Goal: Task Accomplishment & Management: Manage account settings

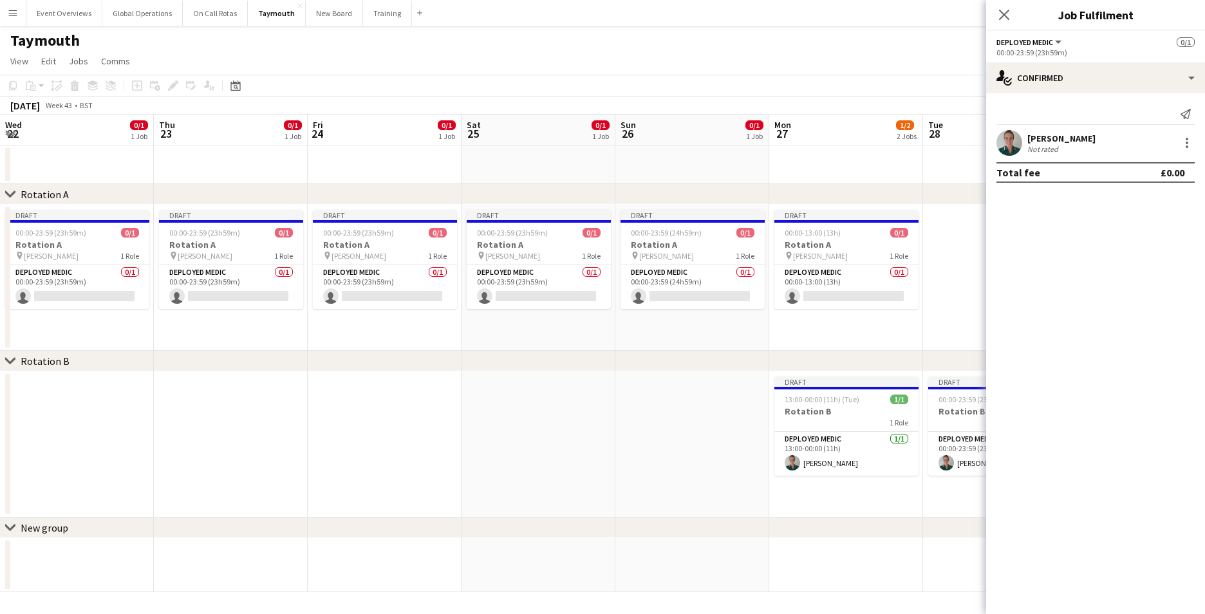
scroll to position [0, 400]
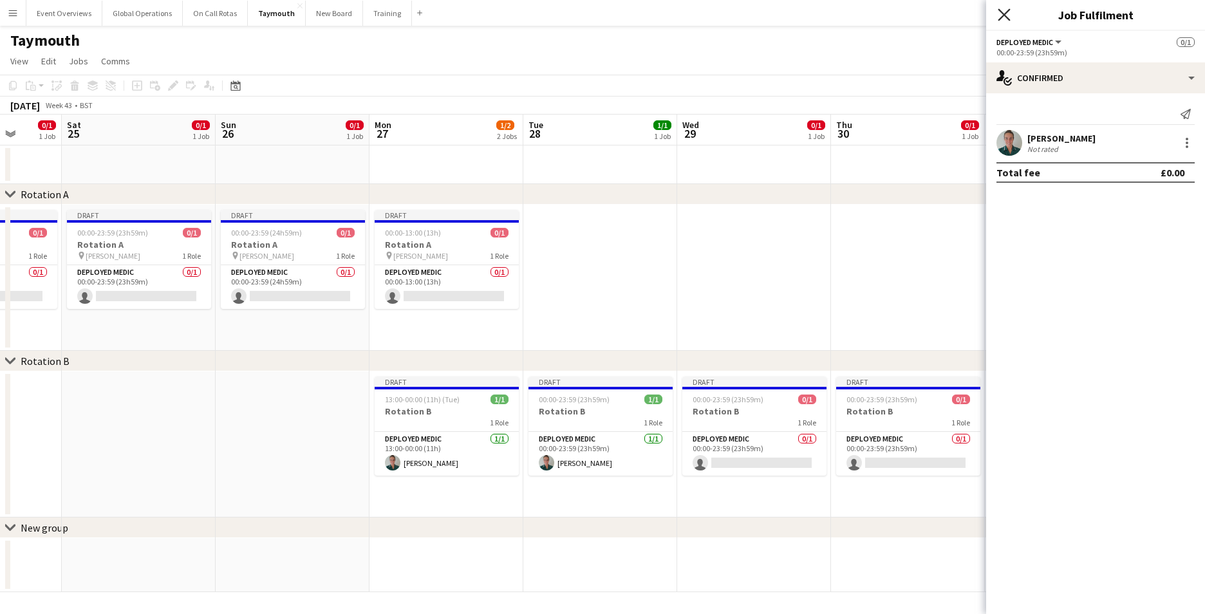
click at [1008, 14] on icon "Close pop-in" at bounding box center [1004, 14] width 12 height 12
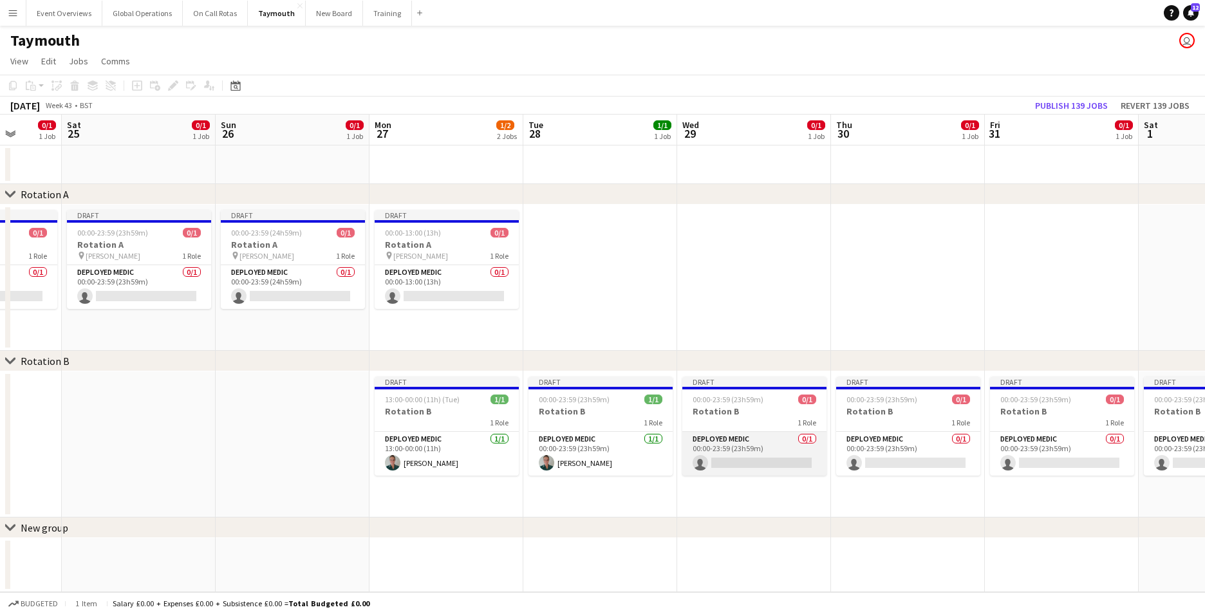
click at [741, 461] on app-card-role "Deployed Medic 0/1 00:00-23:59 (23h59m) single-neutral-actions" at bounding box center [754, 454] width 144 height 44
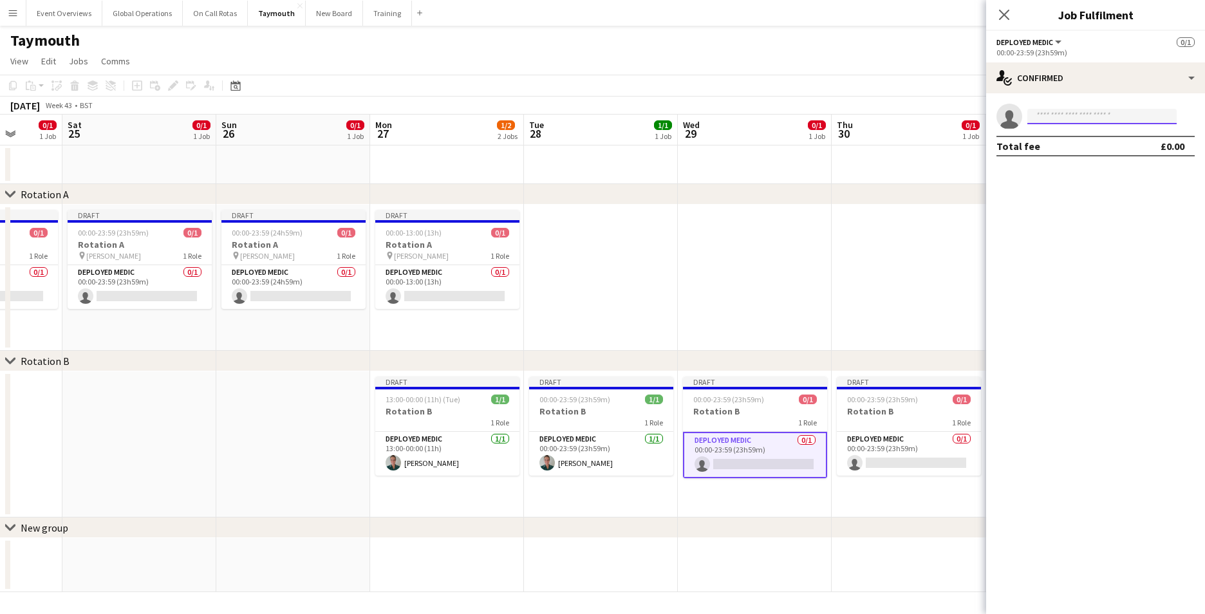
click at [1054, 116] on input at bounding box center [1101, 116] width 149 height 15
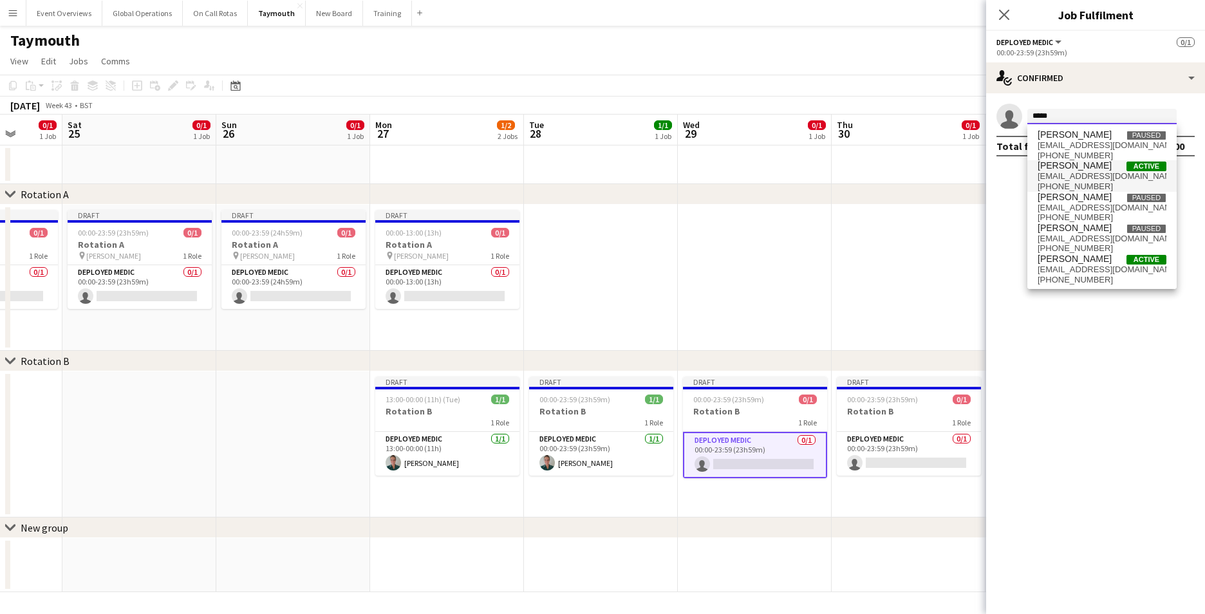
type input "*****"
click at [1063, 167] on span "[PERSON_NAME]" at bounding box center [1074, 165] width 74 height 11
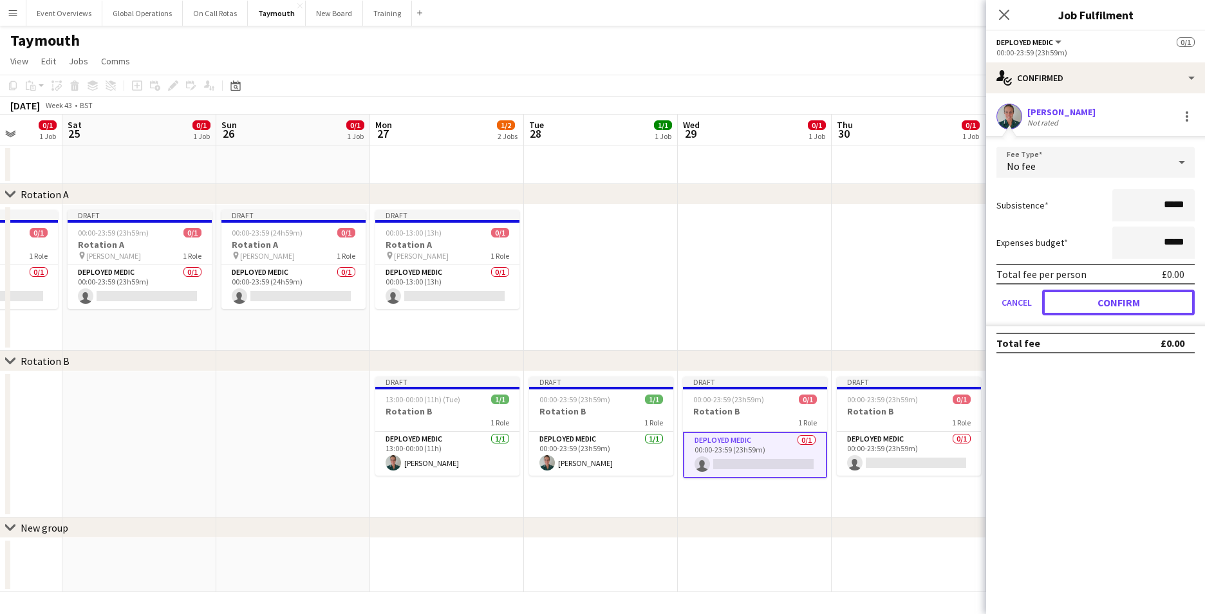
drag, startPoint x: 1067, startPoint y: 301, endPoint x: 1067, endPoint y: 308, distance: 7.7
click at [1068, 301] on button "Confirm" at bounding box center [1118, 303] width 153 height 26
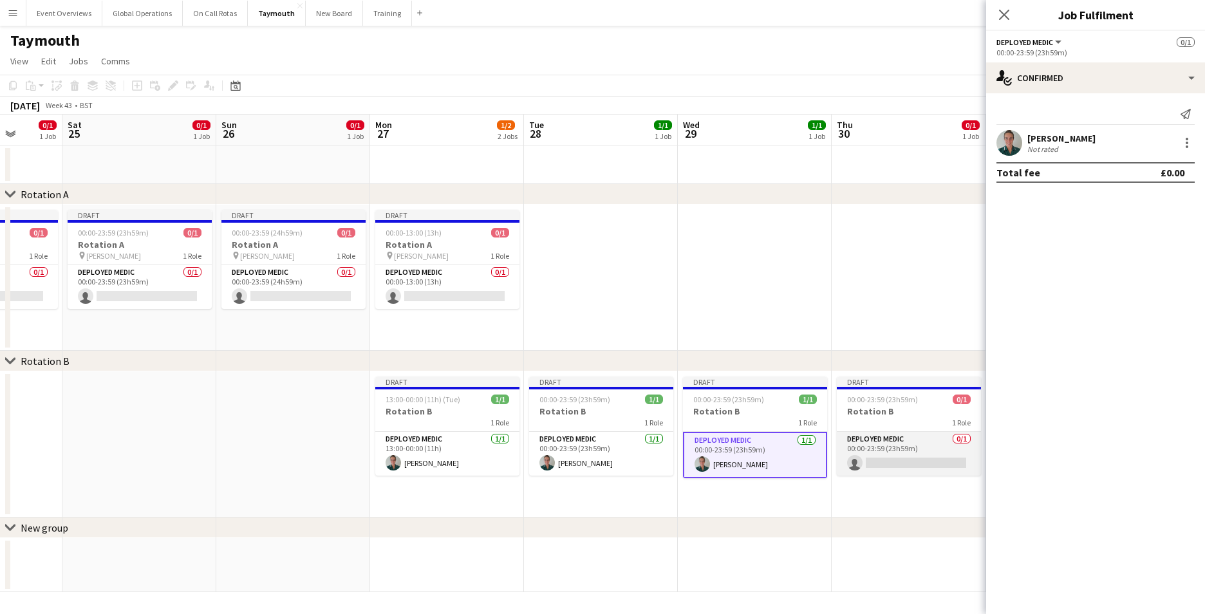
click at [896, 458] on app-card-role "Deployed Medic 0/1 00:00-23:59 (23h59m) single-neutral-actions" at bounding box center [909, 454] width 144 height 44
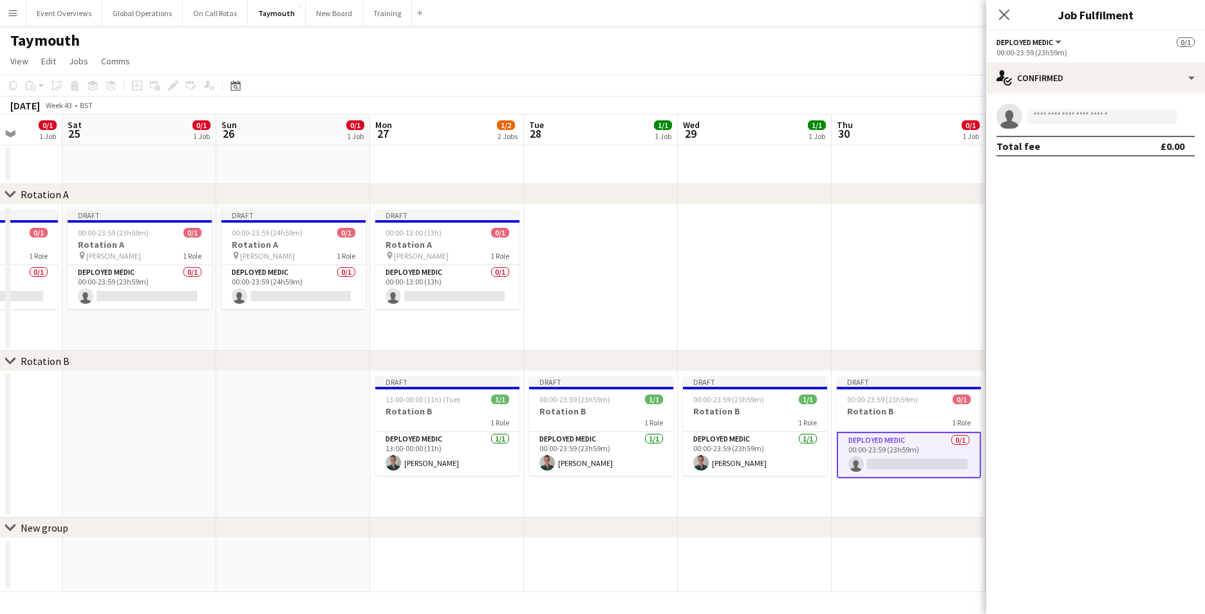
scroll to position [0, 398]
click at [1064, 118] on input at bounding box center [1101, 116] width 149 height 15
type input "**********"
click at [1051, 145] on span "[EMAIL_ADDRESS][DOMAIN_NAME]" at bounding box center [1101, 145] width 129 height 10
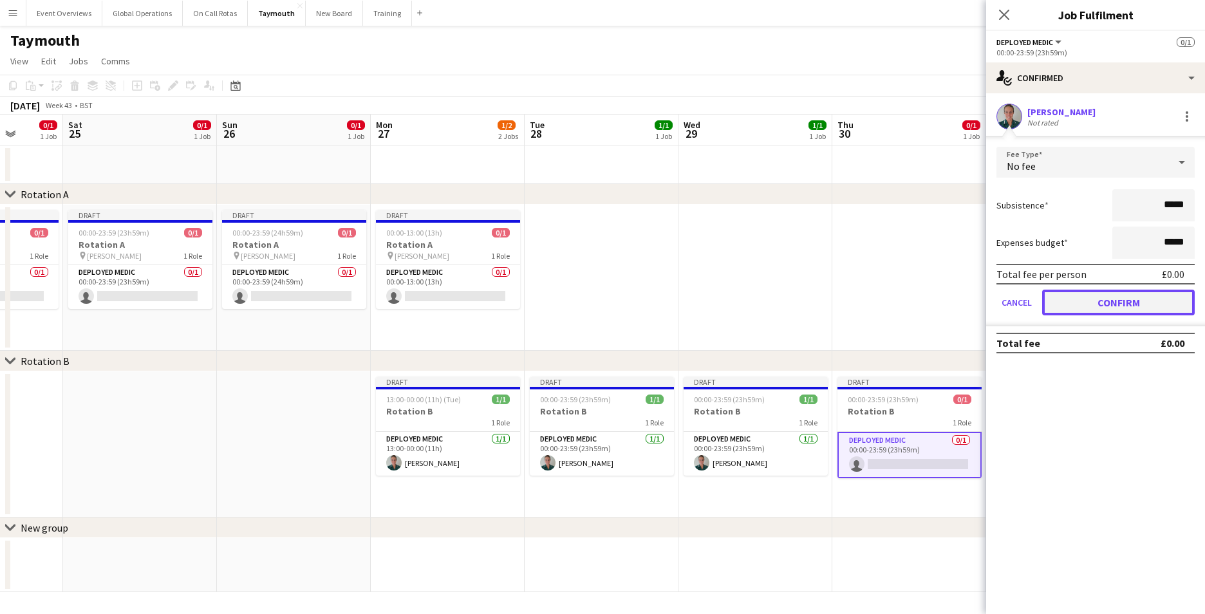
click at [1088, 300] on button "Confirm" at bounding box center [1118, 303] width 153 height 26
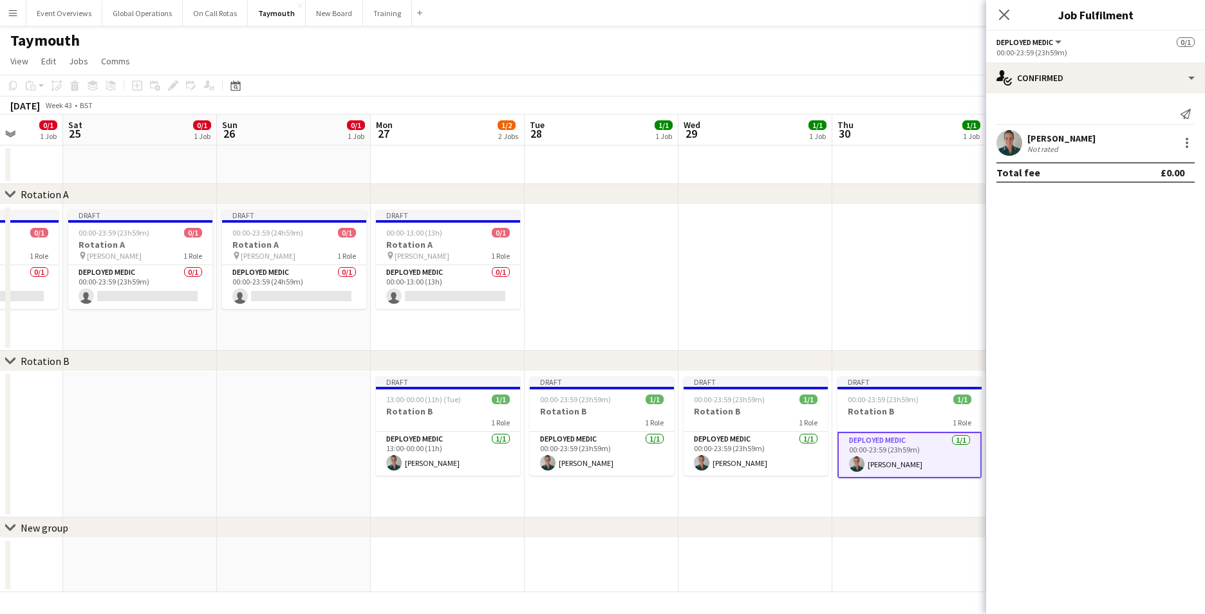
scroll to position [0, 408]
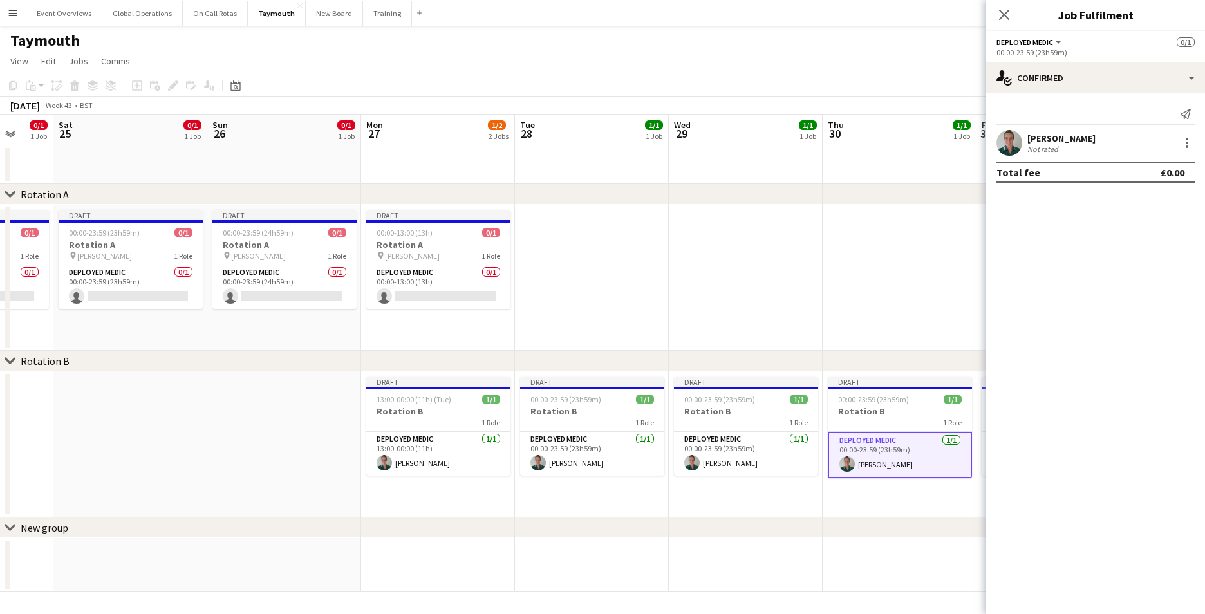
drag, startPoint x: 800, startPoint y: 512, endPoint x: 334, endPoint y: 519, distance: 466.0
click at [333, 521] on div "chevron-right Rotation A chevron-right Rotation B chevron-right New group Wed 2…" at bounding box center [602, 354] width 1205 height 478
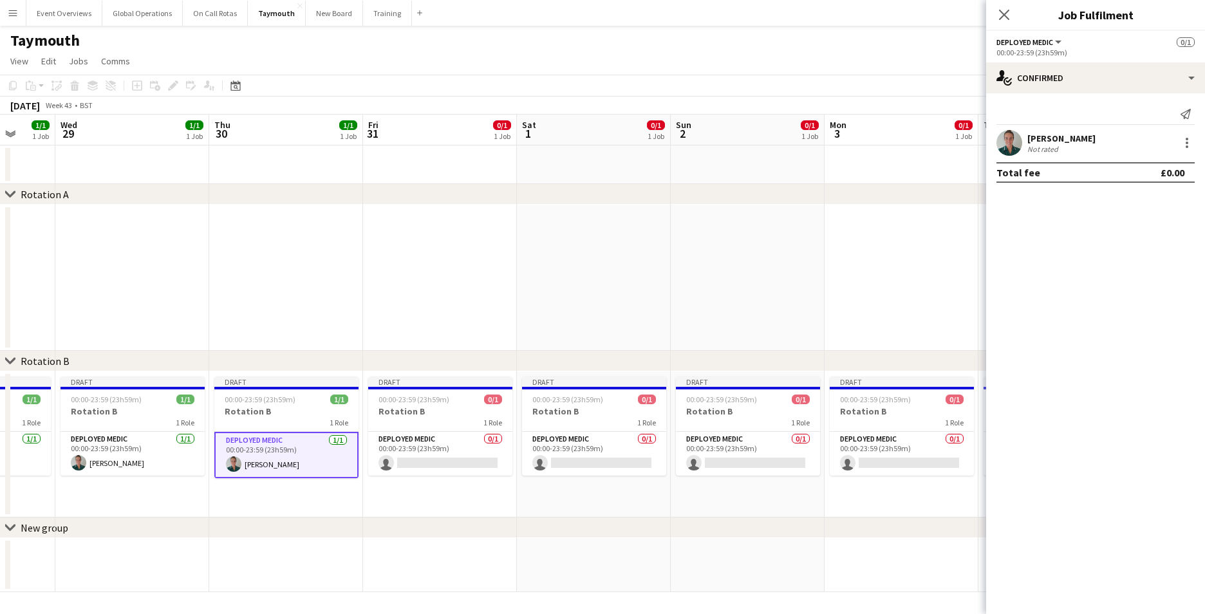
scroll to position [0, 450]
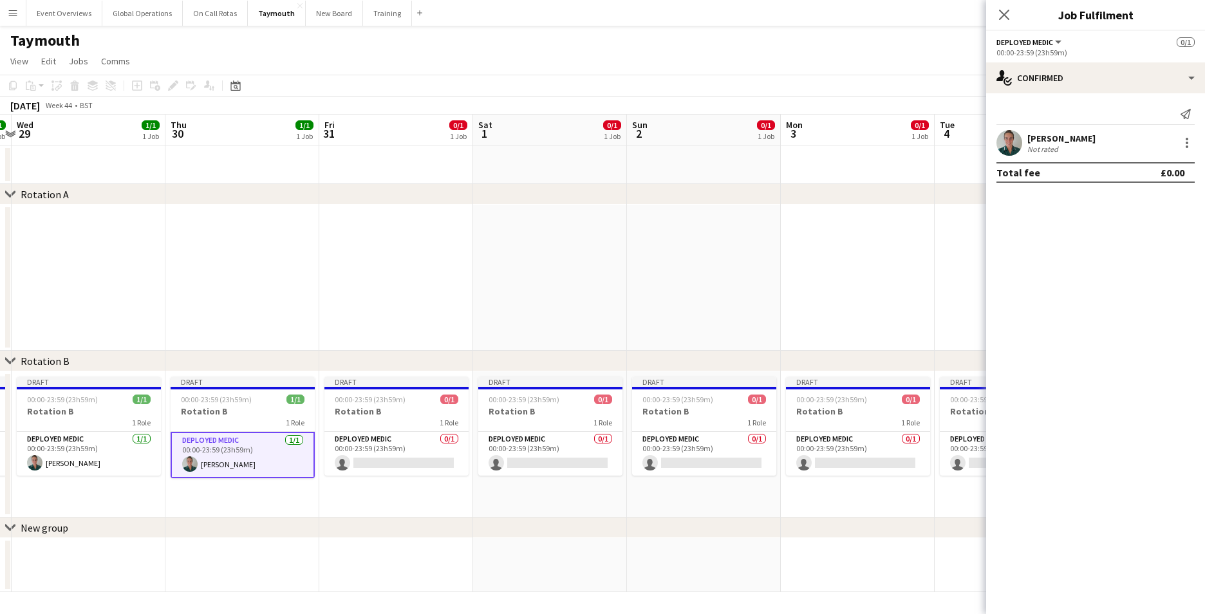
drag, startPoint x: 694, startPoint y: 341, endPoint x: 77, endPoint y: 346, distance: 616.6
click at [77, 346] on app-calendar-viewport "Sun 26 0/1 1 Job Mon 27 1/2 2 Jobs Tue 28 1/1 1 Job Wed 29 1/1 1 Job Thu 30 1/1…" at bounding box center [602, 354] width 1205 height 478
click at [383, 437] on app-card-role "Deployed Medic 0/1 00:00-23:59 (23h59m) single-neutral-actions" at bounding box center [396, 454] width 144 height 44
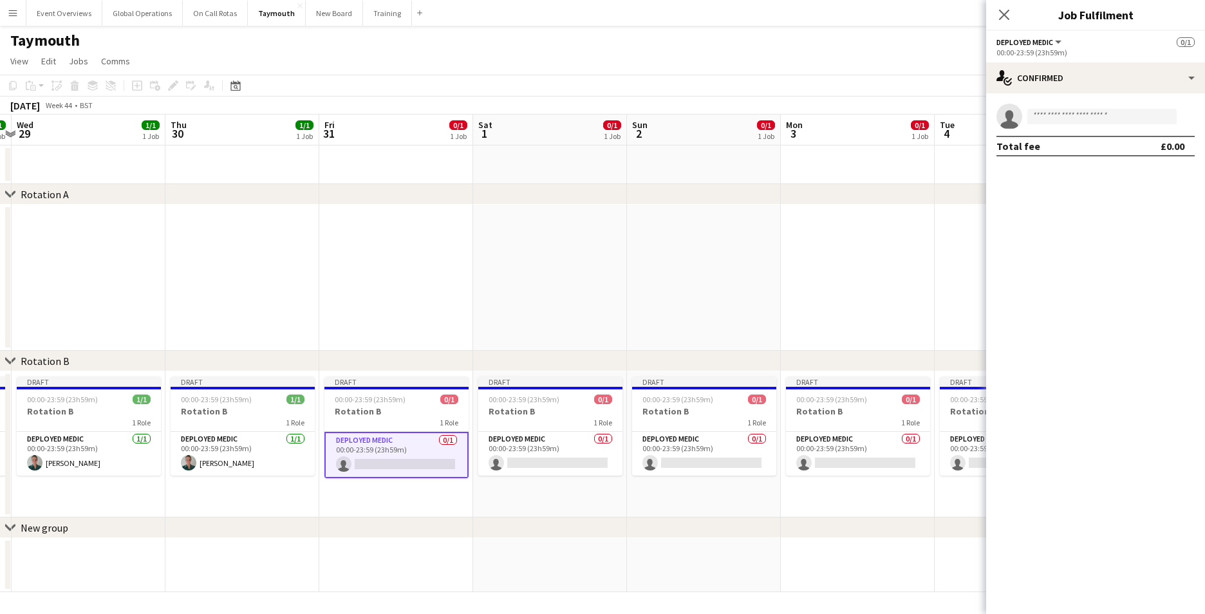
click at [384, 466] on app-card-role "Deployed Medic 0/1 00:00-23:59 (23h59m) single-neutral-actions" at bounding box center [396, 455] width 144 height 46
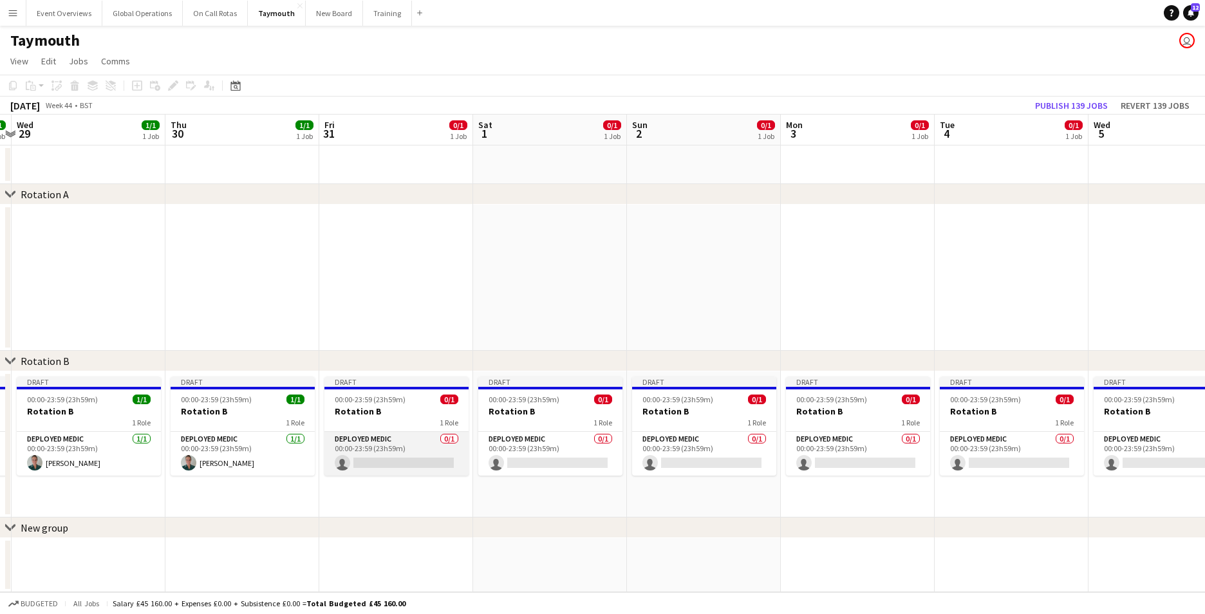
click at [359, 460] on app-card-role "Deployed Medic 0/1 00:00-23:59 (23h59m) single-neutral-actions" at bounding box center [396, 454] width 144 height 44
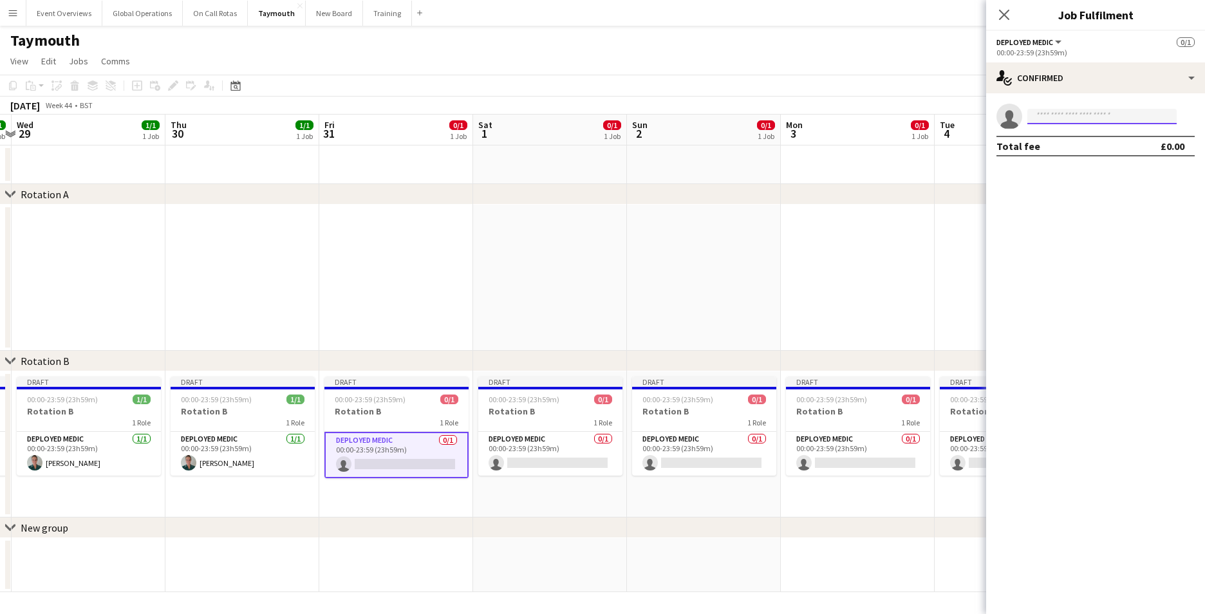
click at [1065, 121] on input at bounding box center [1101, 116] width 149 height 15
type input "*"
type input "**********"
click at [1060, 129] on div "[PERSON_NAME] Active [EMAIL_ADDRESS][DOMAIN_NAME] [PHONE_NUMBER]" at bounding box center [1101, 144] width 149 height 41
click at [1073, 144] on span "[EMAIL_ADDRESS][DOMAIN_NAME]" at bounding box center [1101, 145] width 129 height 10
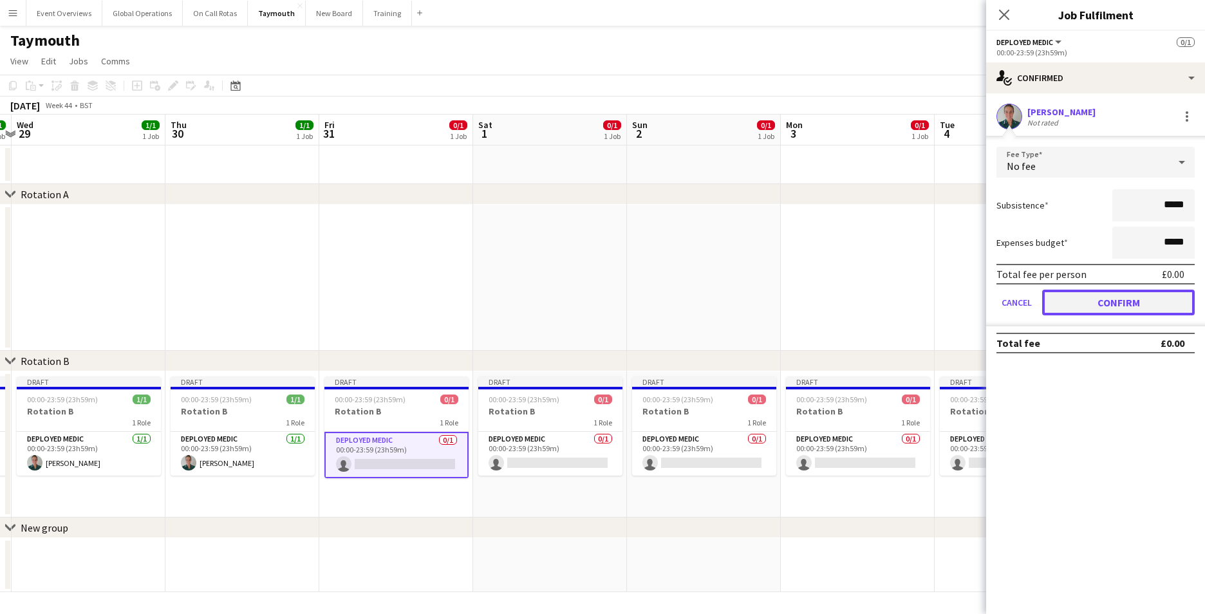
click at [1124, 296] on button "Confirm" at bounding box center [1118, 303] width 153 height 26
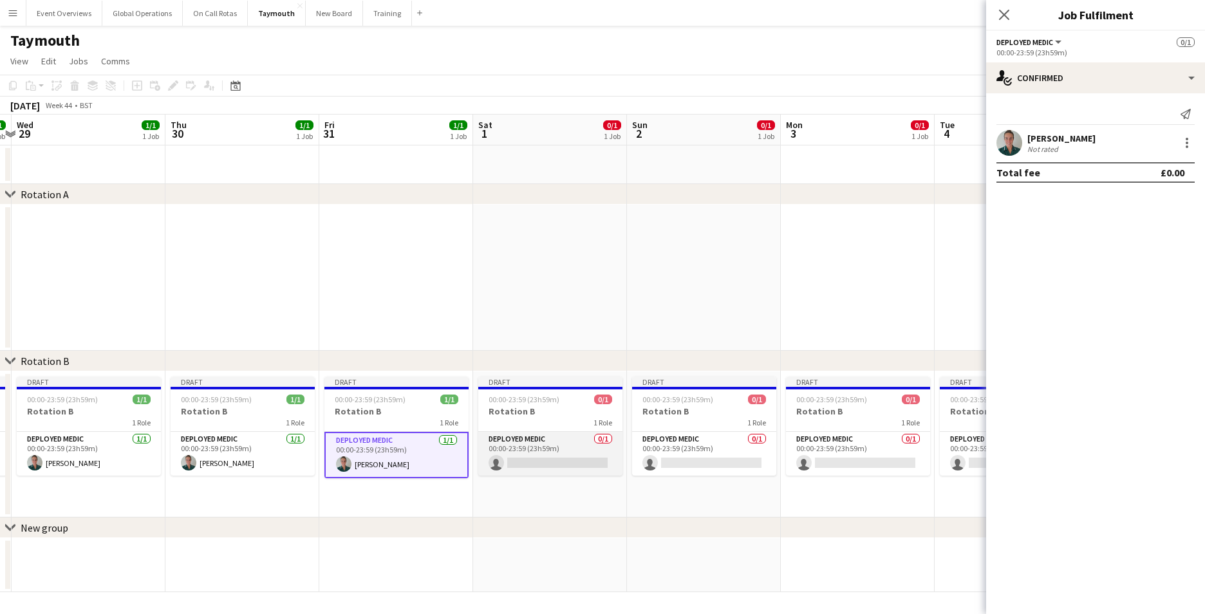
click at [550, 458] on app-card-role "Deployed Medic 0/1 00:00-23:59 (23h59m) single-neutral-actions" at bounding box center [550, 454] width 144 height 44
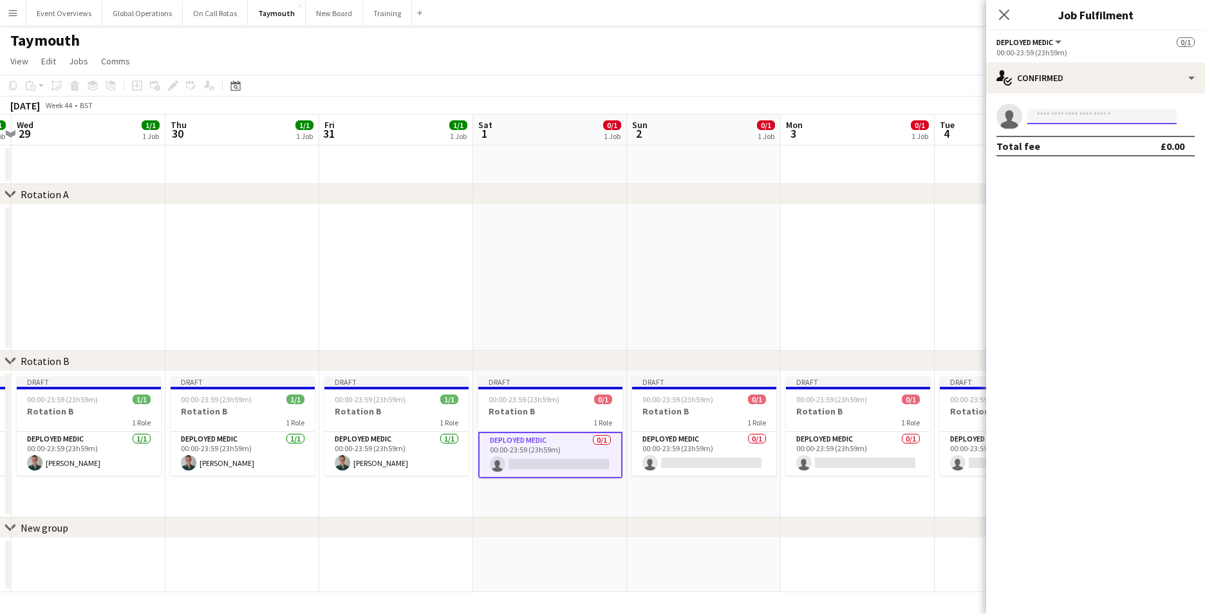
click at [1076, 118] on input at bounding box center [1101, 116] width 149 height 15
type input "*"
type input "**********"
click at [1066, 145] on span "[EMAIL_ADDRESS][DOMAIN_NAME]" at bounding box center [1101, 145] width 129 height 10
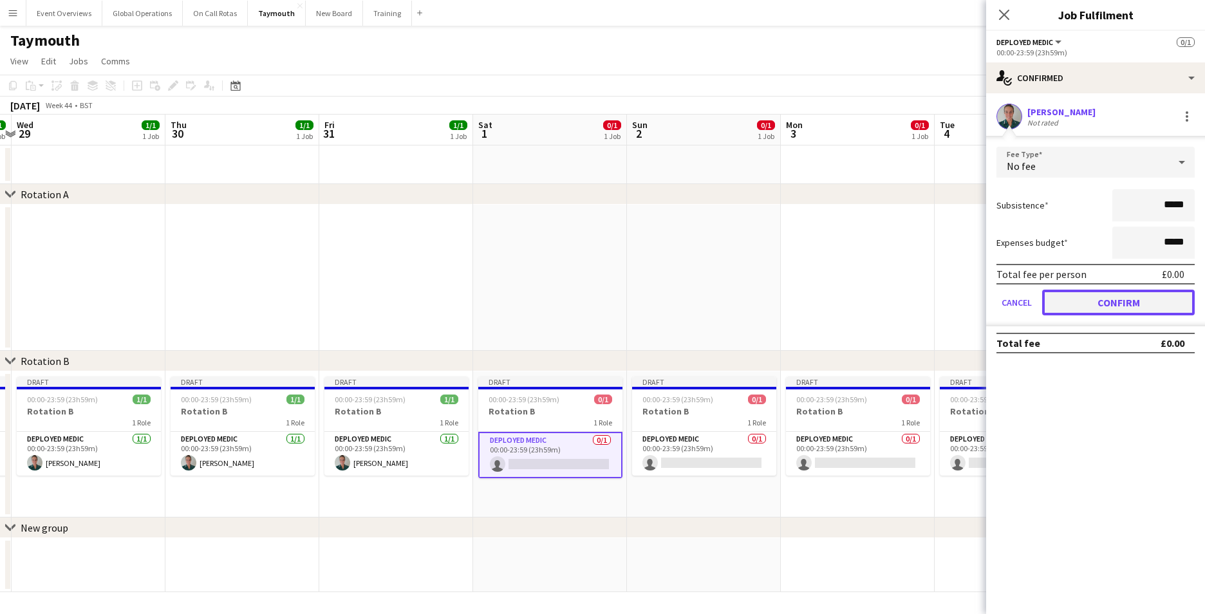
click at [1088, 301] on button "Confirm" at bounding box center [1118, 303] width 153 height 26
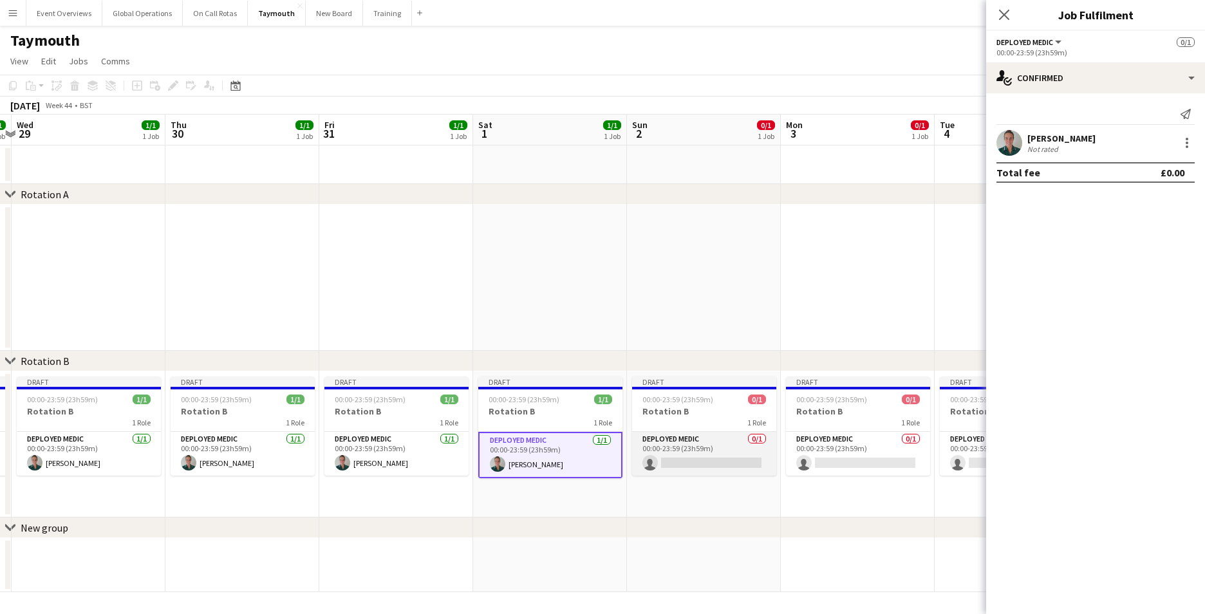
click at [689, 461] on app-card-role "Deployed Medic 0/1 00:00-23:59 (23h59m) single-neutral-actions" at bounding box center [704, 454] width 144 height 44
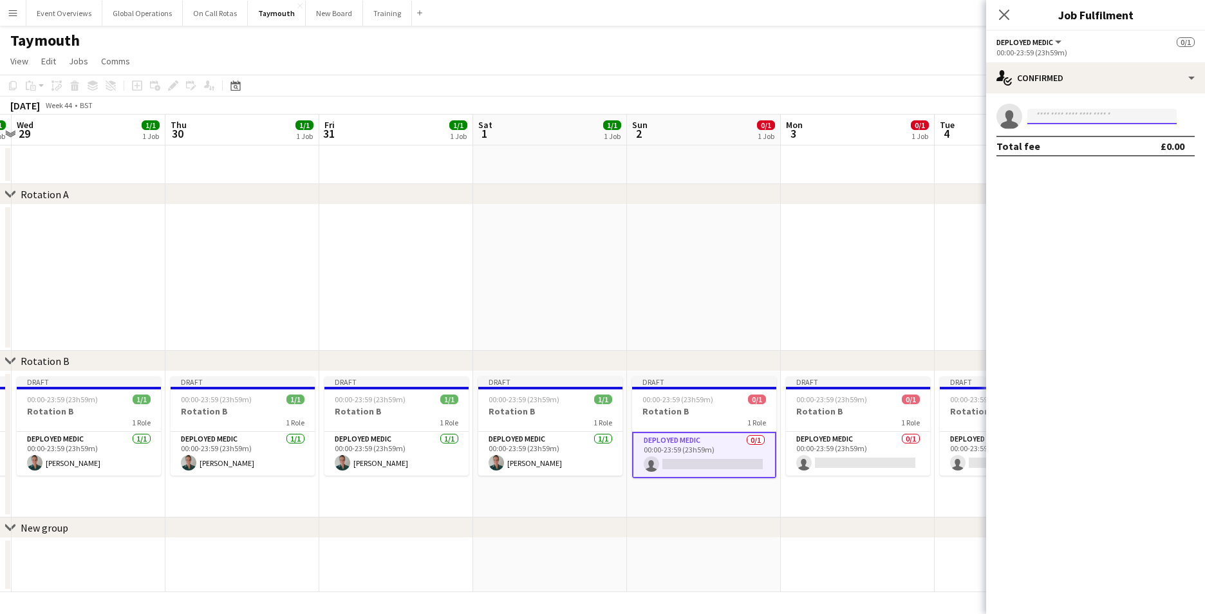
click at [1059, 110] on input at bounding box center [1101, 116] width 149 height 15
type input "*"
type input "*******"
click at [1061, 130] on span "[PERSON_NAME]" at bounding box center [1074, 134] width 74 height 11
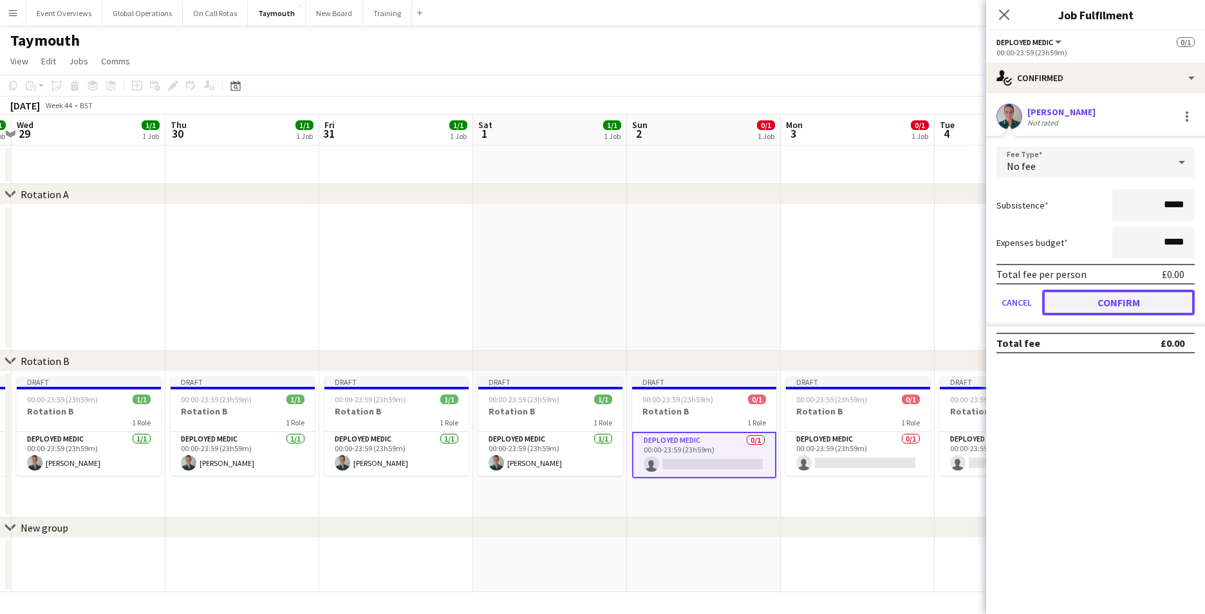
drag, startPoint x: 1064, startPoint y: 298, endPoint x: 1024, endPoint y: 339, distance: 57.8
click at [1065, 298] on button "Confirm" at bounding box center [1118, 303] width 153 height 26
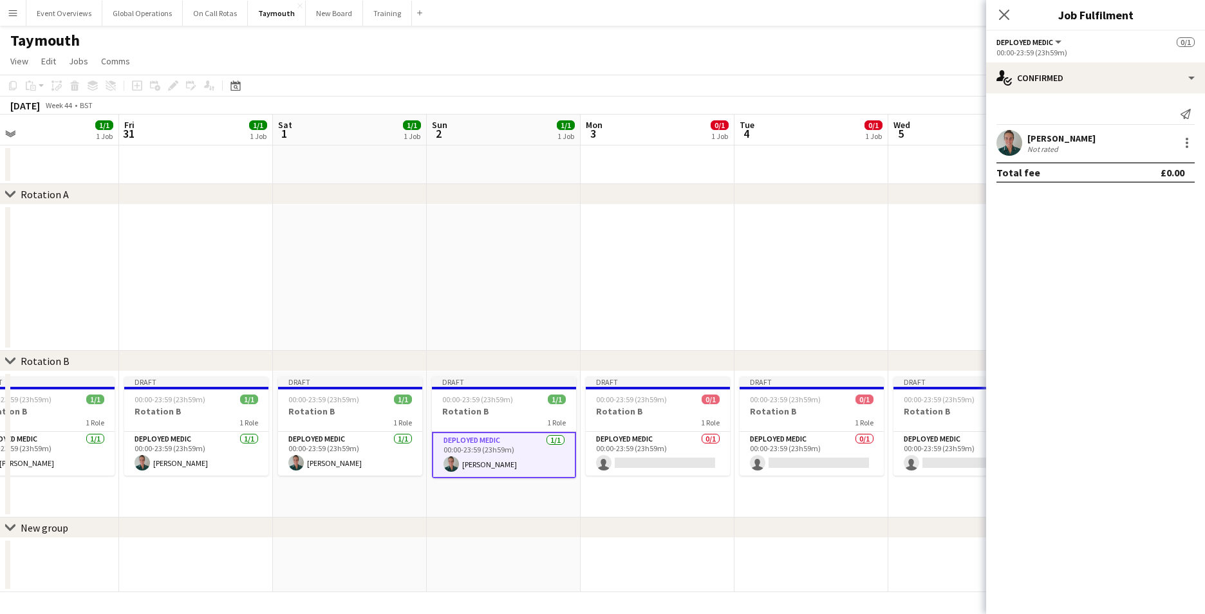
drag, startPoint x: 774, startPoint y: 497, endPoint x: 429, endPoint y: 506, distance: 345.7
click at [429, 506] on app-calendar-viewport "Mon 27 1/2 2 Jobs Tue 28 1/1 1 Job Wed 29 1/1 1 Job Thu 30 1/1 1 Job Fri 31 1/1…" at bounding box center [602, 354] width 1205 height 478
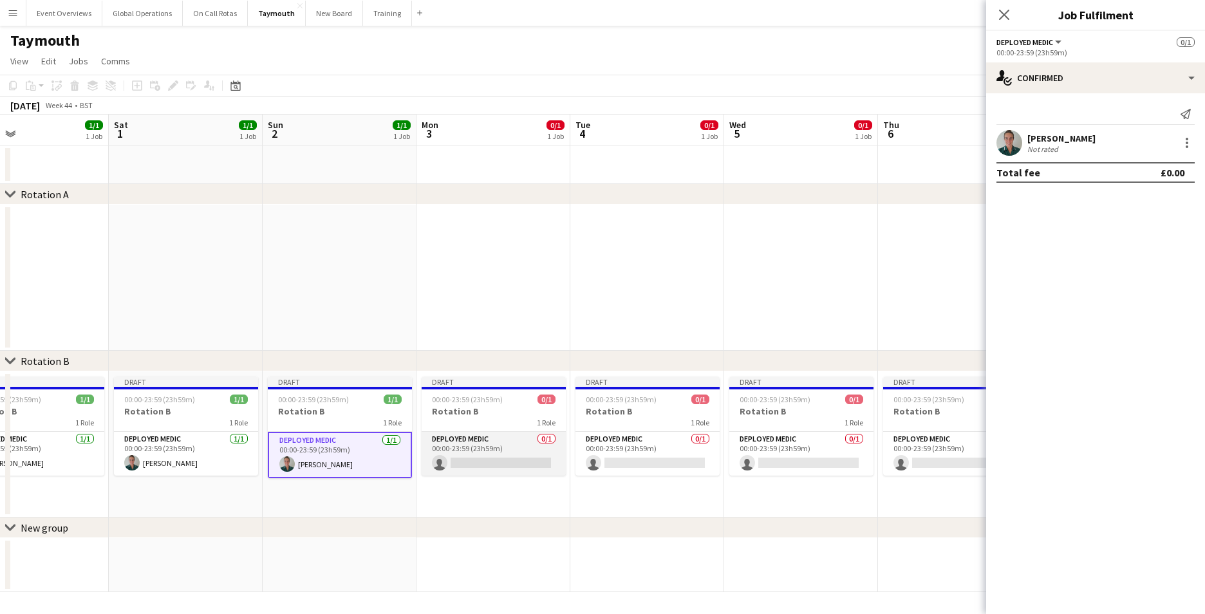
click at [474, 463] on app-card-role "Deployed Medic 0/1 00:00-23:59 (23h59m) single-neutral-actions" at bounding box center [494, 454] width 144 height 44
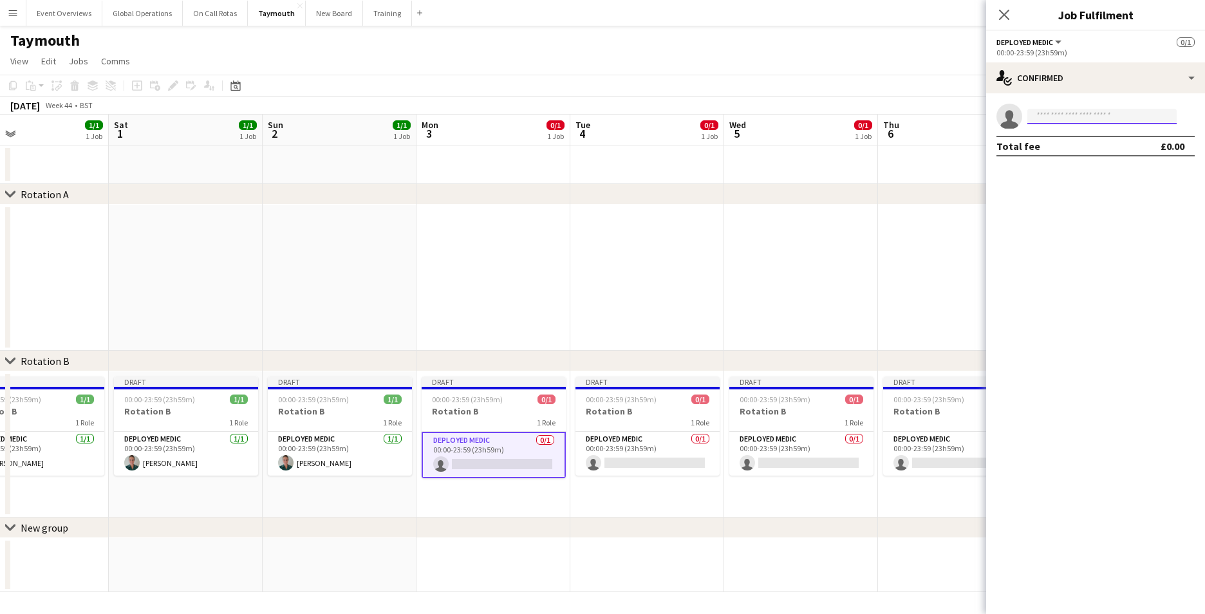
click at [1094, 113] on input at bounding box center [1101, 116] width 149 height 15
type input "**********"
click at [1083, 148] on span "[EMAIL_ADDRESS][DOMAIN_NAME]" at bounding box center [1101, 145] width 129 height 10
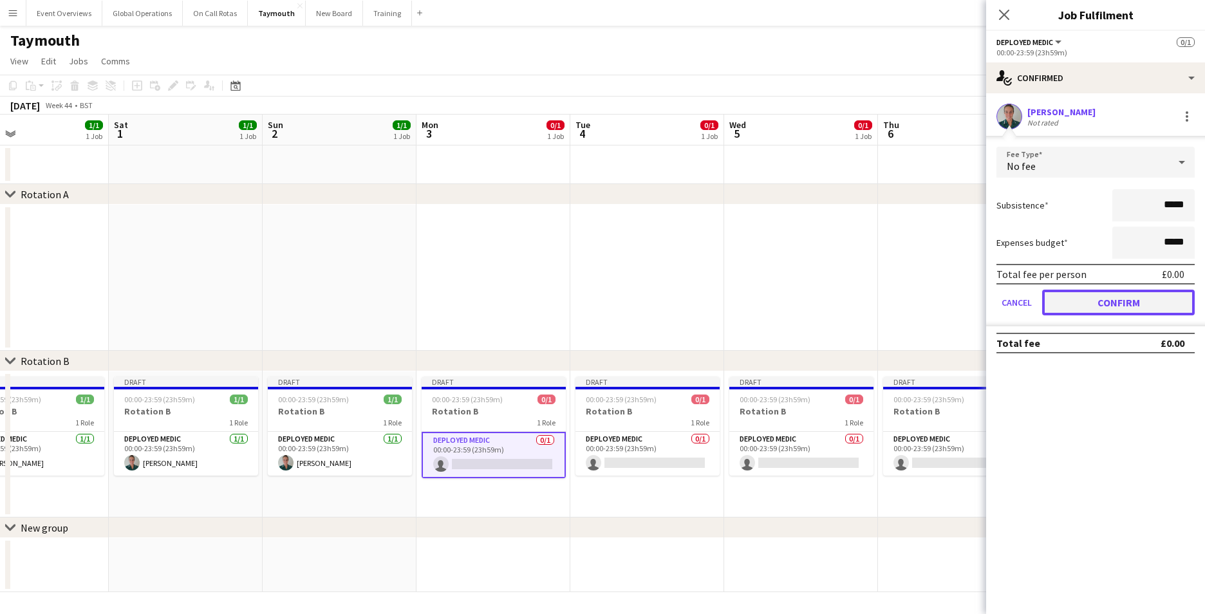
click at [1090, 301] on button "Confirm" at bounding box center [1118, 303] width 153 height 26
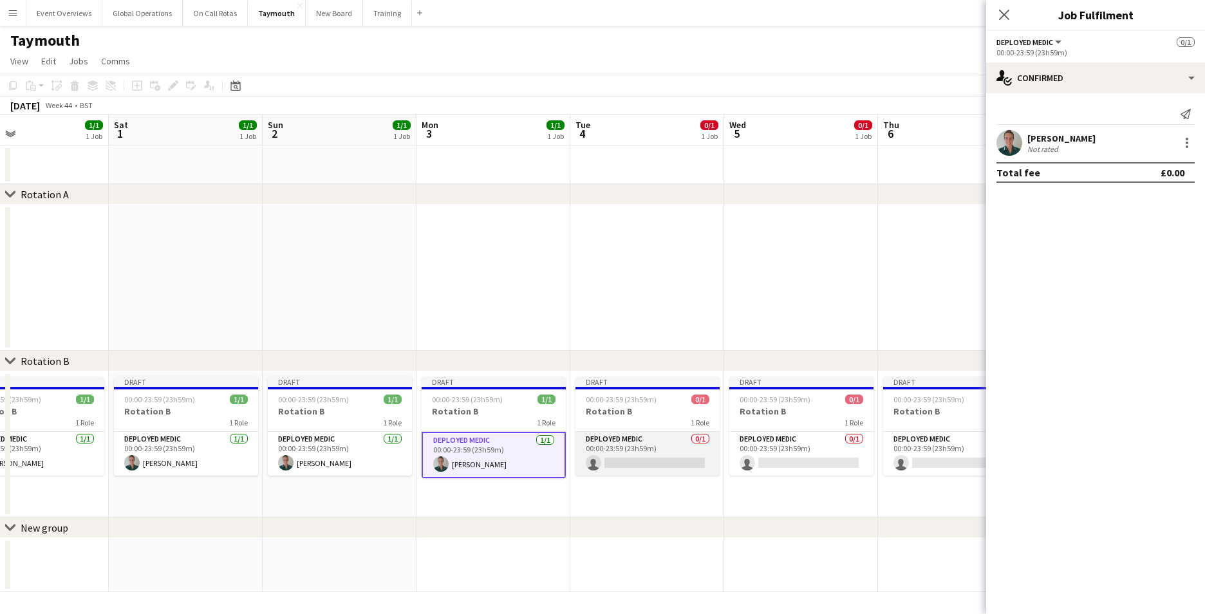
click at [669, 459] on app-card-role "Deployed Medic 0/1 00:00-23:59 (23h59m) single-neutral-actions" at bounding box center [647, 454] width 144 height 44
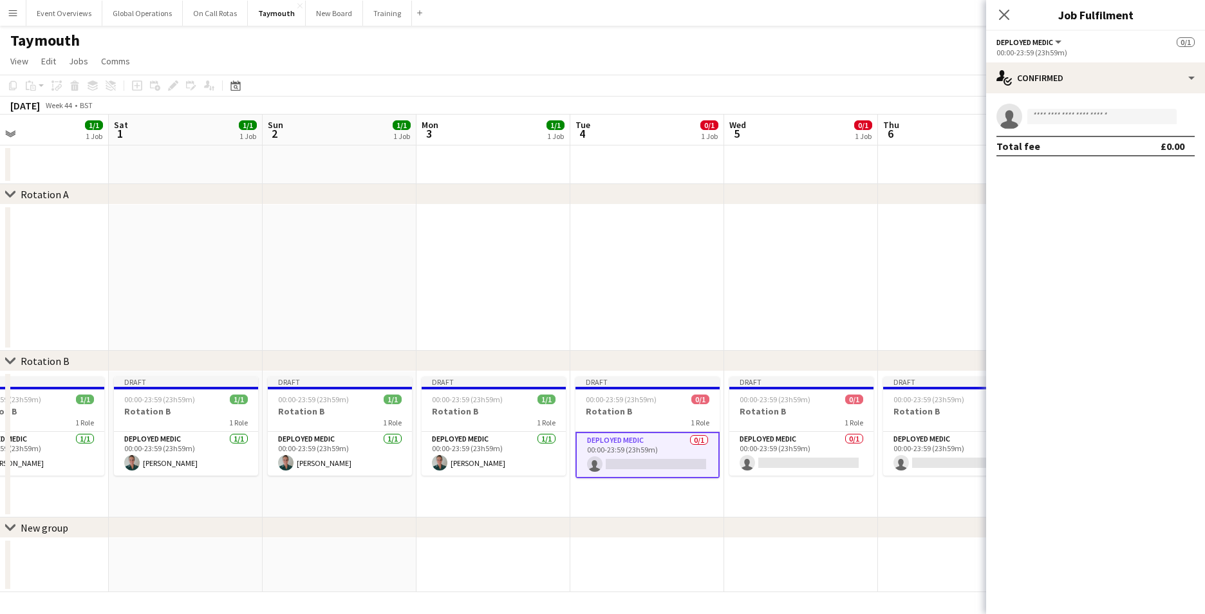
scroll to position [0, 507]
click at [1082, 116] on input at bounding box center [1101, 116] width 149 height 15
type input "**********"
click at [1095, 142] on span "[EMAIL_ADDRESS][DOMAIN_NAME]" at bounding box center [1101, 145] width 129 height 10
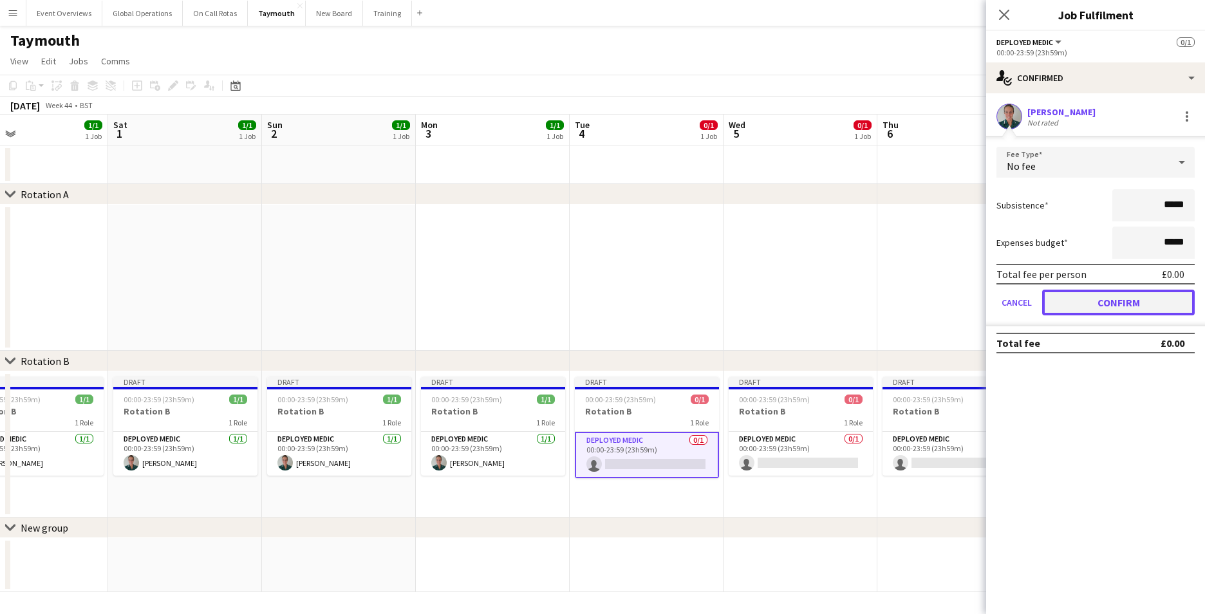
click at [1111, 298] on button "Confirm" at bounding box center [1118, 303] width 153 height 26
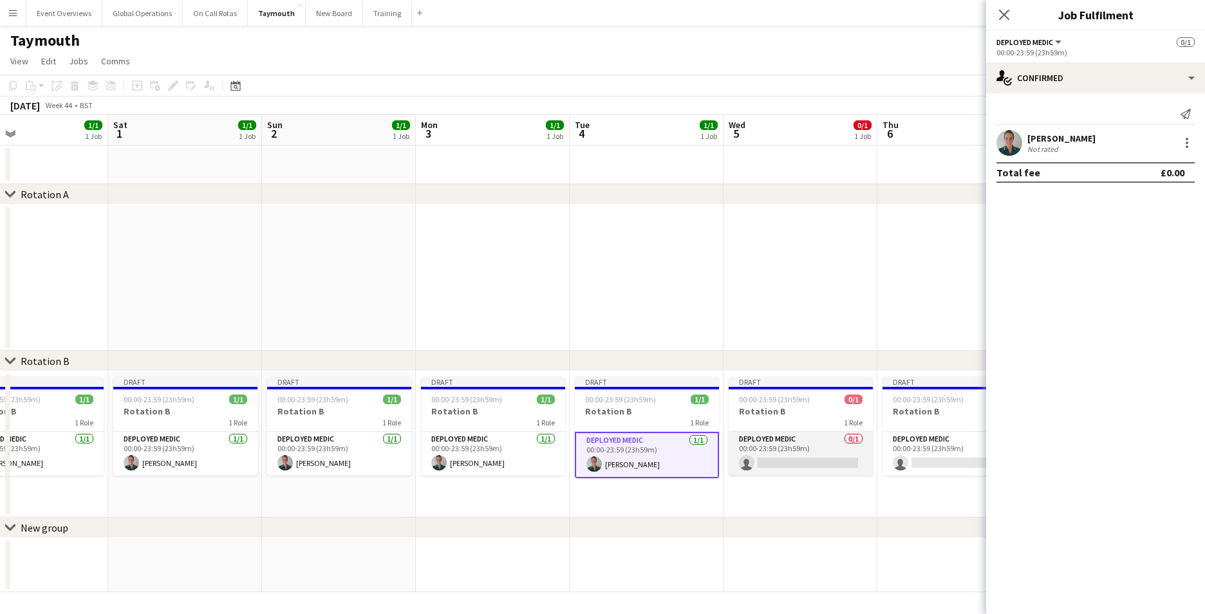
click at [778, 445] on app-card-role "Deployed Medic 0/1 00:00-23:59 (23h59m) single-neutral-actions" at bounding box center [801, 454] width 144 height 44
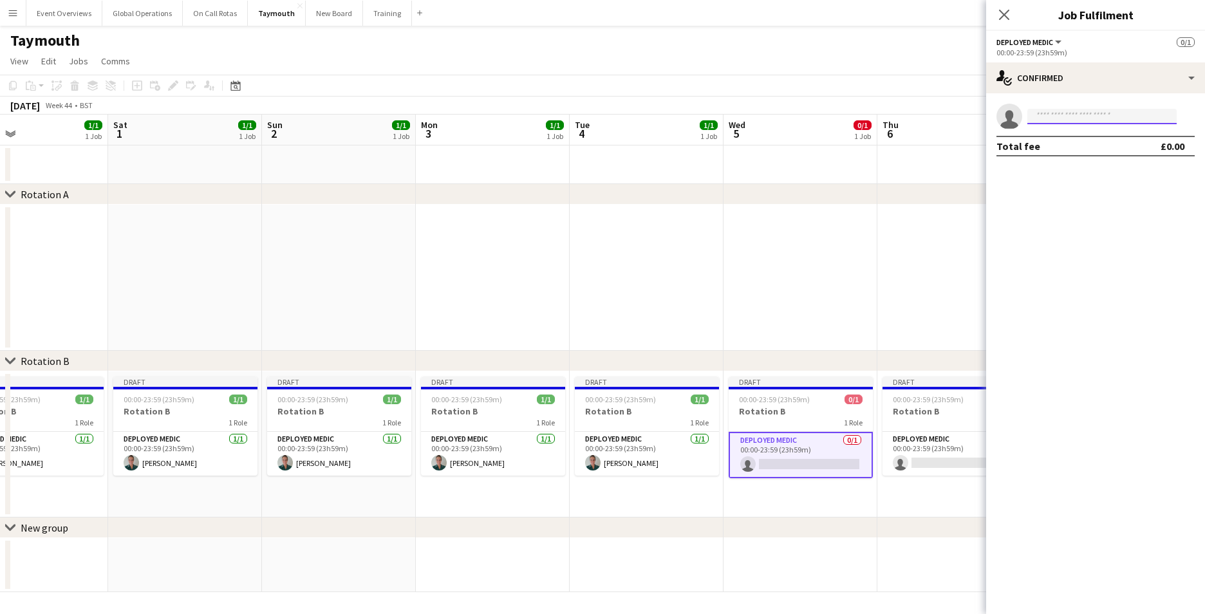
click at [1091, 109] on input at bounding box center [1101, 116] width 149 height 15
type input "*"
type input "**********"
click at [1072, 147] on span "[EMAIL_ADDRESS][DOMAIN_NAME]" at bounding box center [1101, 145] width 129 height 10
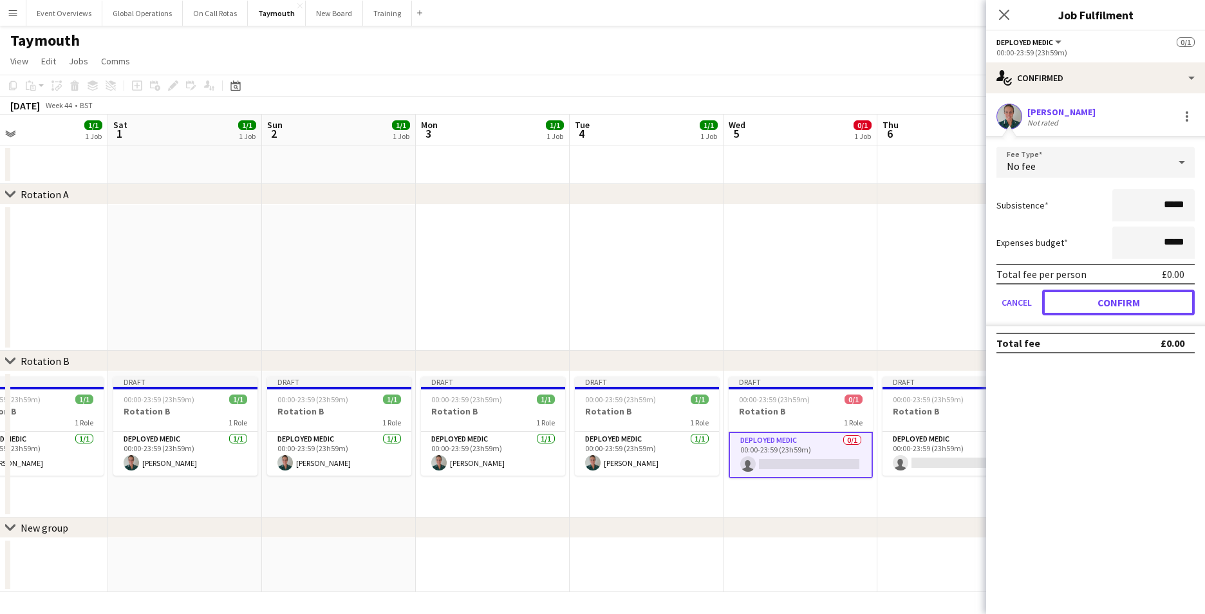
click at [1088, 292] on button "Confirm" at bounding box center [1118, 303] width 153 height 26
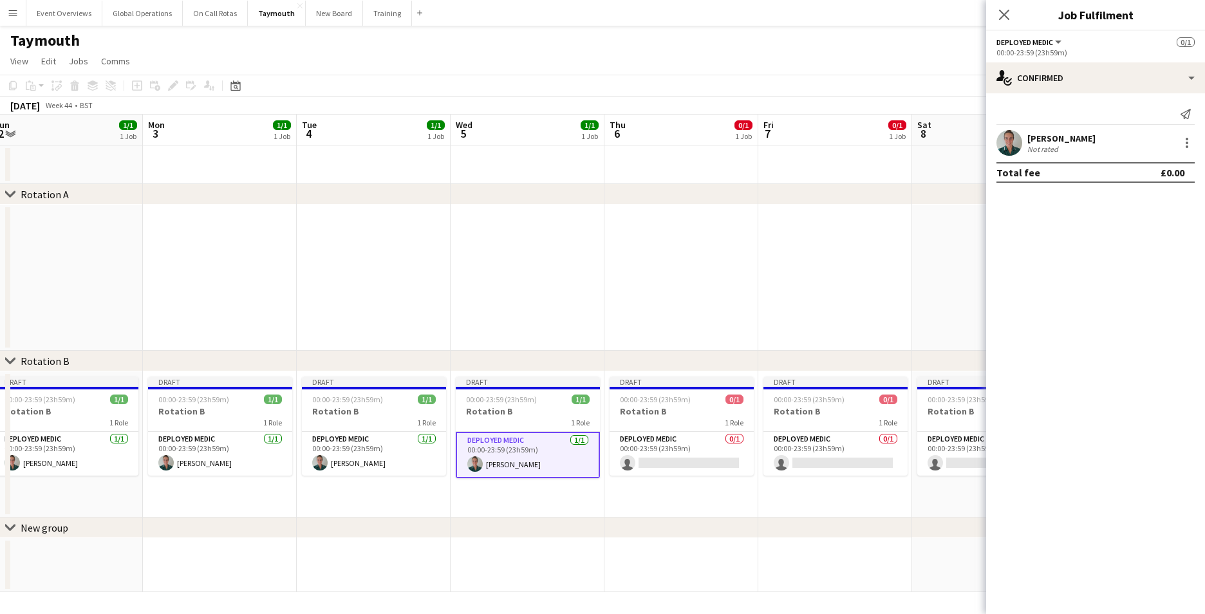
drag, startPoint x: 815, startPoint y: 324, endPoint x: 539, endPoint y: 330, distance: 275.5
click at [540, 330] on app-calendar-viewport "Thu 30 1/1 1 Job Fri 31 1/1 1 Job Sat 1 1/1 1 Job Sun 2 1/1 1 Job Mon 3 1/1 1 J…" at bounding box center [602, 354] width 1205 height 478
click at [669, 441] on app-card-role "Deployed Medic 0/1 00:00-23:59 (23h59m) single-neutral-actions" at bounding box center [680, 454] width 144 height 44
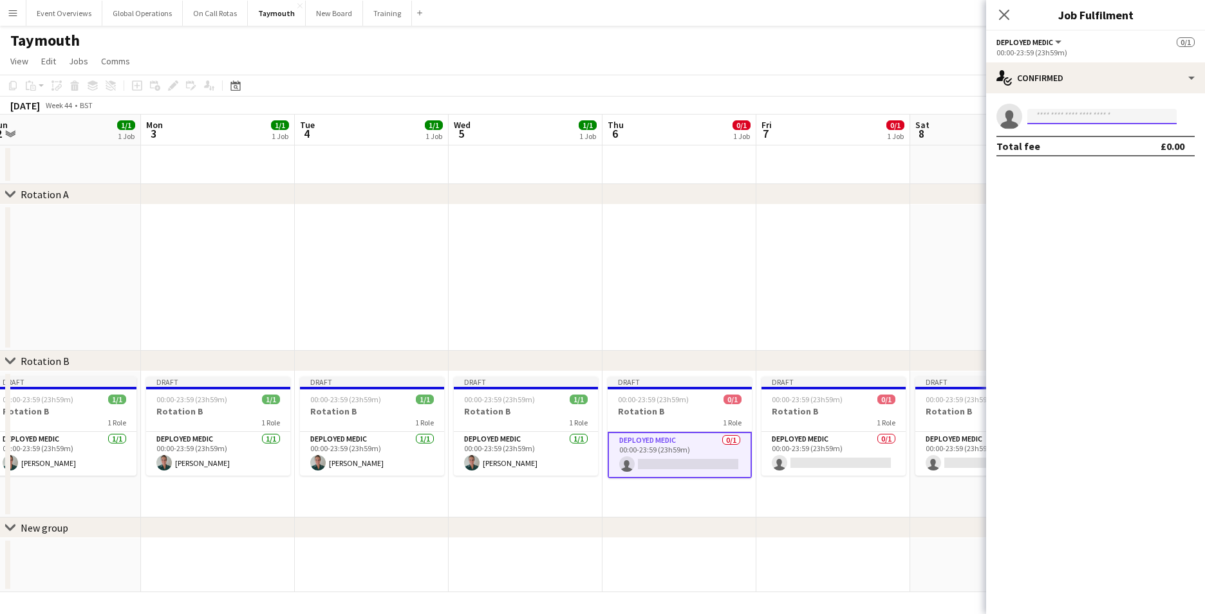
click at [1082, 118] on input at bounding box center [1101, 116] width 149 height 15
type input "*"
type input "**********"
click at [1077, 136] on span "[PERSON_NAME]" at bounding box center [1074, 134] width 74 height 11
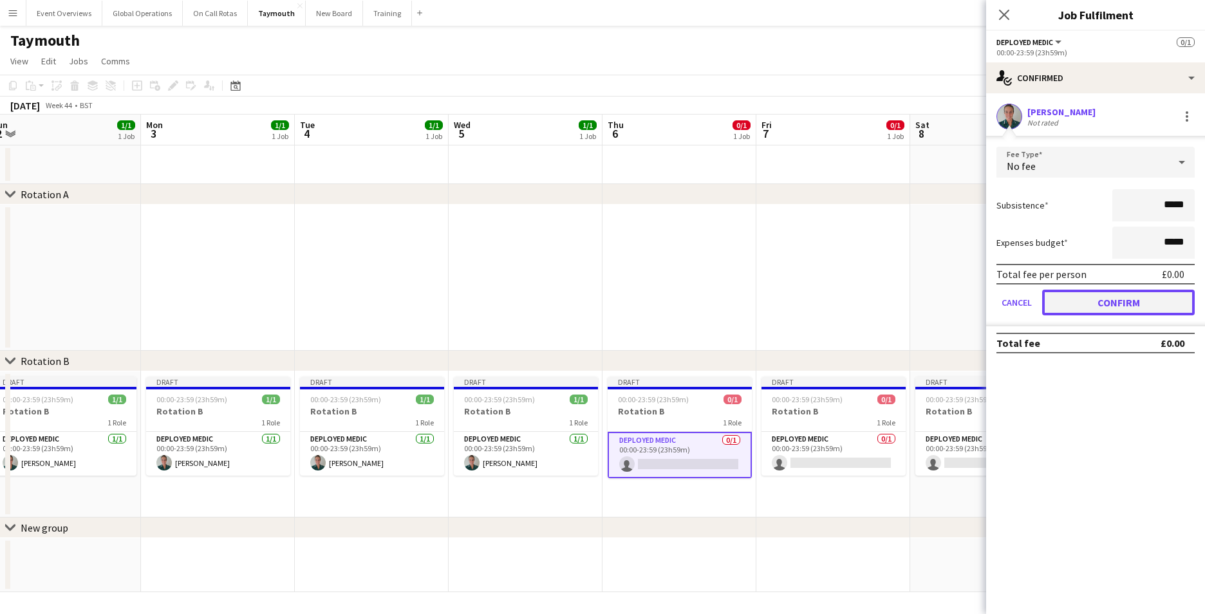
click at [1094, 311] on button "Confirm" at bounding box center [1118, 303] width 153 height 26
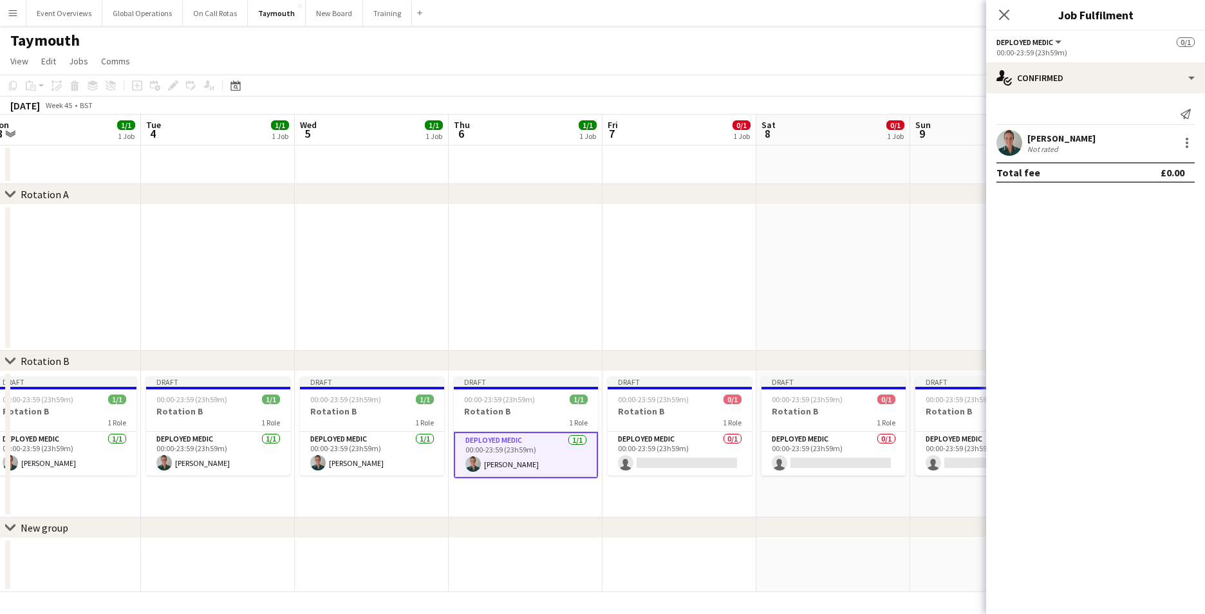
scroll to position [0, 483]
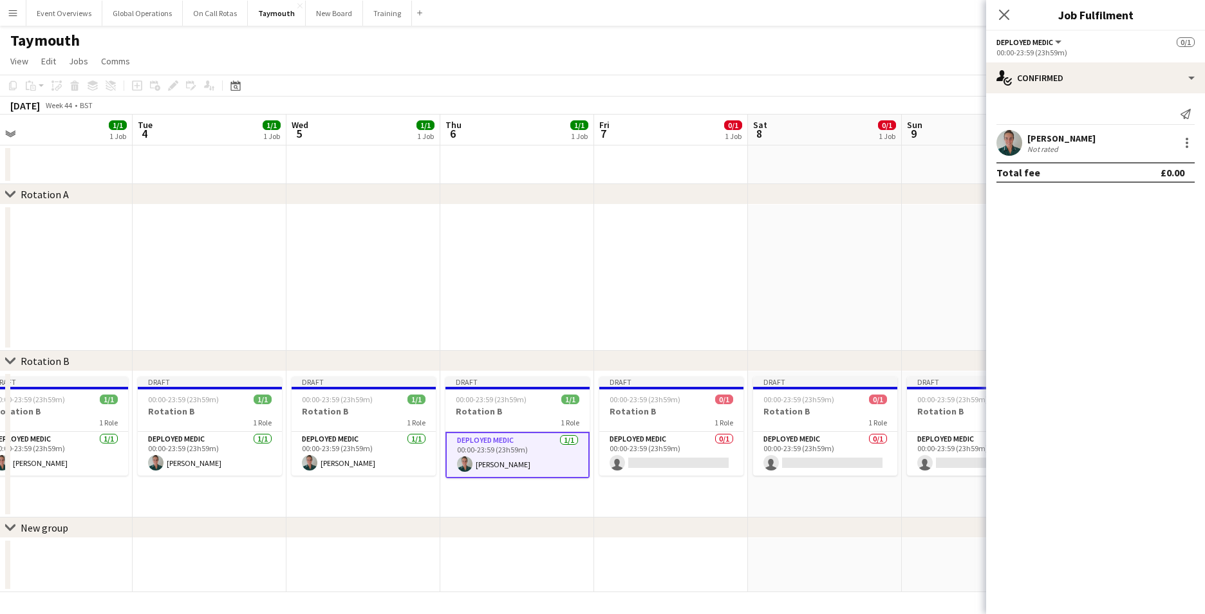
drag, startPoint x: 813, startPoint y: 480, endPoint x: 517, endPoint y: 485, distance: 296.1
click at [517, 486] on app-calendar-viewport "Fri 31 1/1 1 Job Sat 1 1/1 1 Job Sun 2 1/1 1 Job Mon 3 1/1 1 Job Tue 4 1/1 1 Jo…" at bounding box center [602, 354] width 1205 height 478
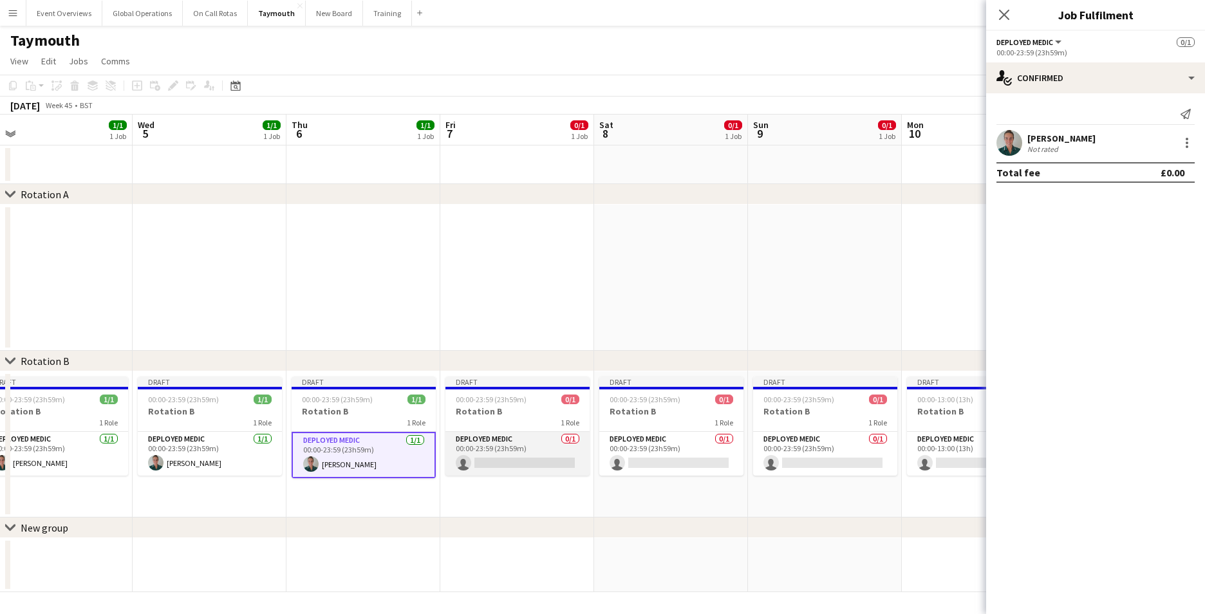
click at [504, 463] on app-card-role "Deployed Medic 0/1 00:00-23:59 (23h59m) single-neutral-actions" at bounding box center [517, 454] width 144 height 44
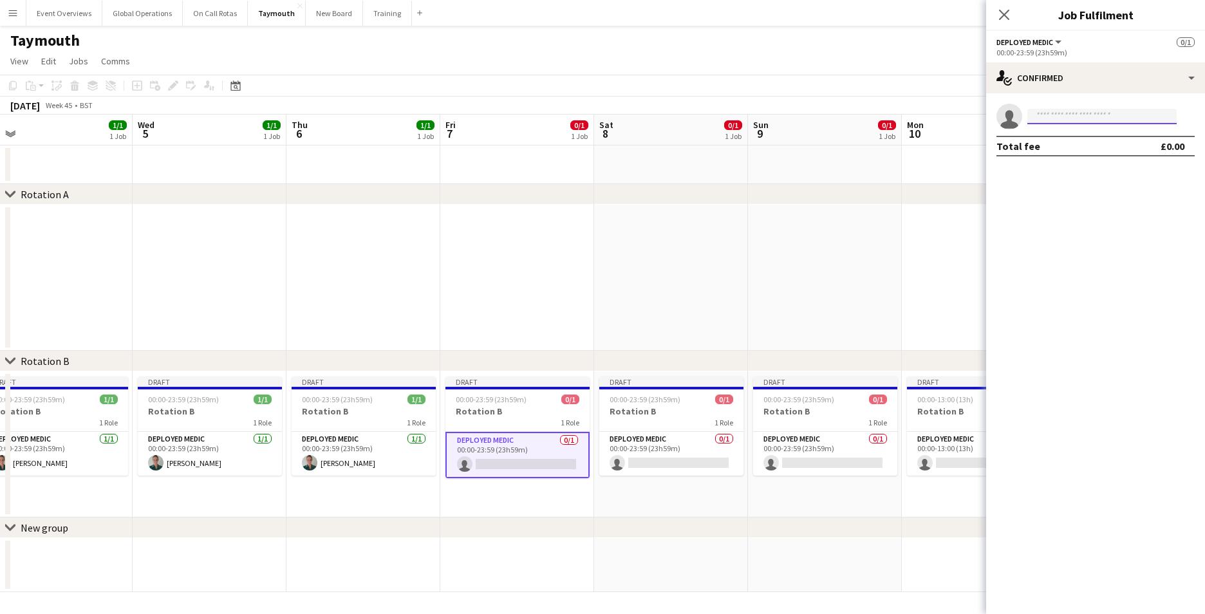
click at [1062, 112] on input at bounding box center [1101, 116] width 149 height 15
type input "**********"
click at [1068, 148] on span "[EMAIL_ADDRESS][DOMAIN_NAME]" at bounding box center [1101, 145] width 129 height 10
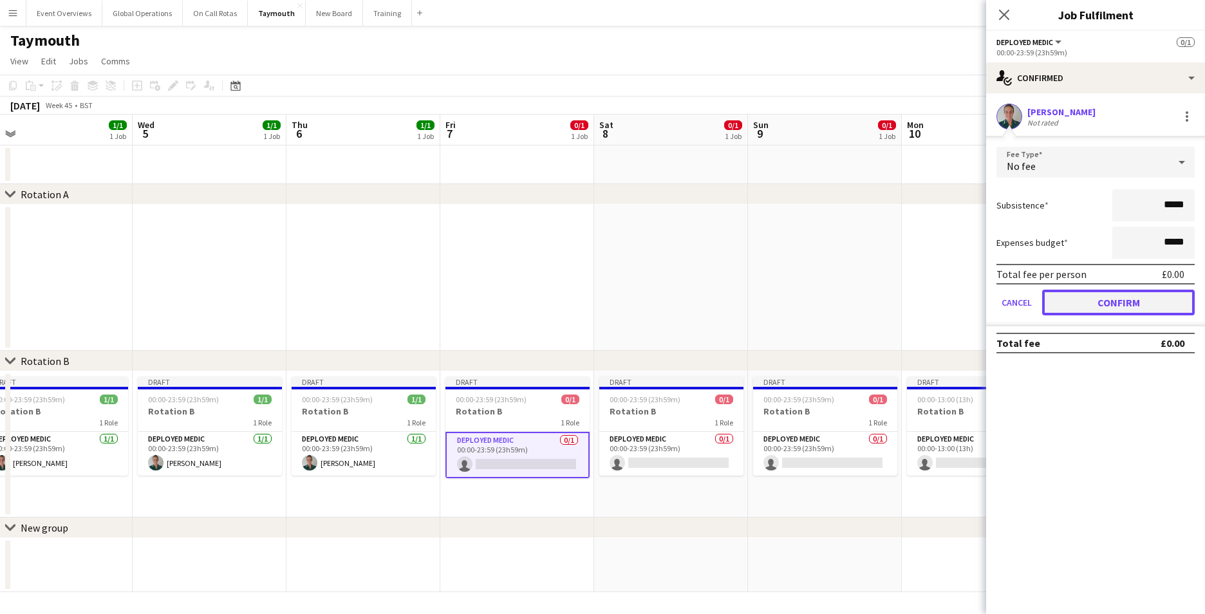
click at [1100, 293] on button "Confirm" at bounding box center [1118, 303] width 153 height 26
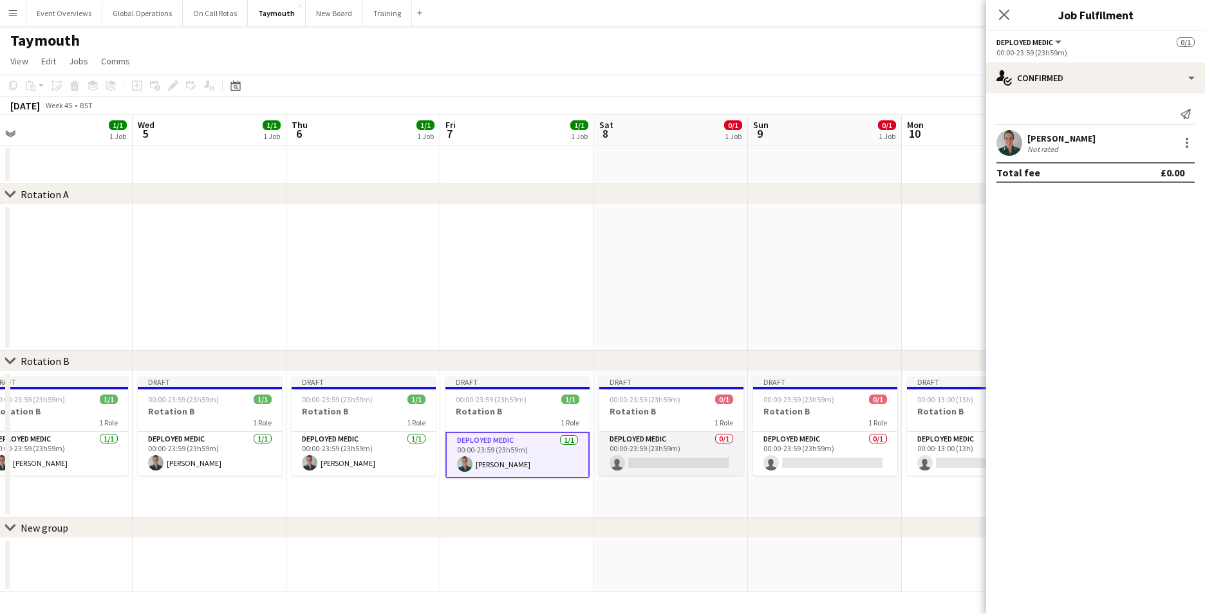
click at [682, 451] on app-card-role "Deployed Medic 0/1 00:00-23:59 (23h59m) single-neutral-actions" at bounding box center [671, 454] width 144 height 44
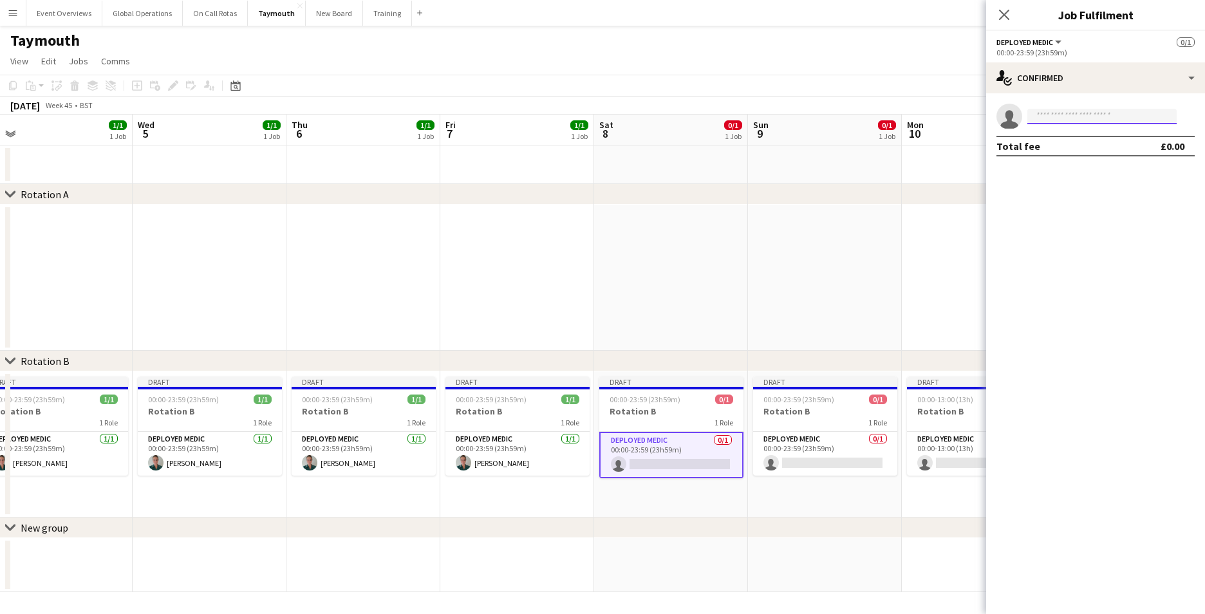
click at [1065, 113] on input at bounding box center [1101, 116] width 149 height 15
type input "**********"
click at [1079, 144] on span "[EMAIL_ADDRESS][DOMAIN_NAME]" at bounding box center [1101, 145] width 129 height 10
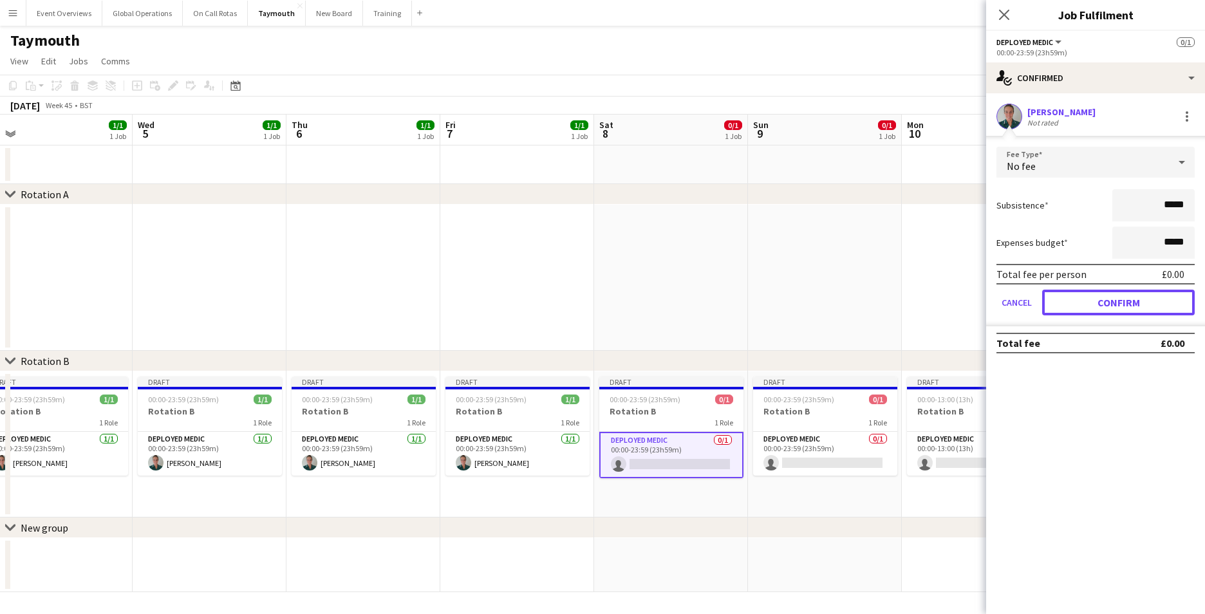
click at [1110, 291] on button "Confirm" at bounding box center [1118, 303] width 153 height 26
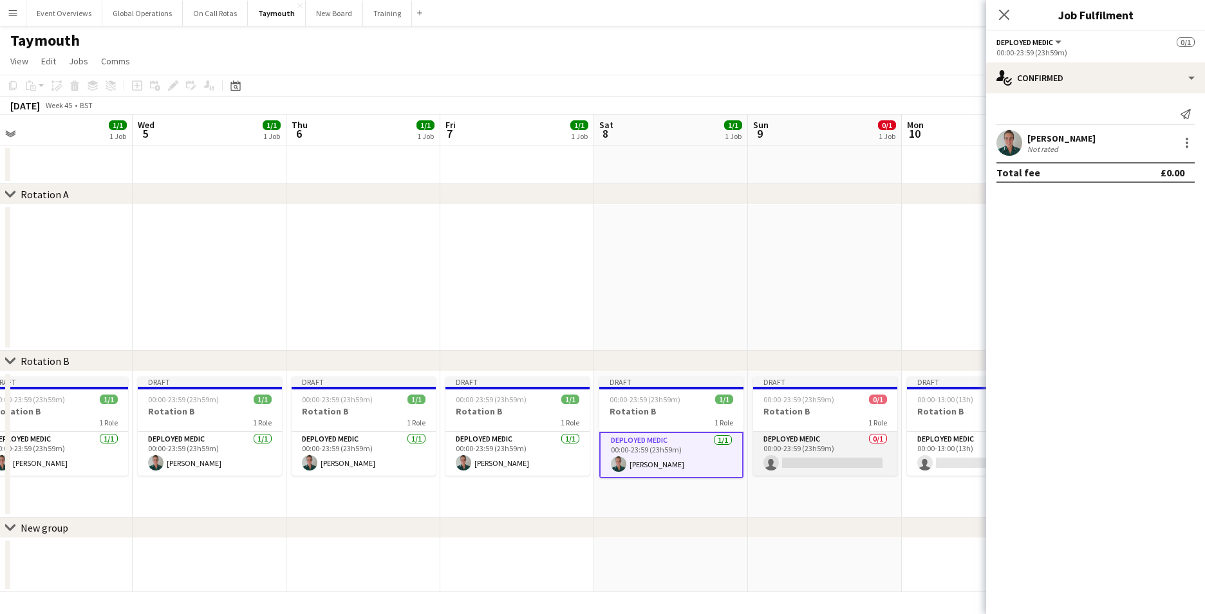
click at [802, 461] on app-card-role "Deployed Medic 0/1 00:00-23:59 (23h59m) single-neutral-actions" at bounding box center [825, 454] width 144 height 44
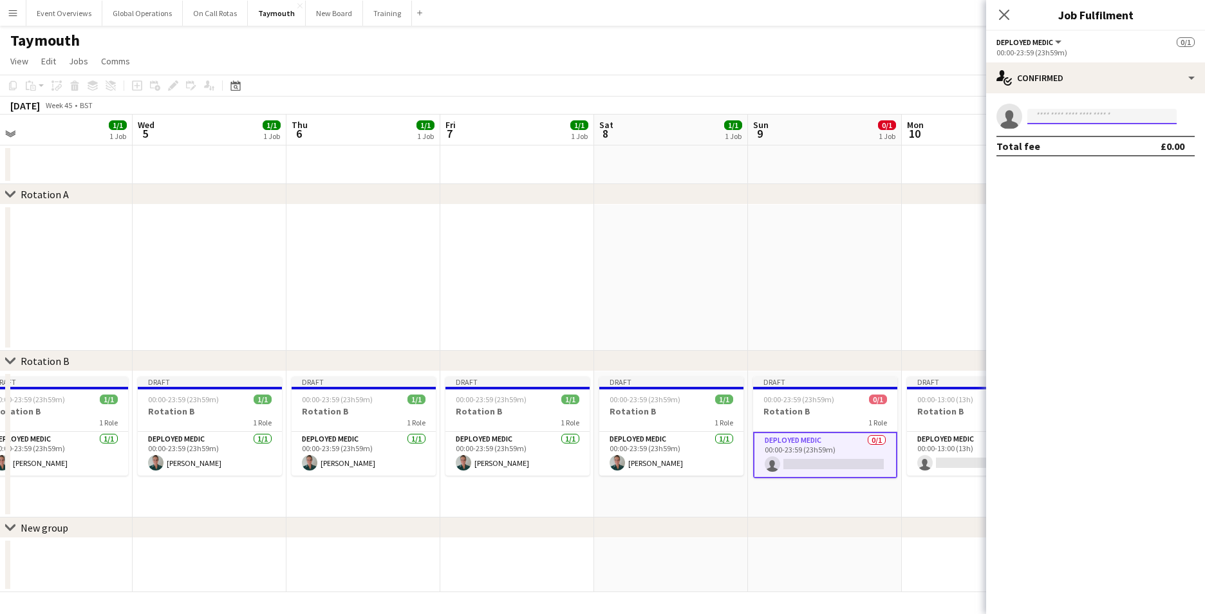
click at [1073, 118] on input at bounding box center [1101, 116] width 149 height 15
type input "********"
click at [1075, 135] on span "[PERSON_NAME]" at bounding box center [1074, 134] width 74 height 11
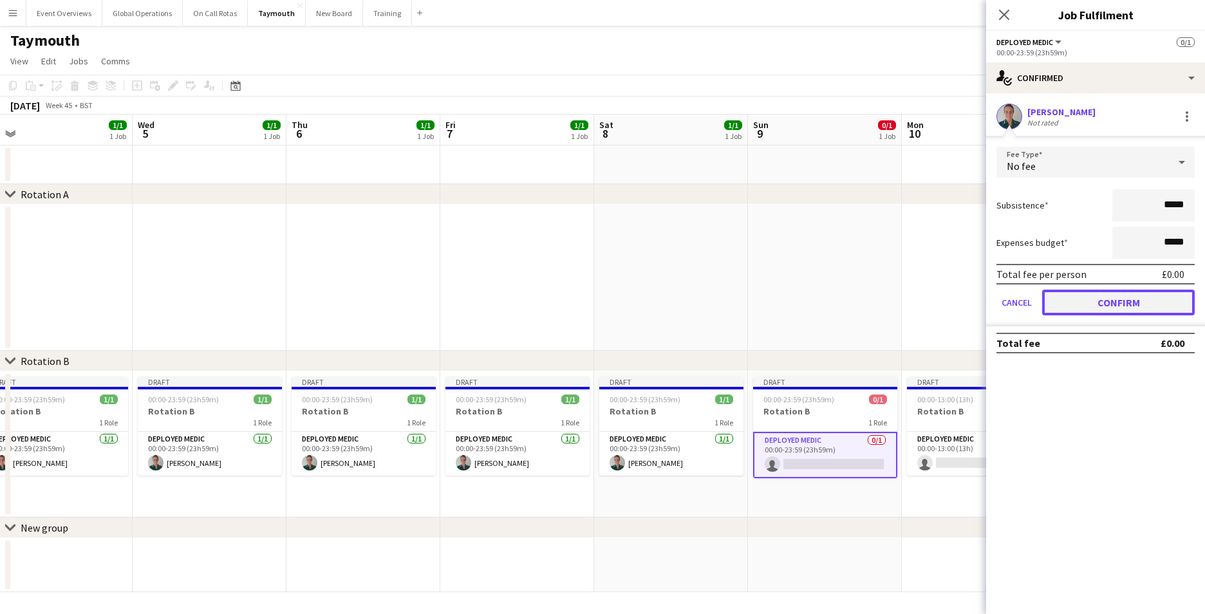
click at [1072, 302] on button "Confirm" at bounding box center [1118, 303] width 153 height 26
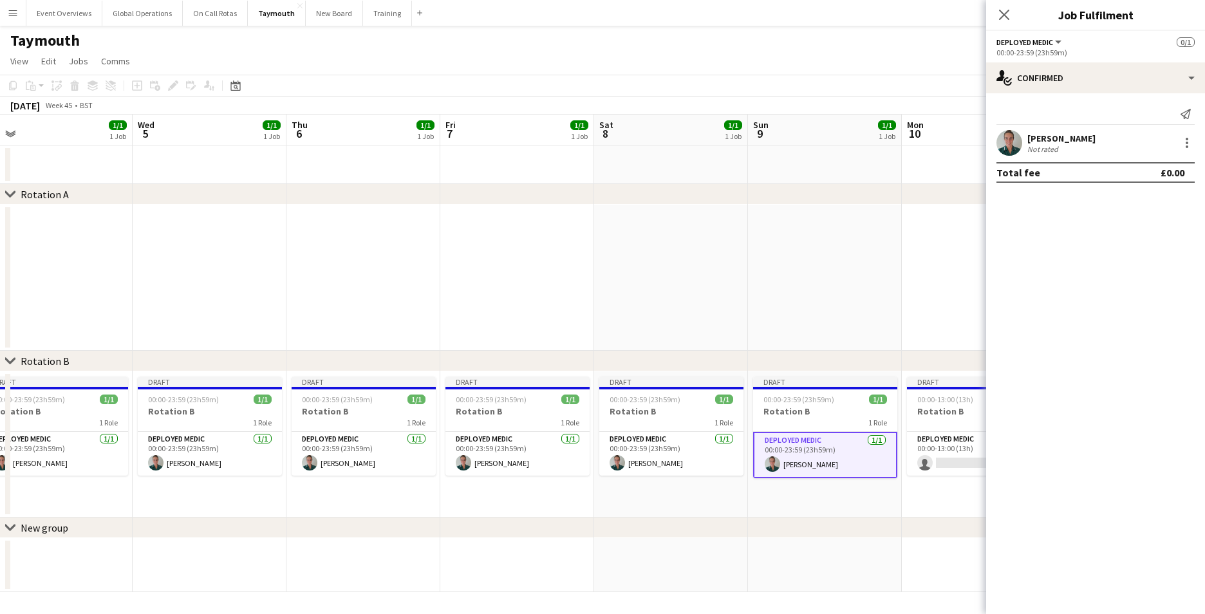
drag, startPoint x: 827, startPoint y: 351, endPoint x: 499, endPoint y: 357, distance: 327.6
click at [498, 359] on div "chevron-right Rotation B" at bounding box center [602, 361] width 1205 height 21
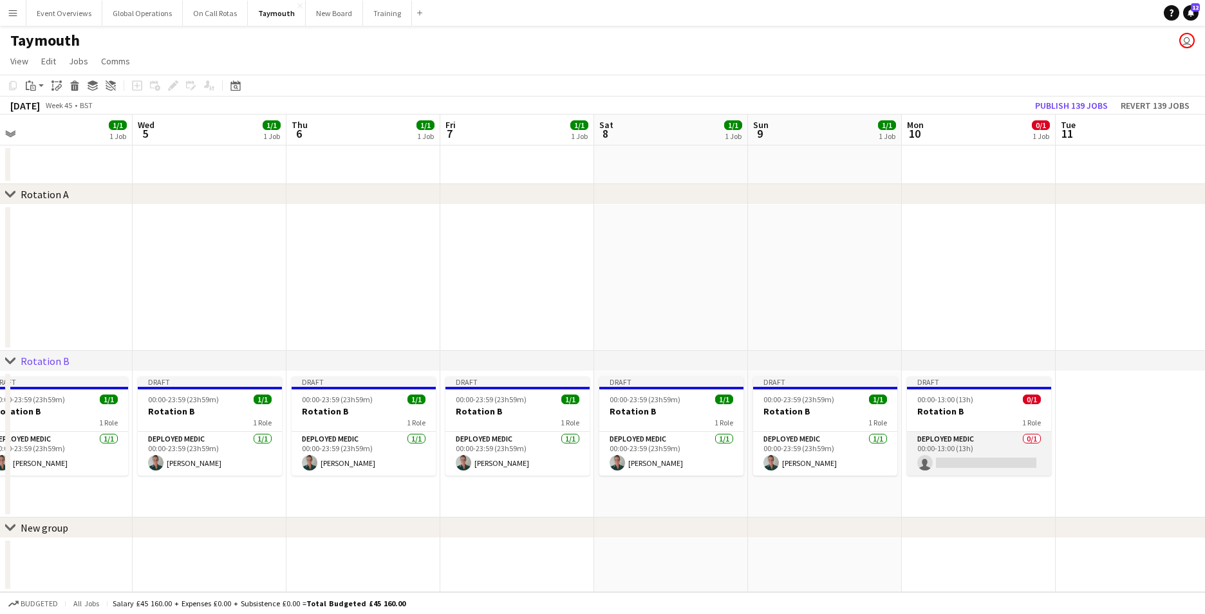
click at [963, 461] on app-card-role "Deployed Medic 0/1 00:00-13:00 (13h) single-neutral-actions" at bounding box center [979, 454] width 144 height 44
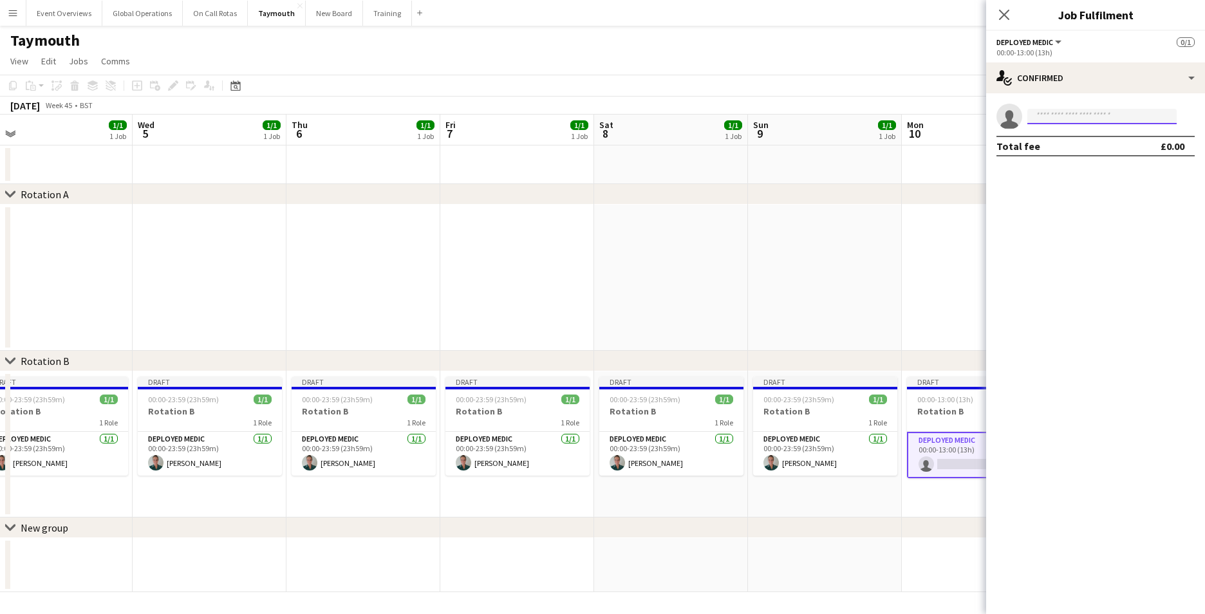
click at [1068, 109] on input at bounding box center [1101, 116] width 149 height 15
type input "**********"
click at [1041, 163] on div "[PERSON_NAME] Active [EMAIL_ADDRESS][DOMAIN_NAME] [PHONE_NUMBER]" at bounding box center [1101, 144] width 149 height 41
click at [1055, 151] on span "[PHONE_NUMBER]" at bounding box center [1101, 156] width 129 height 10
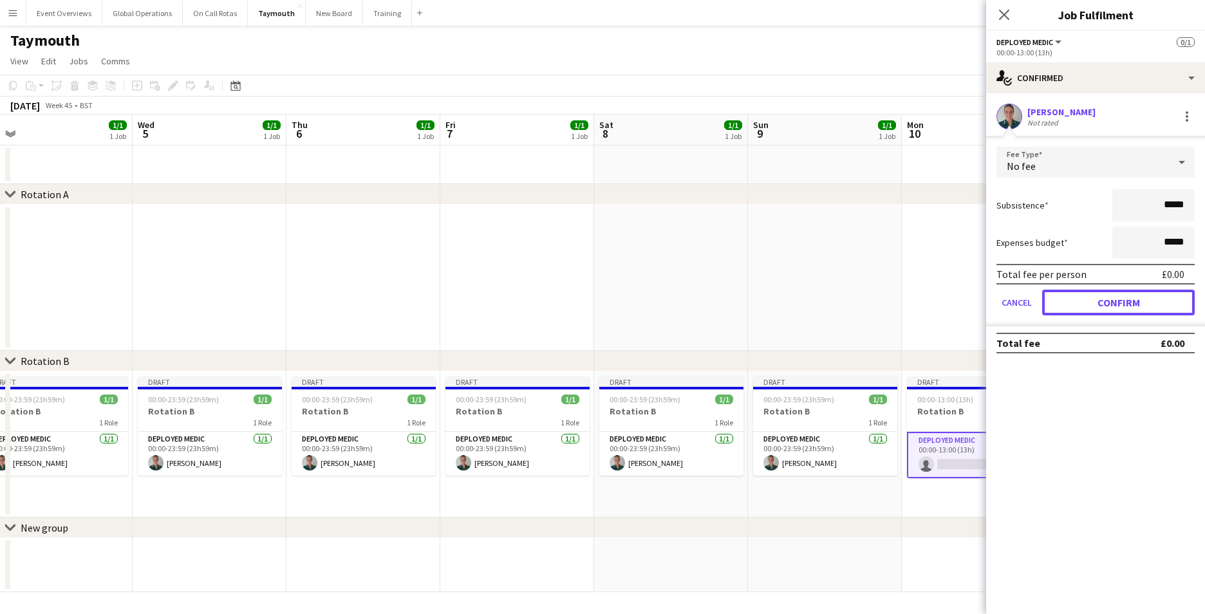
click at [1080, 303] on button "Confirm" at bounding box center [1118, 303] width 153 height 26
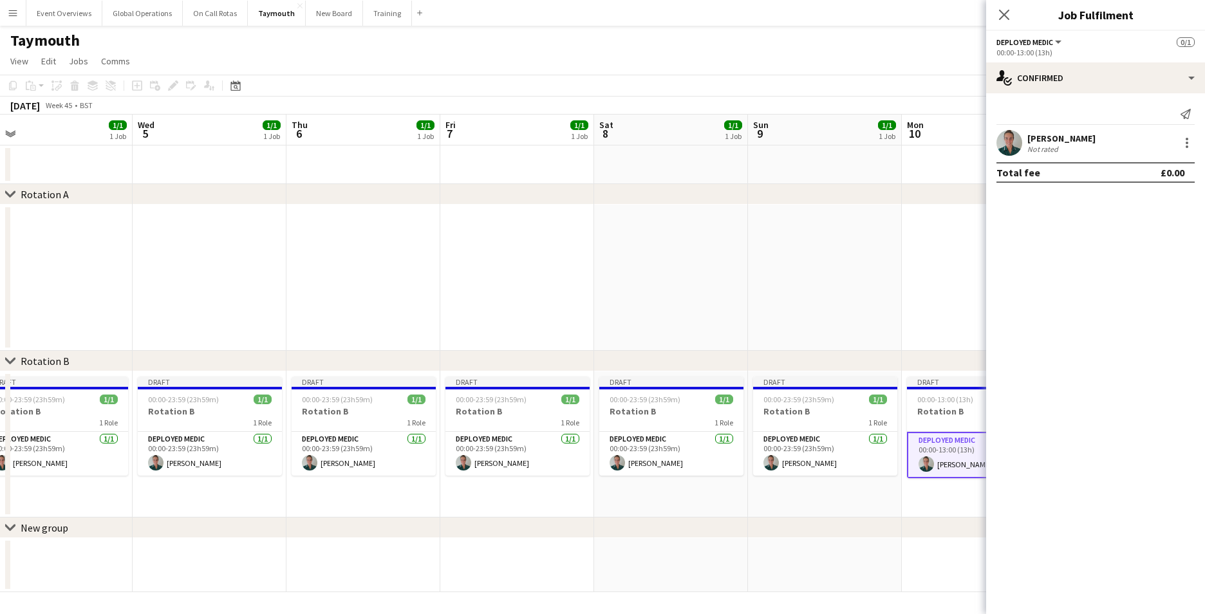
drag, startPoint x: 876, startPoint y: 531, endPoint x: 577, endPoint y: 536, distance: 298.7
click at [577, 536] on div "chevron-right New group" at bounding box center [602, 528] width 1205 height 21
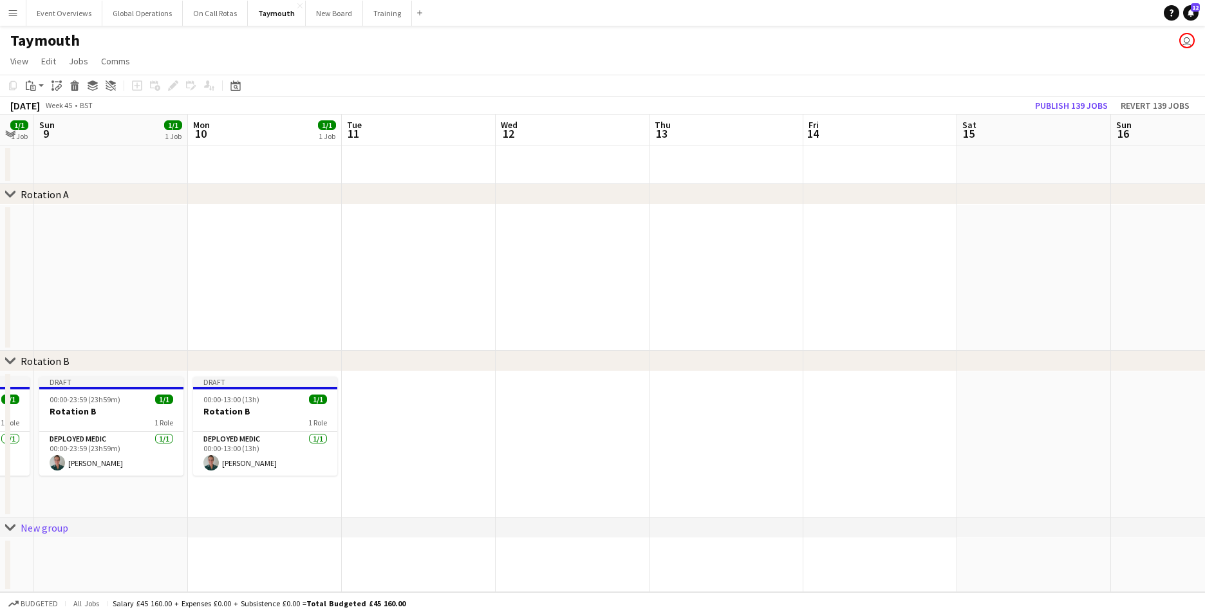
scroll to position [0, 407]
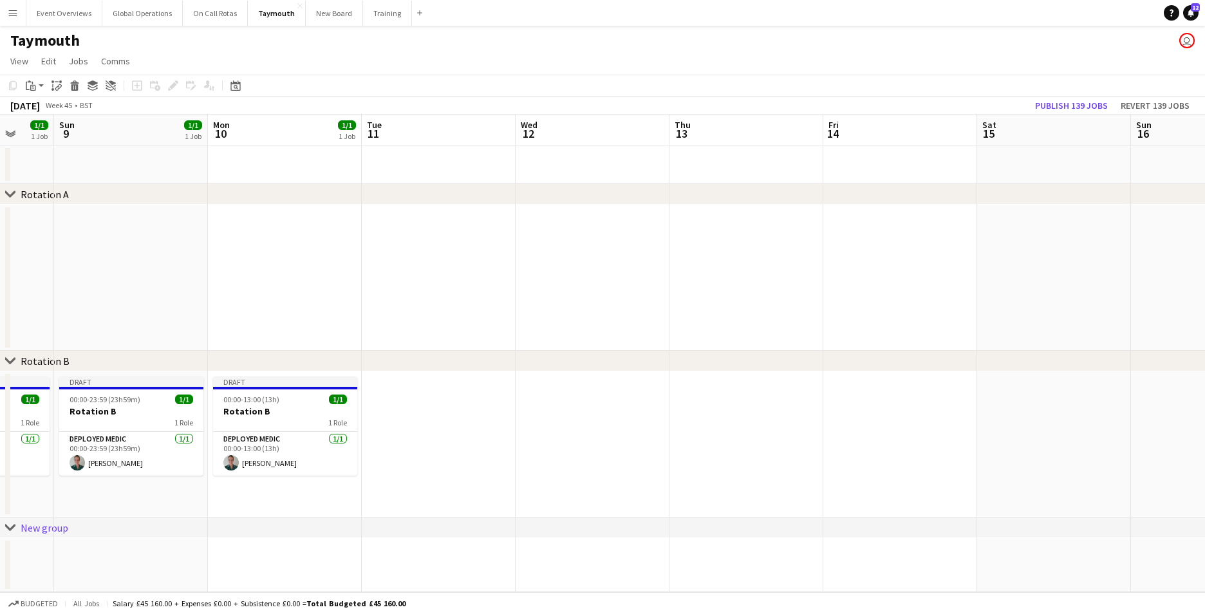
drag, startPoint x: 858, startPoint y: 318, endPoint x: 171, endPoint y: 373, distance: 688.9
click at [171, 373] on app-calendar-viewport "Thu 6 1/1 1 Job Fri 7 1/1 1 Job Sat 8 1/1 1 Job Sun 9 1/1 1 Job Mon 10 1/1 1 Jo…" at bounding box center [602, 354] width 1205 height 478
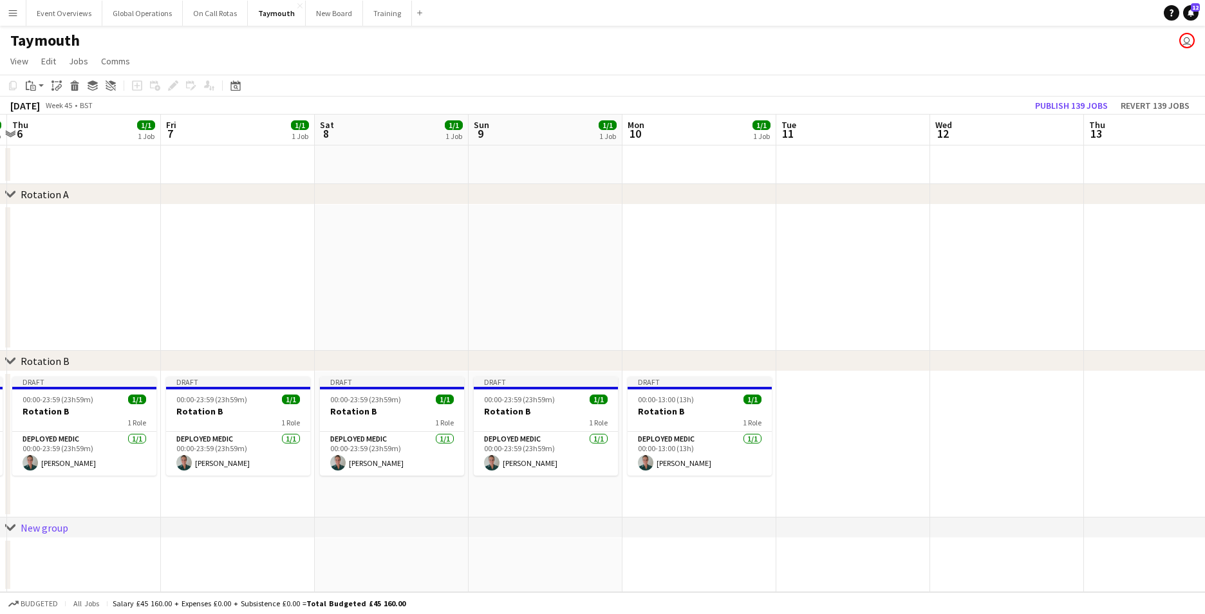
drag, startPoint x: 254, startPoint y: 514, endPoint x: 635, endPoint y: 517, distance: 380.4
click at [635, 517] on app-calendar-viewport "Tue 4 1/1 1 Job Wed 5 1/1 1 Job Thu 6 1/1 1 Job Fri 7 1/1 1 Job Sat 8 1/1 1 Job…" at bounding box center [602, 354] width 1205 height 478
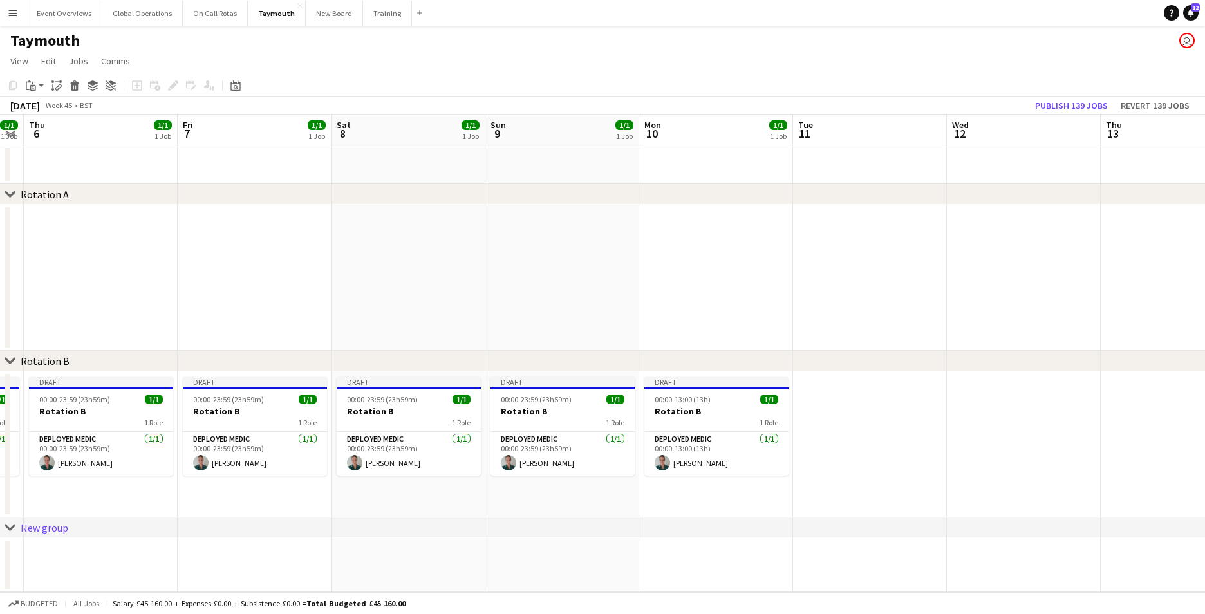
drag, startPoint x: 419, startPoint y: 521, endPoint x: 700, endPoint y: 528, distance: 280.7
click at [700, 528] on div "chevron-right Rotation A chevron-right Rotation B chevron-right New group Tue 4…" at bounding box center [602, 354] width 1205 height 478
drag, startPoint x: 154, startPoint y: 521, endPoint x: 504, endPoint y: 516, distance: 350.2
click at [505, 519] on div "chevron-right New group" at bounding box center [602, 528] width 1205 height 21
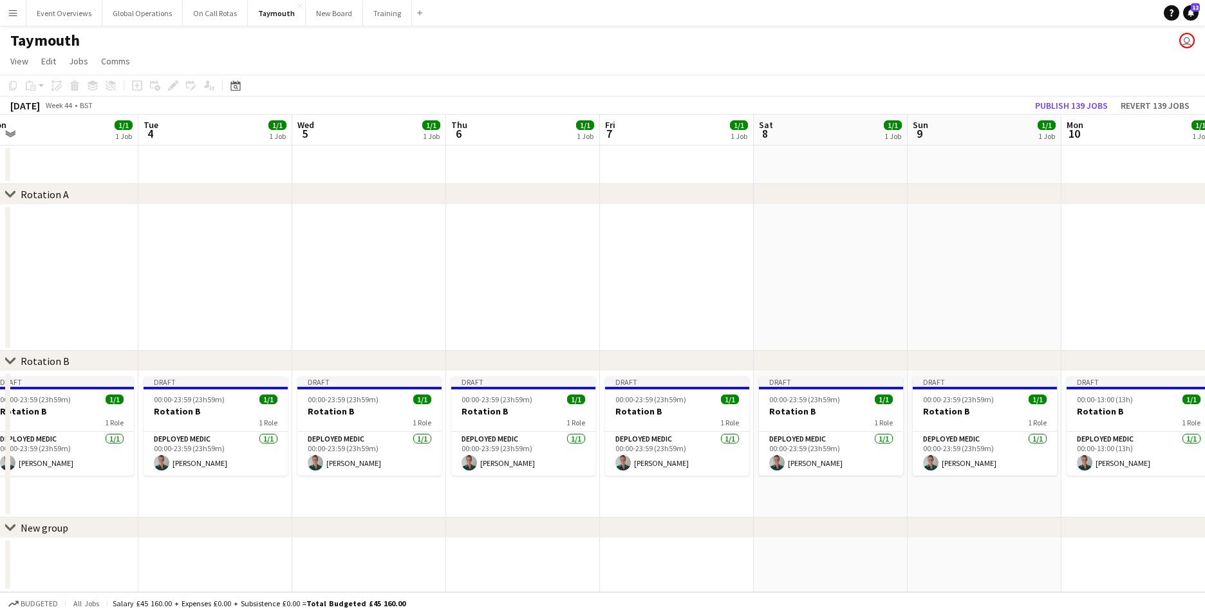
drag, startPoint x: 89, startPoint y: 337, endPoint x: 611, endPoint y: 375, distance: 523.3
click at [610, 375] on app-calendar-viewport "Sat 1 1/1 1 Job Sun 2 1/1 1 Job Mon 3 1/1 1 Job Tue 4 1/1 1 Job Wed 5 1/1 1 Job…" at bounding box center [602, 354] width 1205 height 478
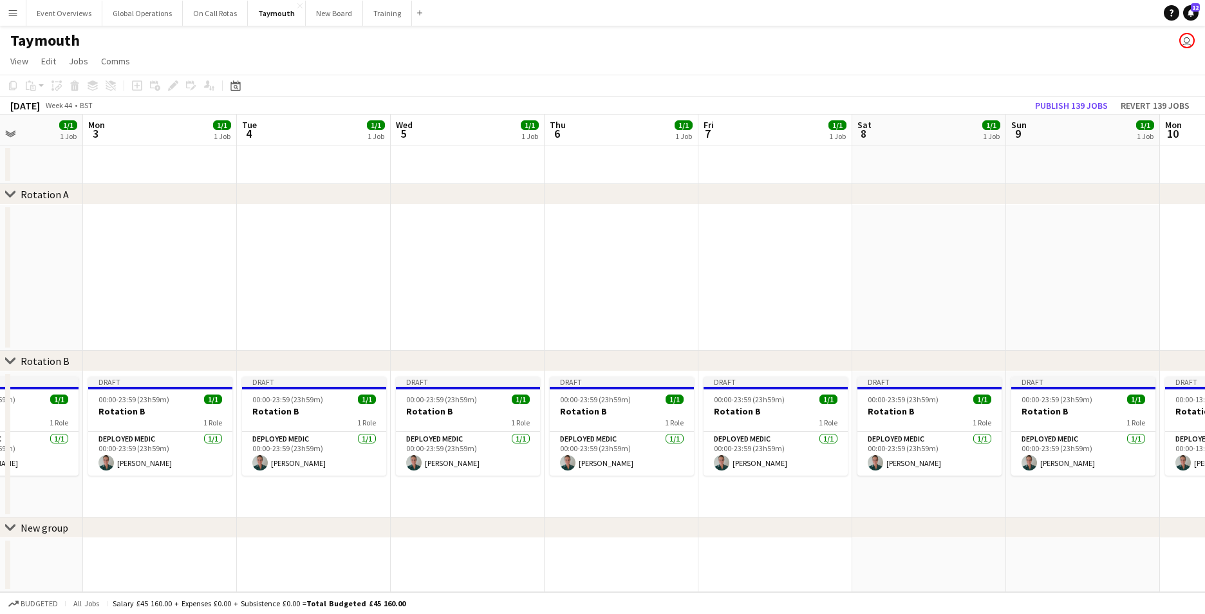
drag, startPoint x: 37, startPoint y: 358, endPoint x: 391, endPoint y: 358, distance: 354.0
click at [392, 359] on div "chevron-right Rotation B" at bounding box center [602, 361] width 1205 height 21
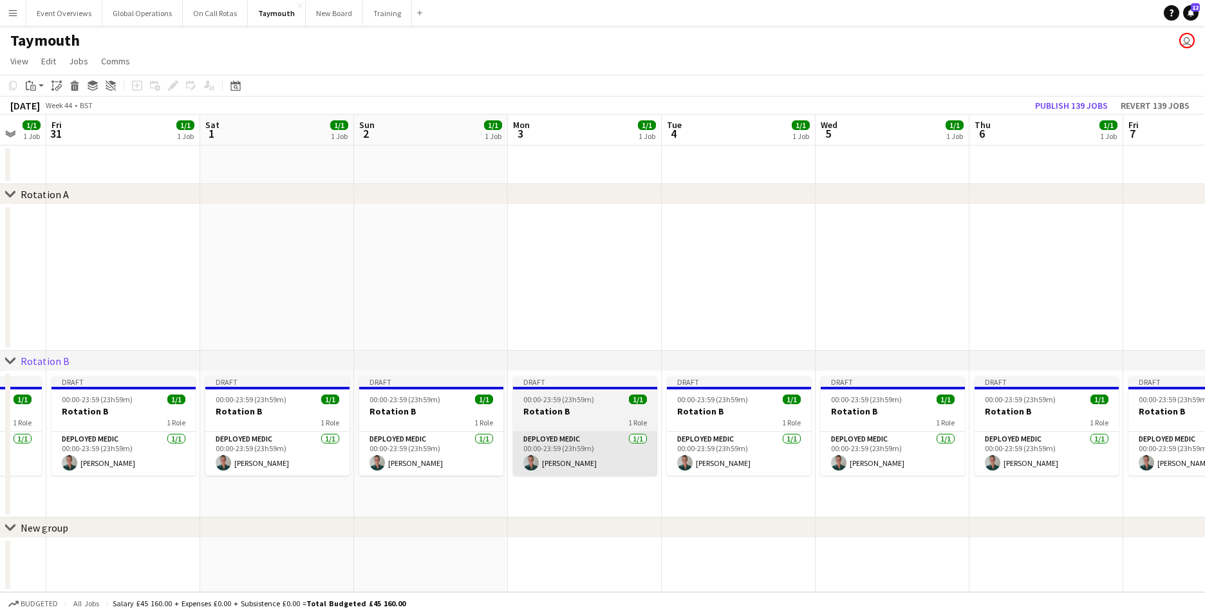
drag, startPoint x: 144, startPoint y: 453, endPoint x: 749, endPoint y: 462, distance: 605.7
click at [757, 460] on app-calendar-viewport "Wed 29 1/1 1 Job Thu 30 1/1 1 Job Fri 31 1/1 1 Job Sat 1 1/1 1 Job Sun 2 1/1 1 …" at bounding box center [602, 354] width 1205 height 478
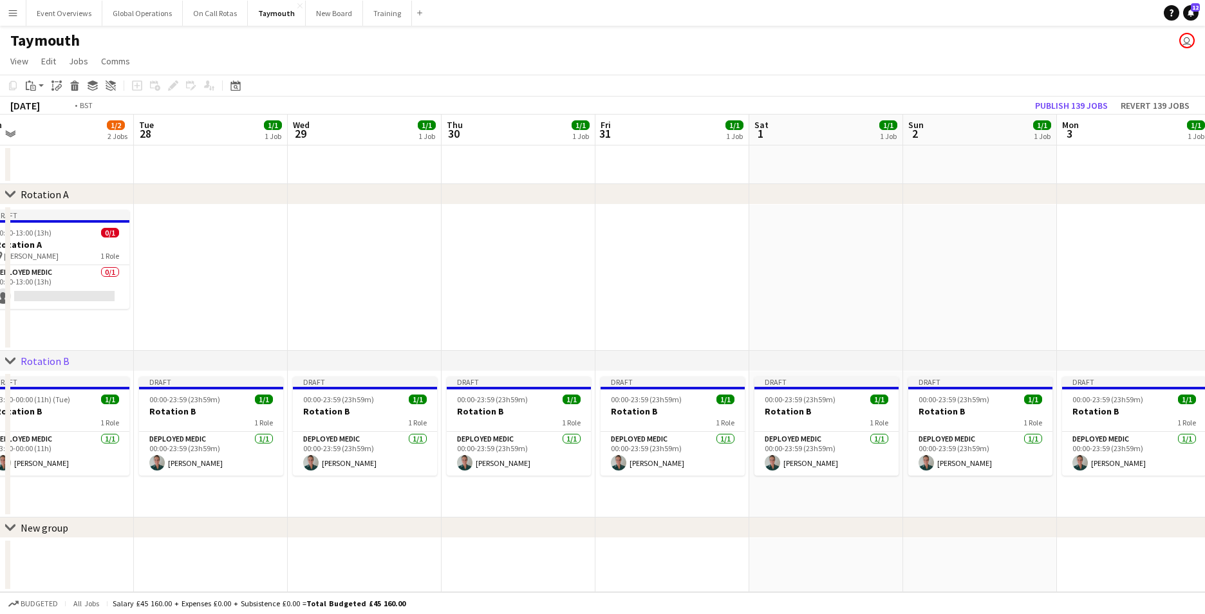
drag, startPoint x: 33, startPoint y: 464, endPoint x: 546, endPoint y: 468, distance: 513.6
click at [546, 468] on app-calendar-viewport "Sat 25 0/1 1 Job Sun 26 0/1 1 Job Mon 27 1/2 2 Jobs Tue 28 1/1 1 Job Wed 29 1/1…" at bounding box center [602, 354] width 1205 height 478
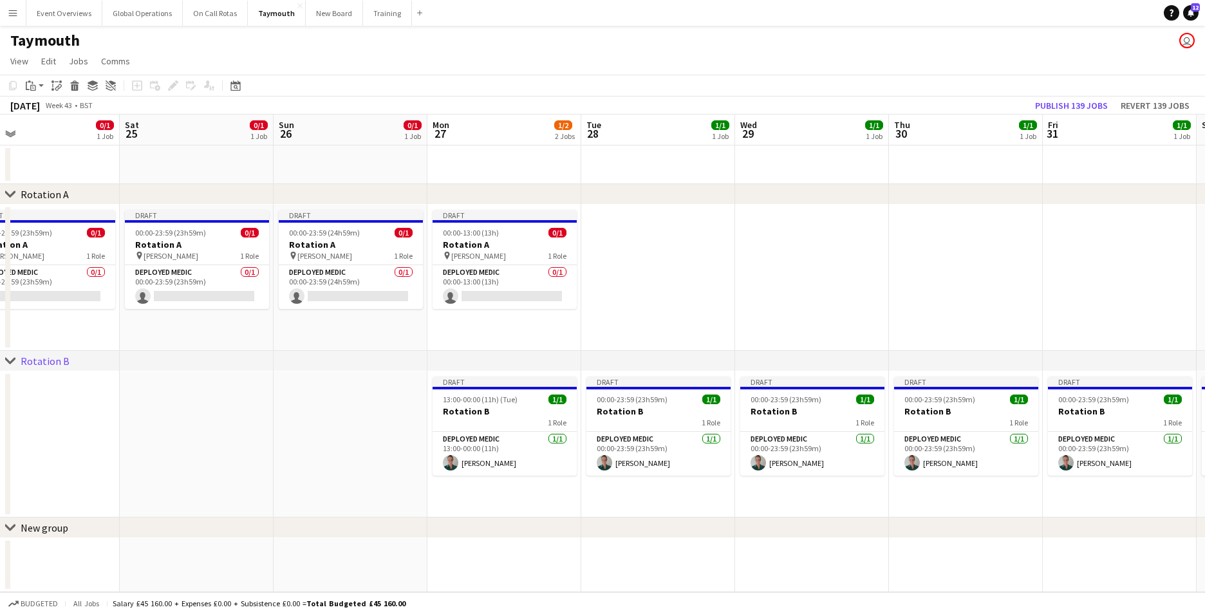
drag, startPoint x: 56, startPoint y: 460, endPoint x: 460, endPoint y: 458, distance: 404.2
click at [459, 458] on app-calendar-viewport "Wed 22 0/1 1 Job Thu 23 0/1 1 Job Fri 24 0/1 1 Job Sat 25 0/1 1 Job Sun 26 0/1 …" at bounding box center [602, 354] width 1205 height 478
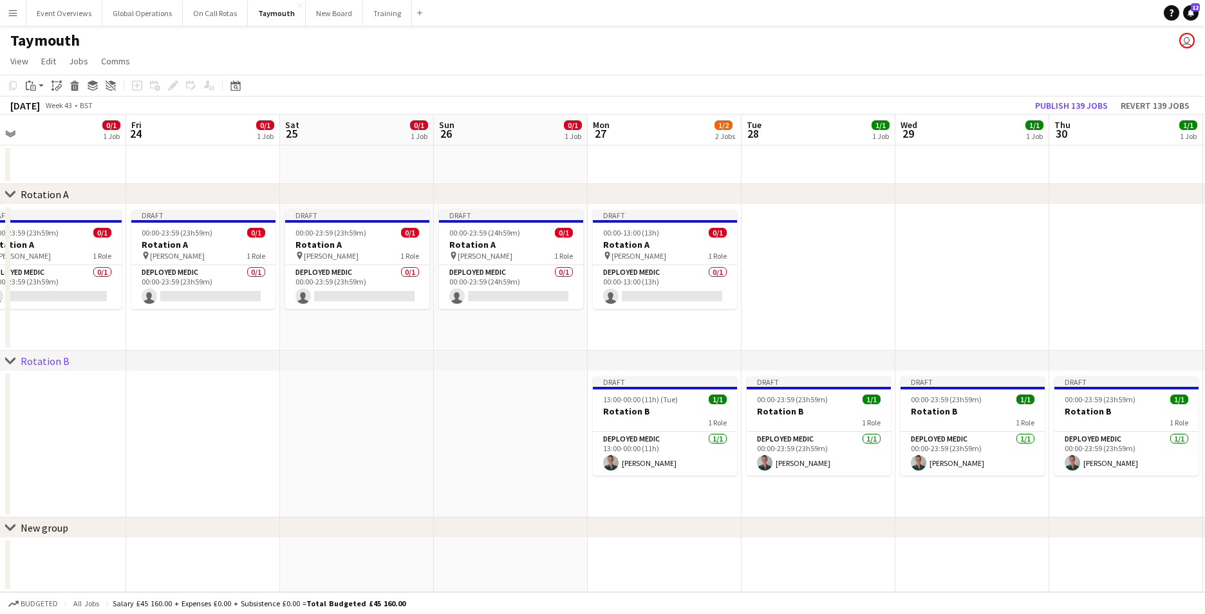
scroll to position [0, 321]
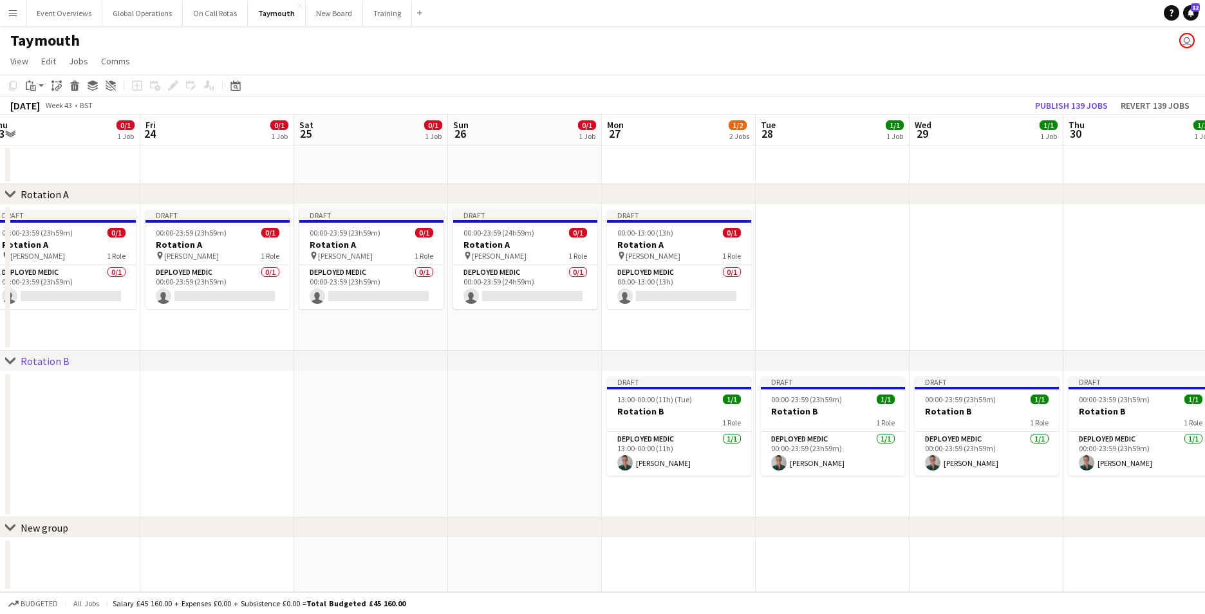
drag, startPoint x: 65, startPoint y: 461, endPoint x: 130, endPoint y: 465, distance: 65.1
click at [130, 465] on app-calendar-viewport "Tue 21 0/1 1 Job Wed 22 0/1 1 Job Thu 23 0/1 1 Job Fri 24 0/1 1 Job Sat 25 0/1 …" at bounding box center [602, 354] width 1205 height 478
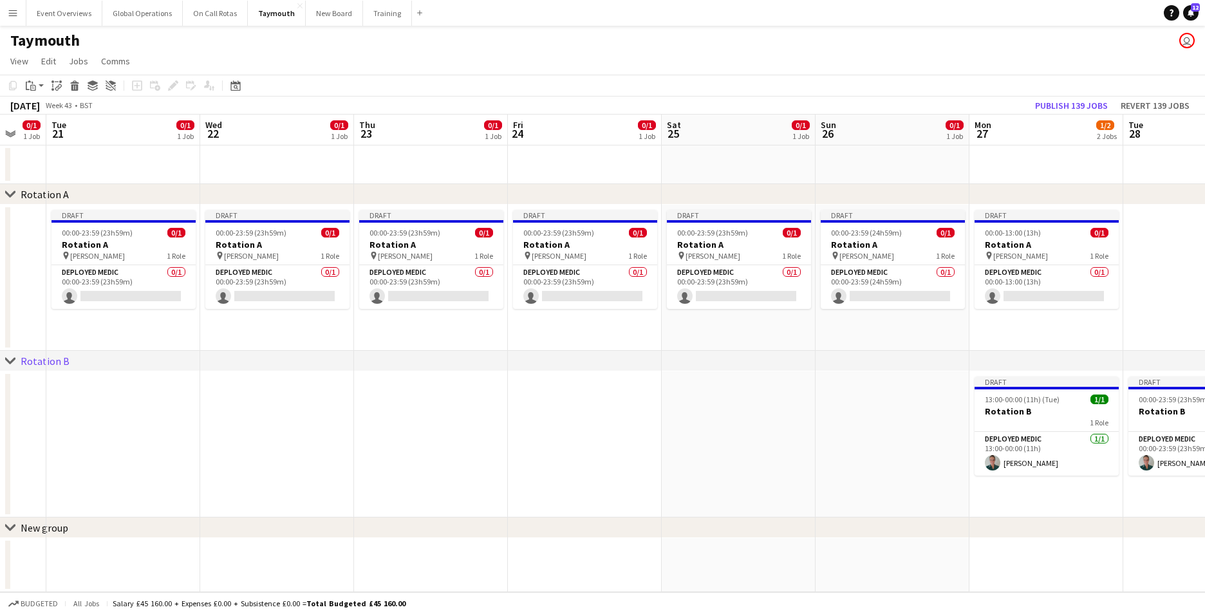
drag, startPoint x: 130, startPoint y: 465, endPoint x: 497, endPoint y: 472, distance: 367.6
click at [497, 472] on app-calendar-viewport "Sun 19 0/1 1 Job Mon 20 0/1 1 Job Tue 21 0/1 1 Job Wed 22 0/1 1 Job Thu 23 0/1 …" at bounding box center [602, 354] width 1205 height 478
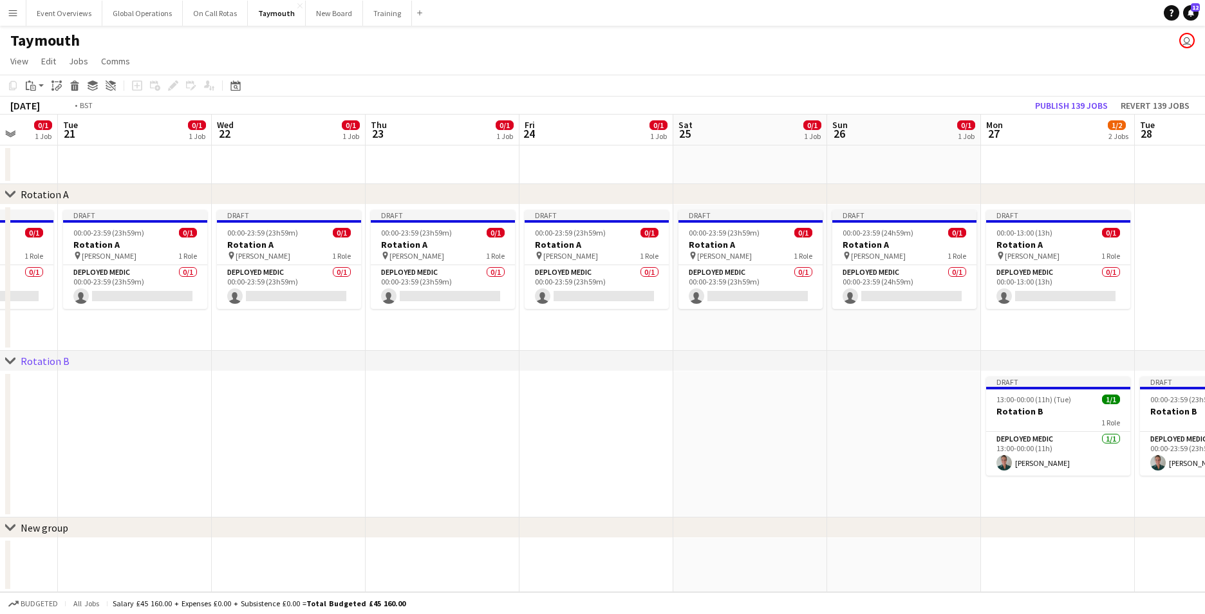
drag, startPoint x: 167, startPoint y: 467, endPoint x: 644, endPoint y: 470, distance: 477.5
click at [644, 470] on app-calendar-viewport "Sun 19 0/1 1 Job Mon 20 0/1 1 Job Tue 21 0/1 1 Job Wed 22 0/1 1 Job Thu 23 0/1 …" at bounding box center [602, 354] width 1205 height 478
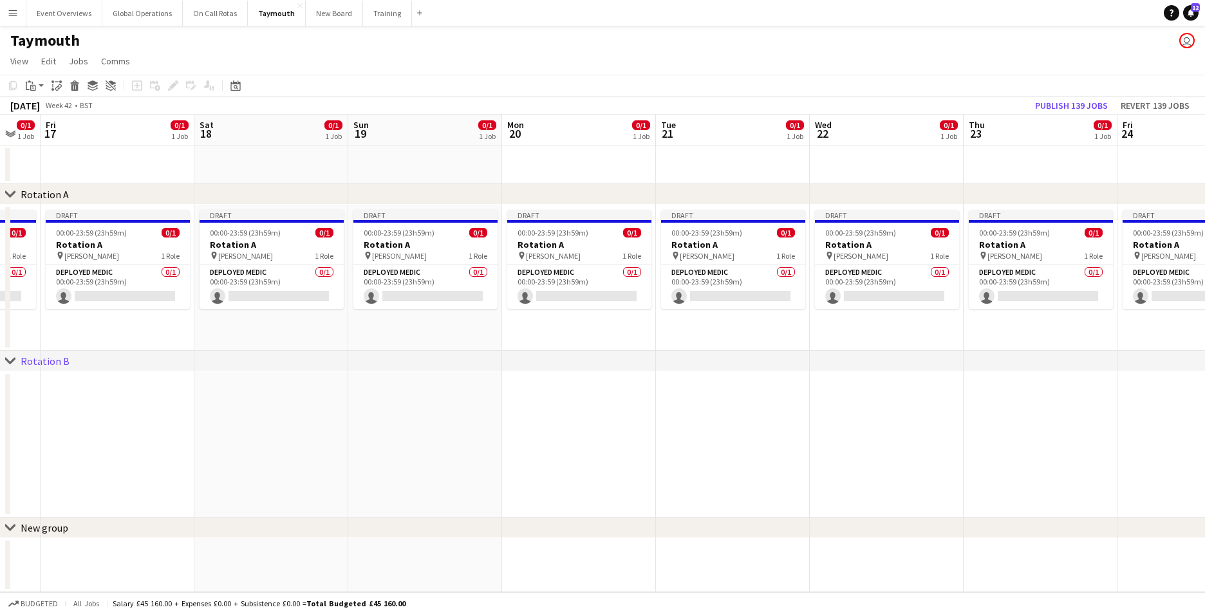
drag, startPoint x: 255, startPoint y: 470, endPoint x: 716, endPoint y: 469, distance: 460.8
click at [718, 469] on app-calendar-viewport "Wed 15 0/1 1 Job Thu 16 0/1 1 Job Fri 17 0/1 1 Job Sat 18 0/1 1 Job Sun 19 0/1 …" at bounding box center [602, 354] width 1205 height 478
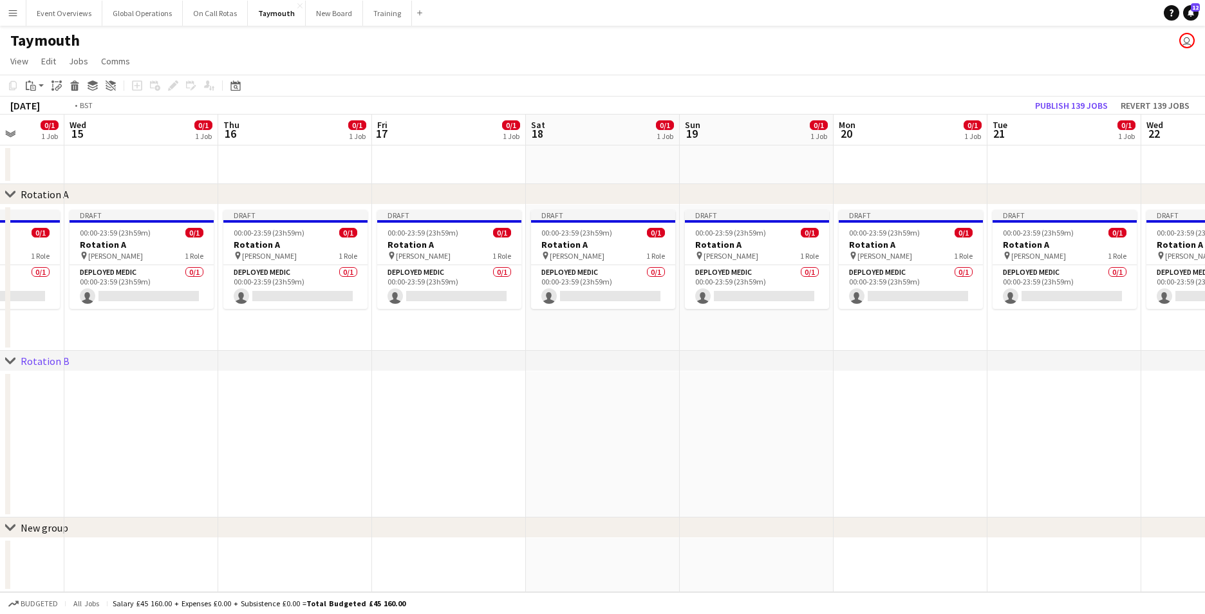
drag, startPoint x: 295, startPoint y: 473, endPoint x: 835, endPoint y: 463, distance: 540.1
click at [820, 463] on app-calendar-viewport "Sun 12 1/1 1 Job Mon 13 1/2 2 Jobs Tue 14 0/1 1 Job Wed 15 0/1 1 Job Thu 16 0/1…" at bounding box center [602, 354] width 1205 height 478
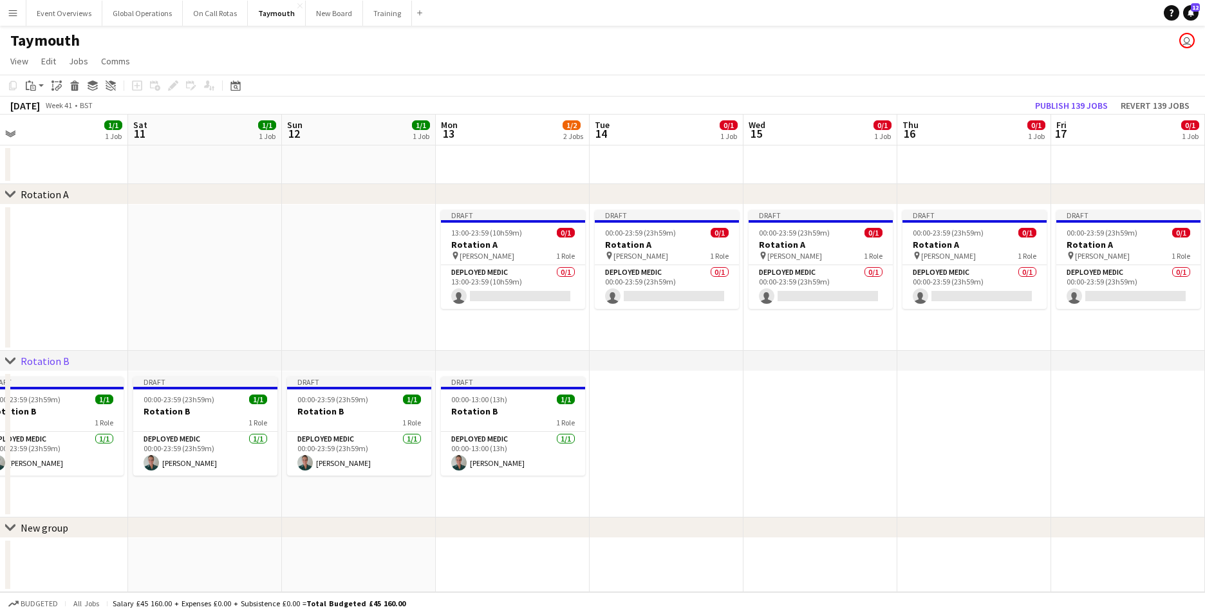
scroll to position [0, 333]
drag, startPoint x: 376, startPoint y: 488, endPoint x: 895, endPoint y: 456, distance: 520.3
click at [895, 456] on app-calendar-viewport "Thu 9 1/1 1 Job Fri 10 1/1 1 Job Sat 11 1/1 1 Job Sun 12 1/1 1 Job Mon 13 1/2 2…" at bounding box center [602, 354] width 1205 height 478
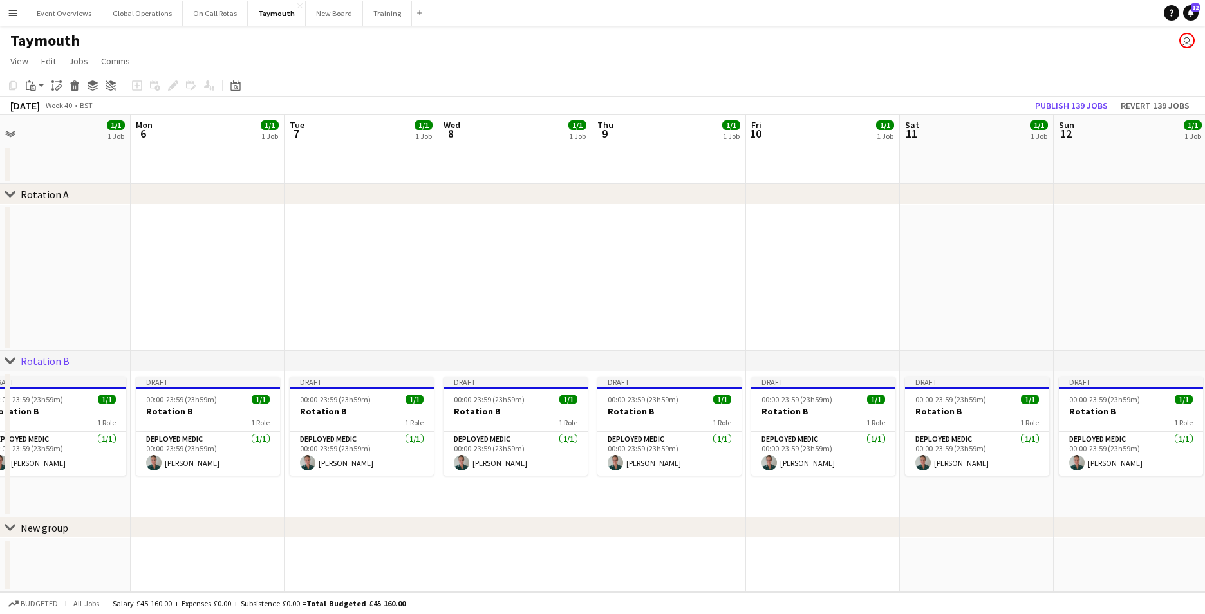
scroll to position [0, 0]
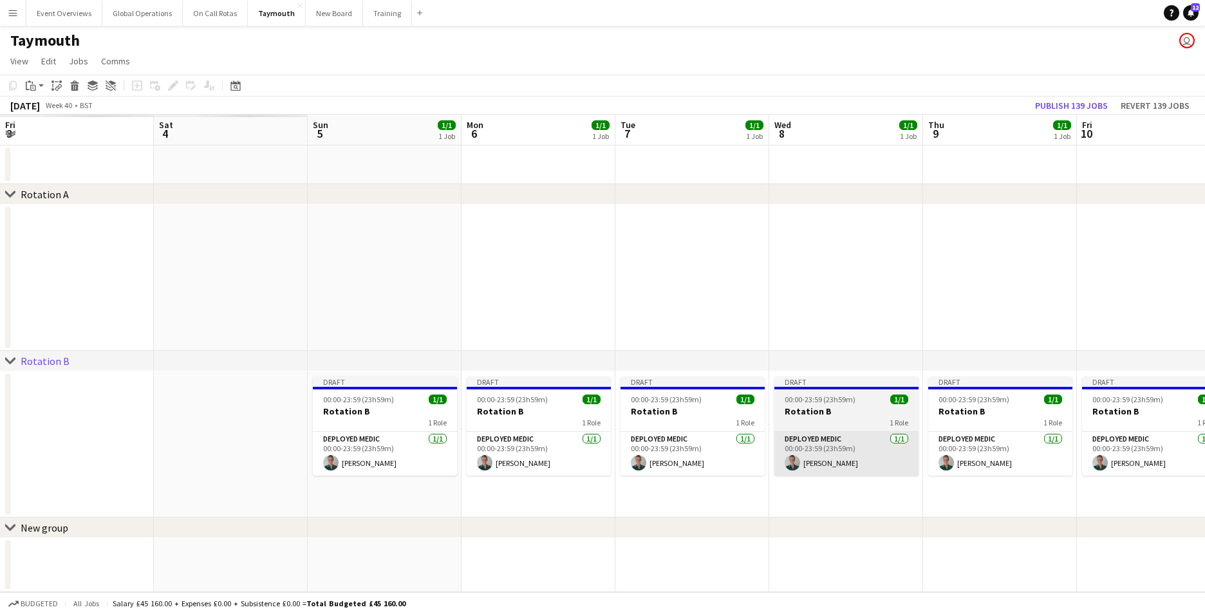
drag, startPoint x: 1007, startPoint y: 436, endPoint x: 998, endPoint y: 436, distance: 9.0
click at [1036, 433] on app-calendar-viewport "Fri 3 Sat 4 Sun 5 1/1 1 Job Mon 6 1/1 1 Job Tue 7 1/1 1 Job Wed 8 1/1 1 Job Thu…" at bounding box center [602, 354] width 1205 height 478
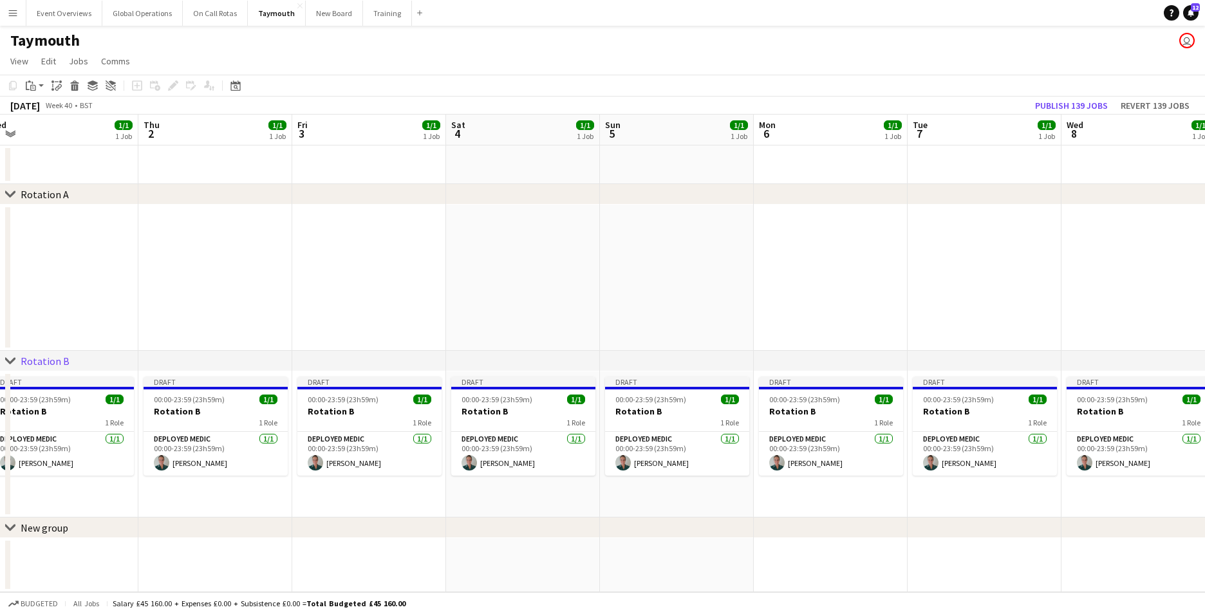
drag, startPoint x: 409, startPoint y: 452, endPoint x: 963, endPoint y: 445, distance: 554.2
click at [971, 447] on app-calendar-viewport "Tue 30 1/1 1 Job Wed 1 1/1 1 Job Thu 2 1/1 1 Job Fri 3 1/1 1 Job Sat 4 1/1 1 Jo…" at bounding box center [602, 354] width 1205 height 478
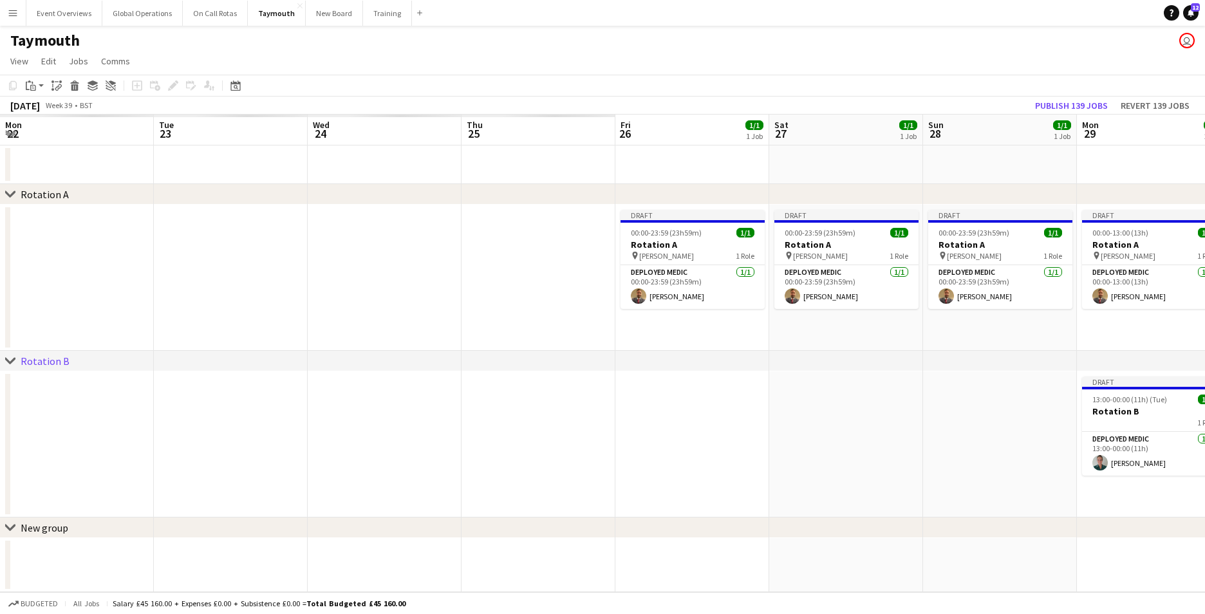
scroll to position [0, 308]
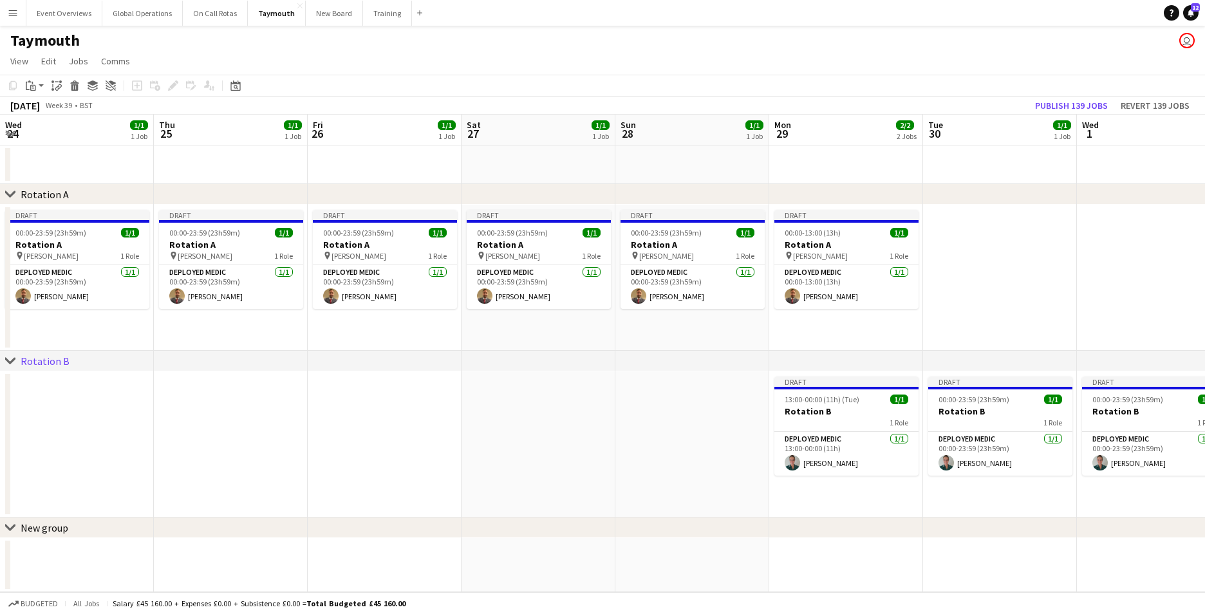
drag, startPoint x: 376, startPoint y: 466, endPoint x: 1052, endPoint y: 446, distance: 675.4
click at [1052, 446] on app-calendar-viewport "Mon 22 1/1 1 Job Tue 23 1/1 1 Job Wed 24 1/1 1 Job Thu 25 1/1 1 Job Fri 26 1/1 …" at bounding box center [602, 354] width 1205 height 478
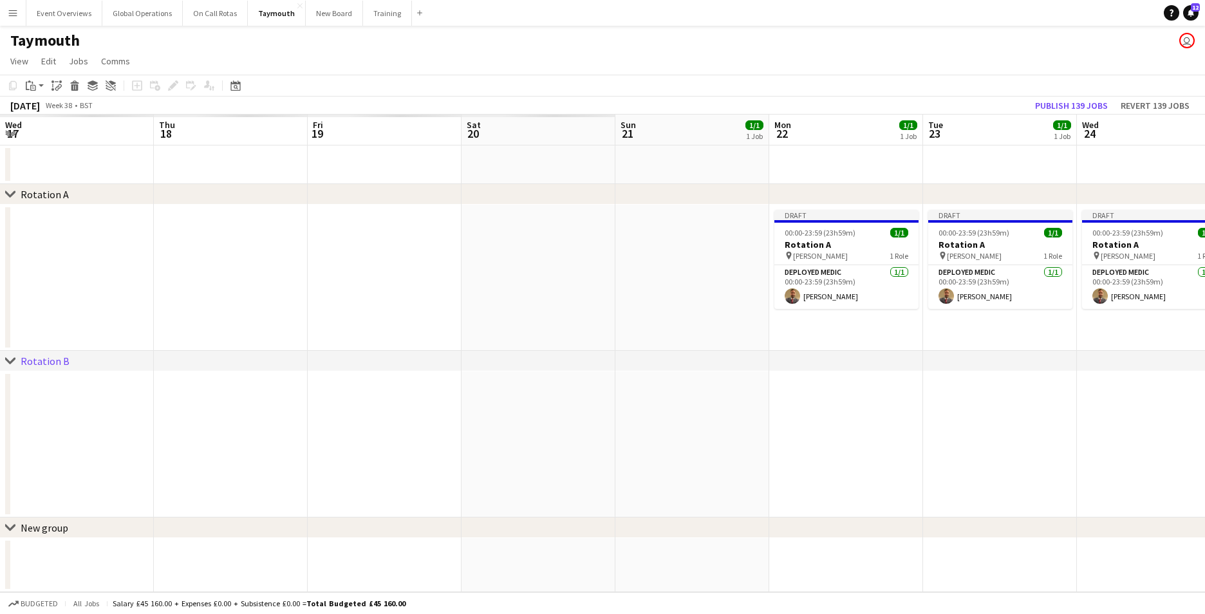
drag, startPoint x: 272, startPoint y: 449, endPoint x: 1127, endPoint y: 425, distance: 855.6
click at [1127, 425] on app-calendar-viewport "Wed 17 Thu 18 Fri 19 Sat 20 Sun 21 1/1 1 Job Mon 22 1/1 1 Job Tue 23 1/1 1 Job …" at bounding box center [602, 354] width 1205 height 478
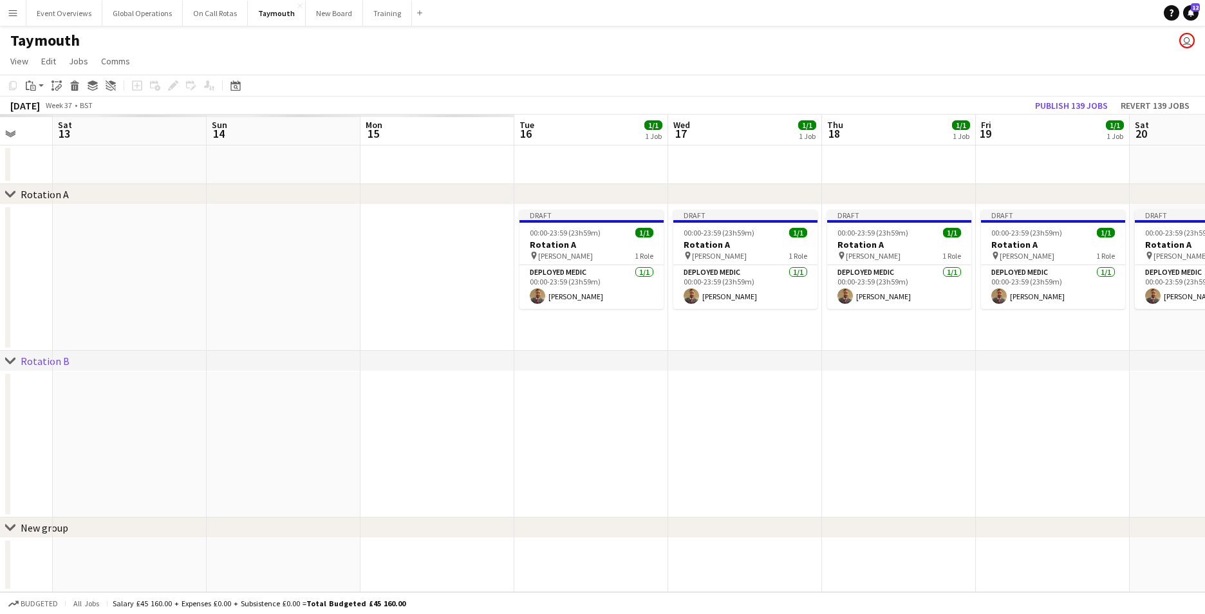
scroll to position [0, 315]
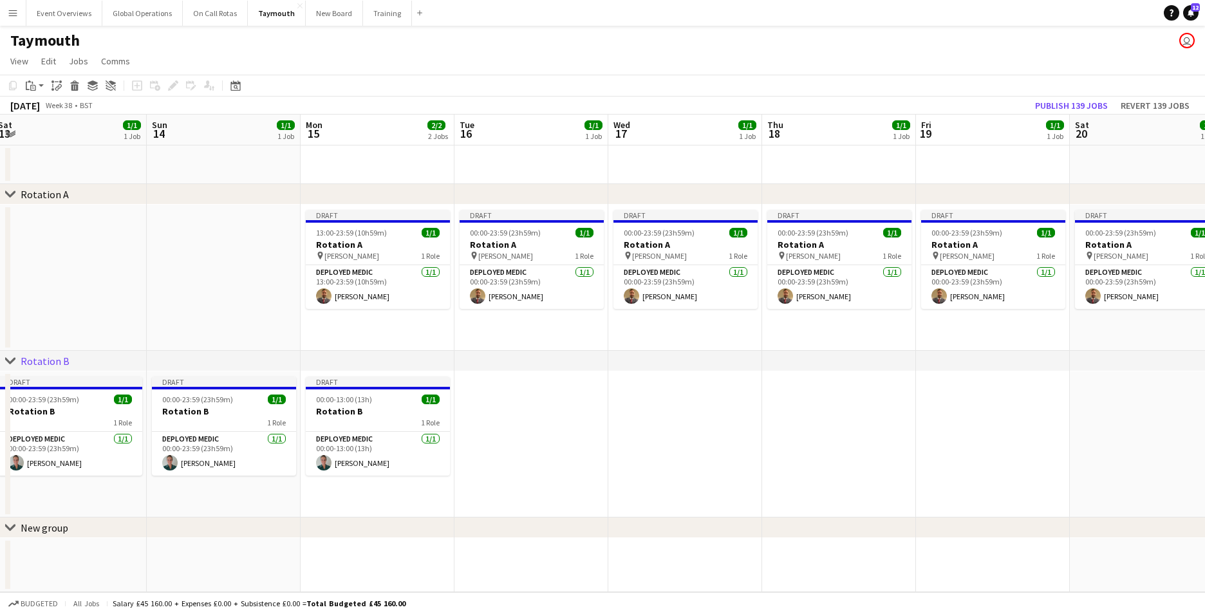
drag, startPoint x: 176, startPoint y: 473, endPoint x: 1005, endPoint y: 423, distance: 831.1
click at [1005, 423] on app-calendar-viewport "Thu 11 1/1 1 Job Fri 12 1/1 1 Job Sat 13 1/1 1 Job Sun 14 1/1 1 Job Mon 15 2/2 …" at bounding box center [602, 354] width 1205 height 478
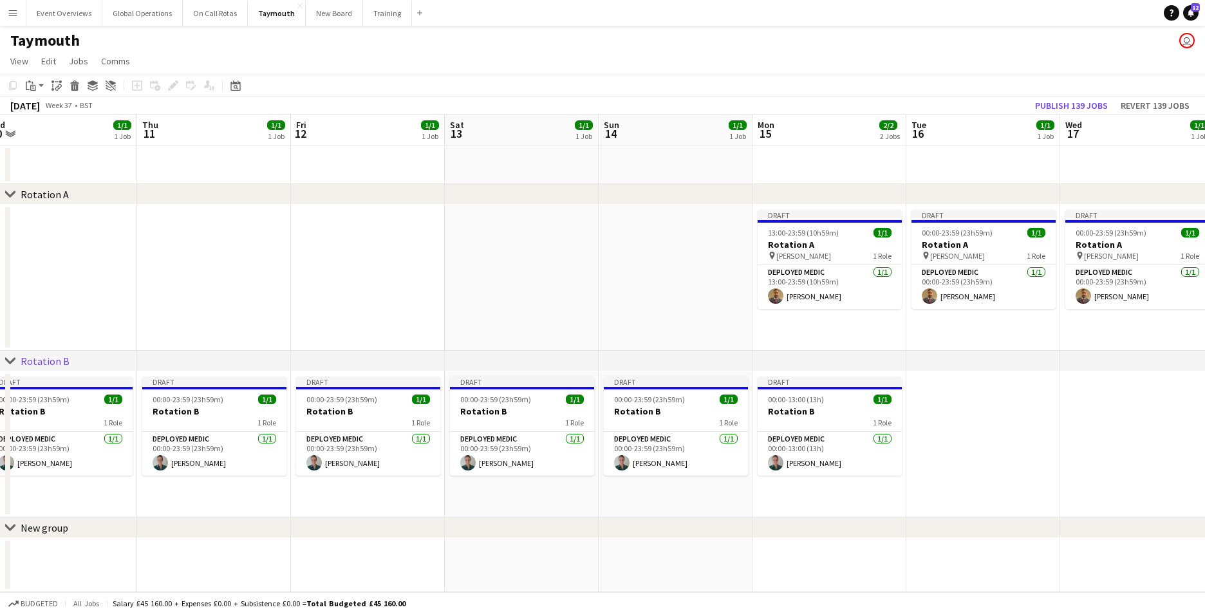
drag, startPoint x: 198, startPoint y: 326, endPoint x: 650, endPoint y: 336, distance: 451.9
click at [650, 336] on app-calendar-viewport "Mon 8 1/1 1 Job Tue 9 1/1 1 Job Wed 10 1/1 1 Job Thu 11 1/1 1 Job Fri 12 1/1 1 …" at bounding box center [602, 354] width 1205 height 478
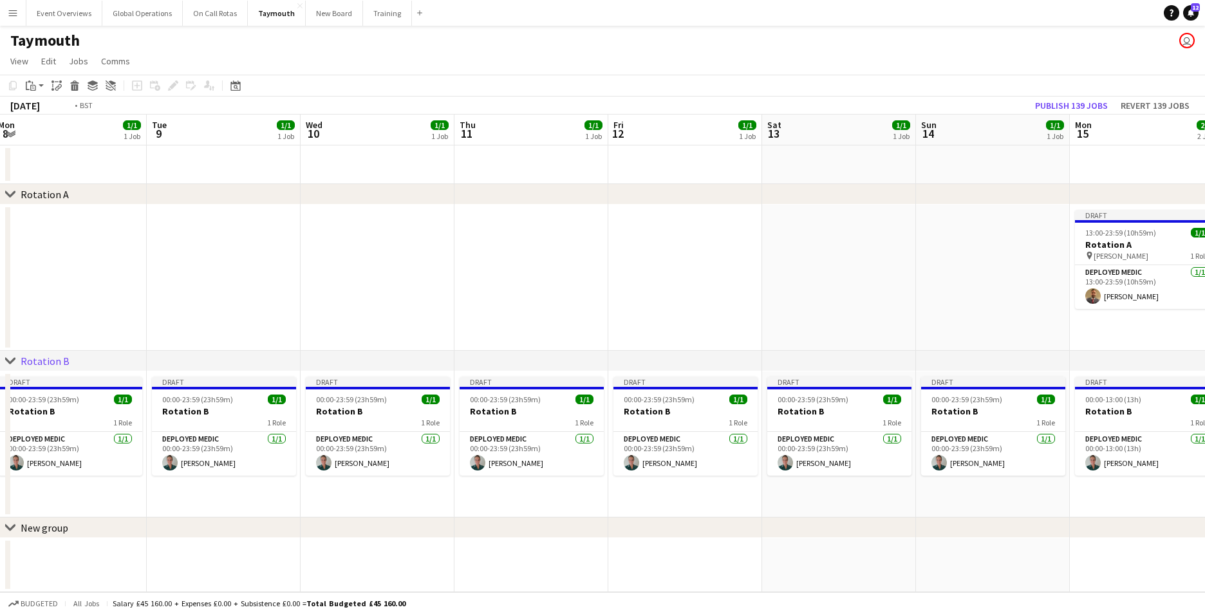
drag, startPoint x: 238, startPoint y: 328, endPoint x: 636, endPoint y: 342, distance: 398.0
click at [636, 342] on app-calendar-viewport "Sun 7 Mon 8 1/1 1 Job Tue 9 1/1 1 Job Wed 10 1/1 1 Job Thu 11 1/1 1 Job Fri 12 …" at bounding box center [602, 354] width 1205 height 478
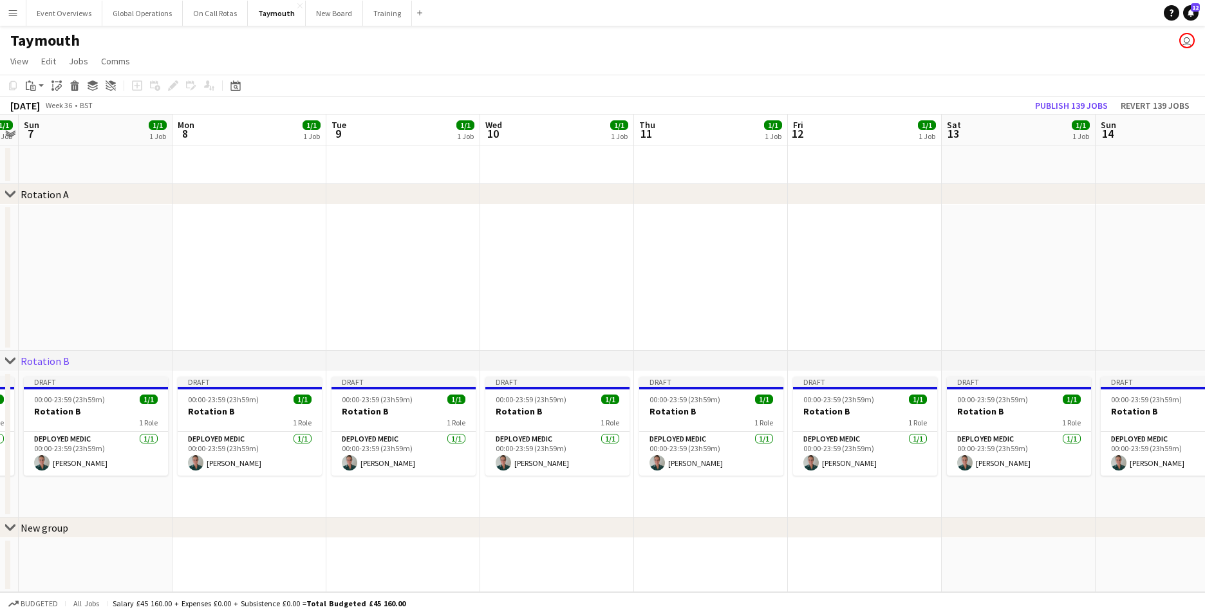
drag, startPoint x: 161, startPoint y: 326, endPoint x: 651, endPoint y: 322, distance: 490.4
click at [651, 322] on app-calendar-viewport "Fri 5 1/1 1 Job Sat 6 1/1 1 Job Sun 7 1/1 1 Job Mon 8 1/1 1 Job Tue 9 1/1 1 Job…" at bounding box center [602, 354] width 1205 height 478
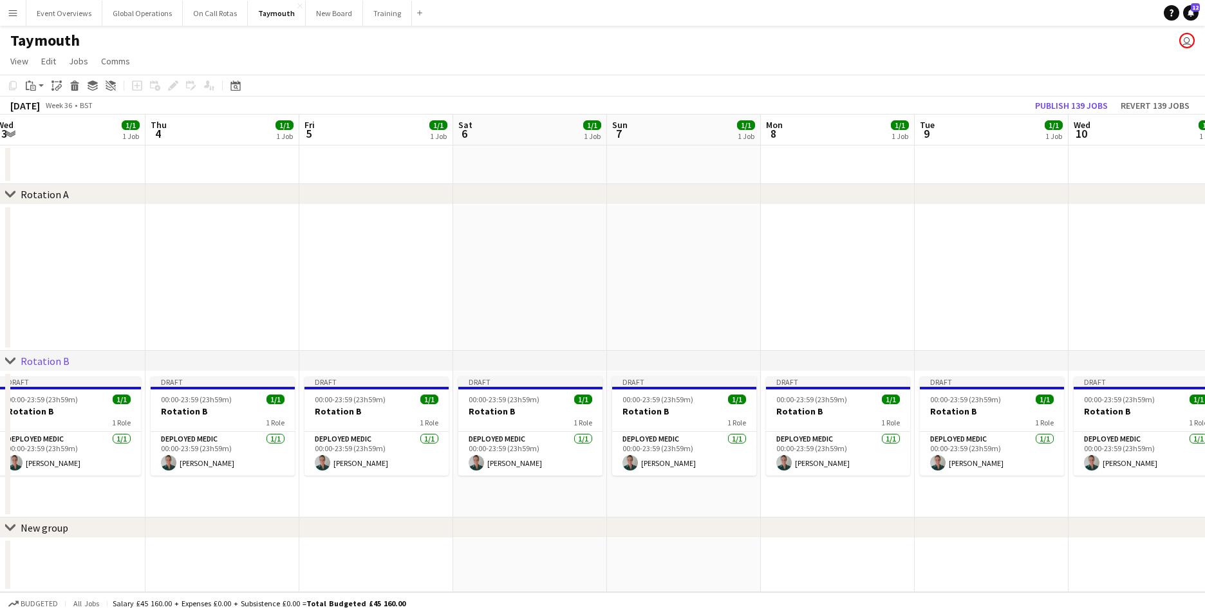
drag, startPoint x: 140, startPoint y: 323, endPoint x: 106, endPoint y: 308, distance: 36.6
click at [106, 308] on app-calendar-viewport "Sun 31 1/1 1 Job Mon 1 2/2 2 Jobs Tue 2 1/1 1 Job Wed 3 1/1 1 Job Thu 4 1/1 1 J…" at bounding box center [602, 354] width 1205 height 478
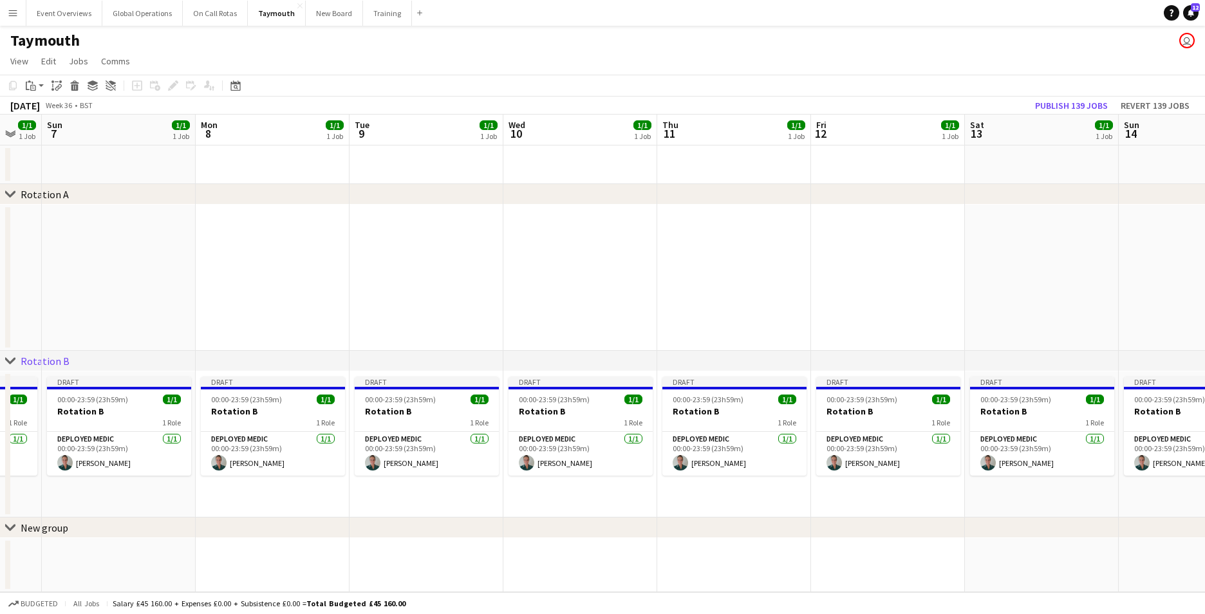
drag, startPoint x: 633, startPoint y: 292, endPoint x: 70, endPoint y: 276, distance: 563.3
click at [70, 276] on app-calendar-viewport "Thu 4 1/1 1 Job Fri 5 1/1 1 Job Sat 6 1/1 1 Job Sun 7 1/1 1 Job Mon 8 1/1 1 Job…" at bounding box center [602, 354] width 1205 height 478
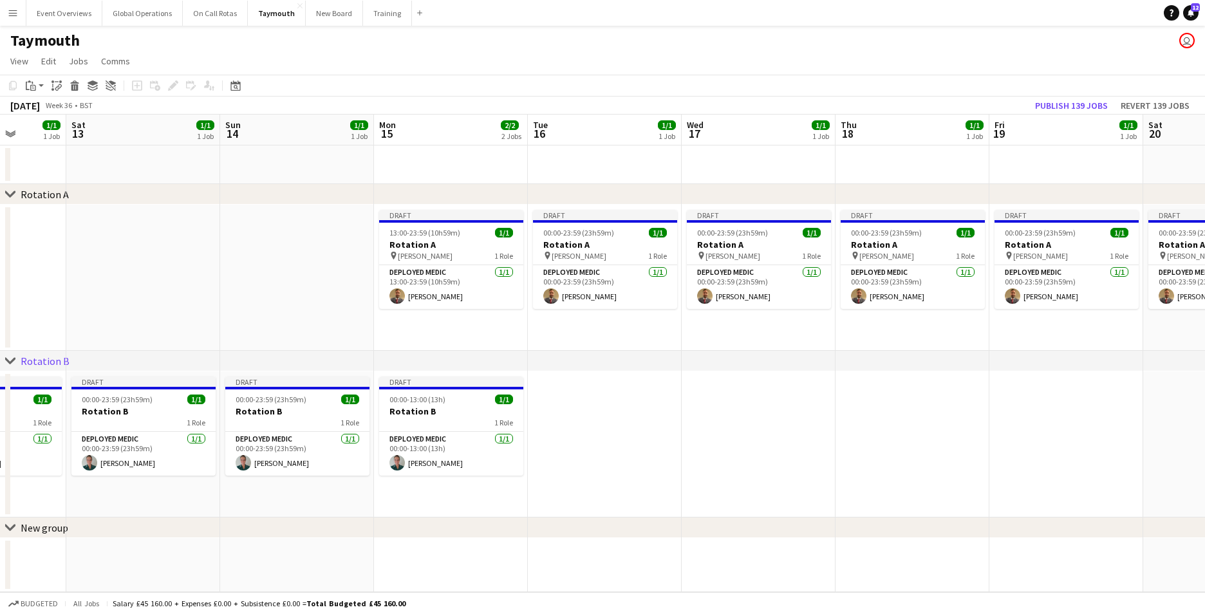
drag, startPoint x: 742, startPoint y: 292, endPoint x: 31, endPoint y: 265, distance: 711.7
click at [31, 265] on app-calendar-viewport "Wed 10 1/1 1 Job Thu 11 1/1 1 Job Fri 12 1/1 1 Job Sat 13 1/1 1 Job Sun 14 1/1 …" at bounding box center [602, 354] width 1205 height 478
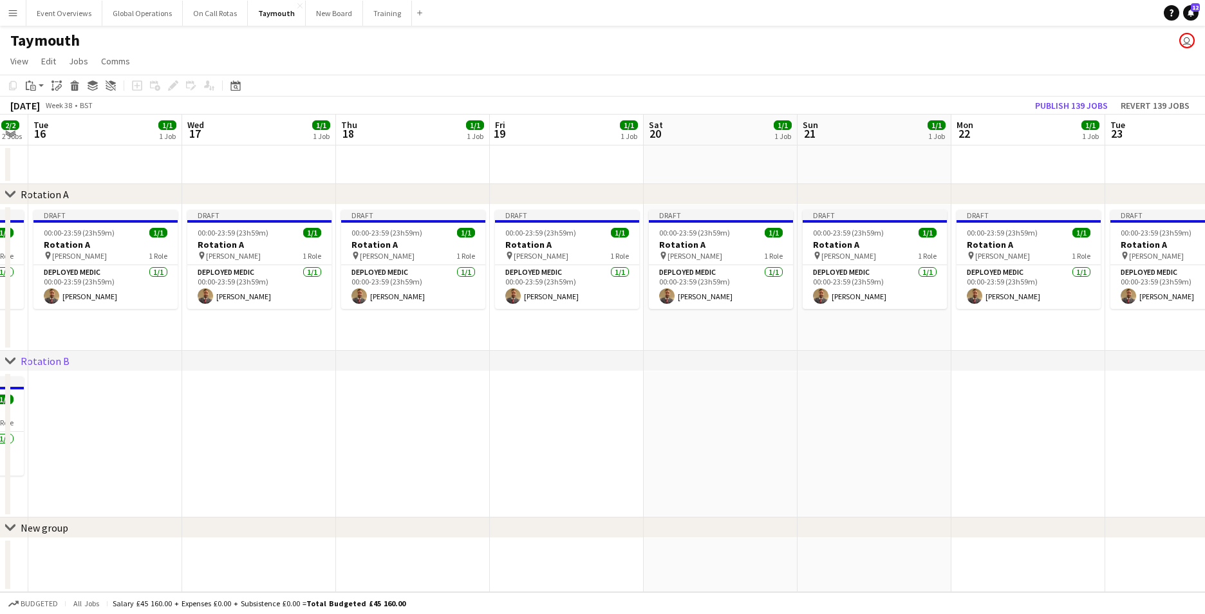
drag, startPoint x: 728, startPoint y: 304, endPoint x: 75, endPoint y: 255, distance: 655.1
click at [75, 255] on app-calendar-viewport "Sat 13 1/1 1 Job Sun 14 1/1 1 Job Mon 15 2/2 2 Jobs Tue 16 1/1 1 Job Wed 17 1/1…" at bounding box center [602, 354] width 1205 height 478
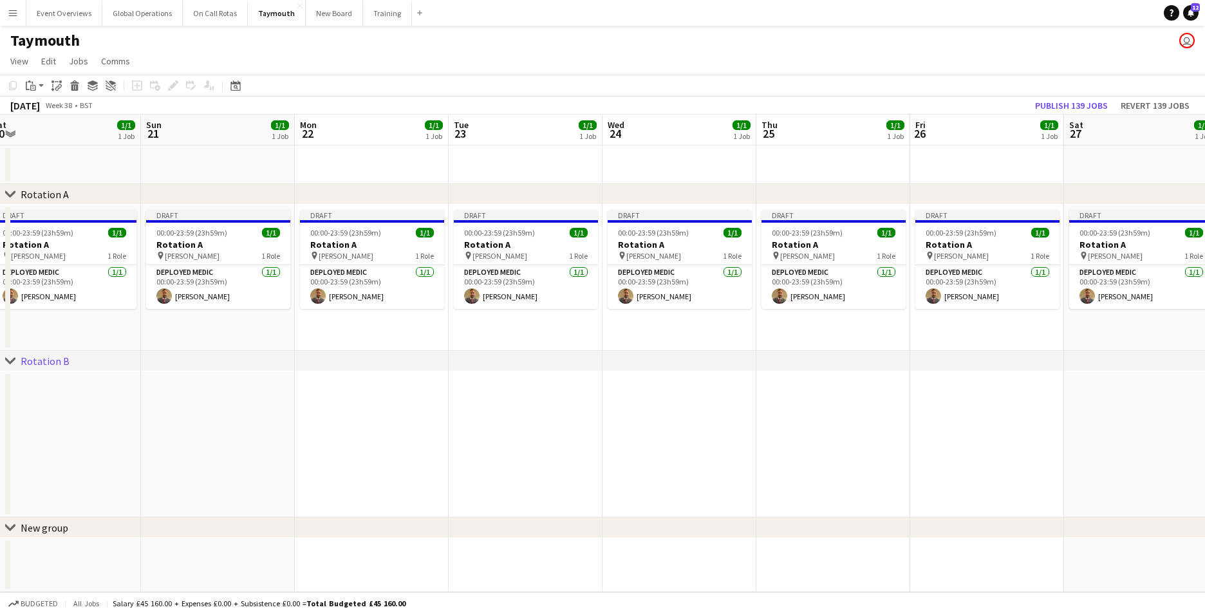
drag, startPoint x: 869, startPoint y: 290, endPoint x: 218, endPoint y: 264, distance: 651.2
click at [218, 264] on app-calendar-viewport "Wed 17 1/1 1 Job Thu 18 1/1 1 Job Fri 19 1/1 1 Job Sat 20 1/1 1 Job Sun 21 1/1 …" at bounding box center [602, 354] width 1205 height 478
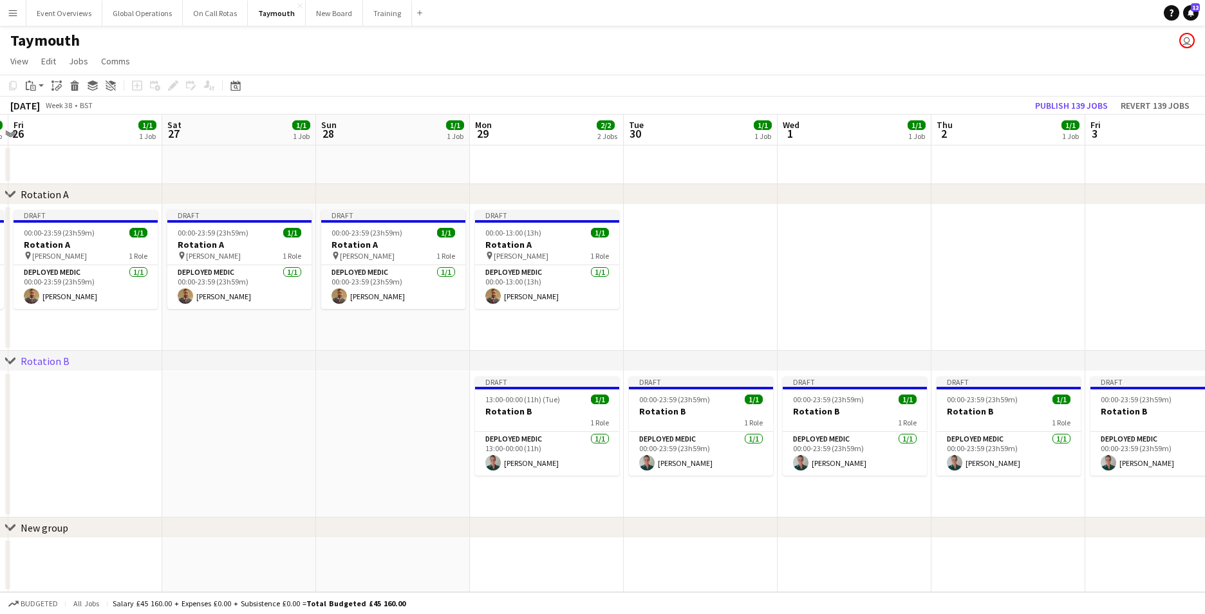
drag, startPoint x: 540, startPoint y: 263, endPoint x: 266, endPoint y: 266, distance: 273.5
click at [266, 266] on app-calendar-viewport "Tue 23 1/1 1 Job Wed 24 1/1 1 Job Thu 25 1/1 1 Job Fri 26 1/1 1 Job Sat 27 1/1 …" at bounding box center [602, 354] width 1205 height 478
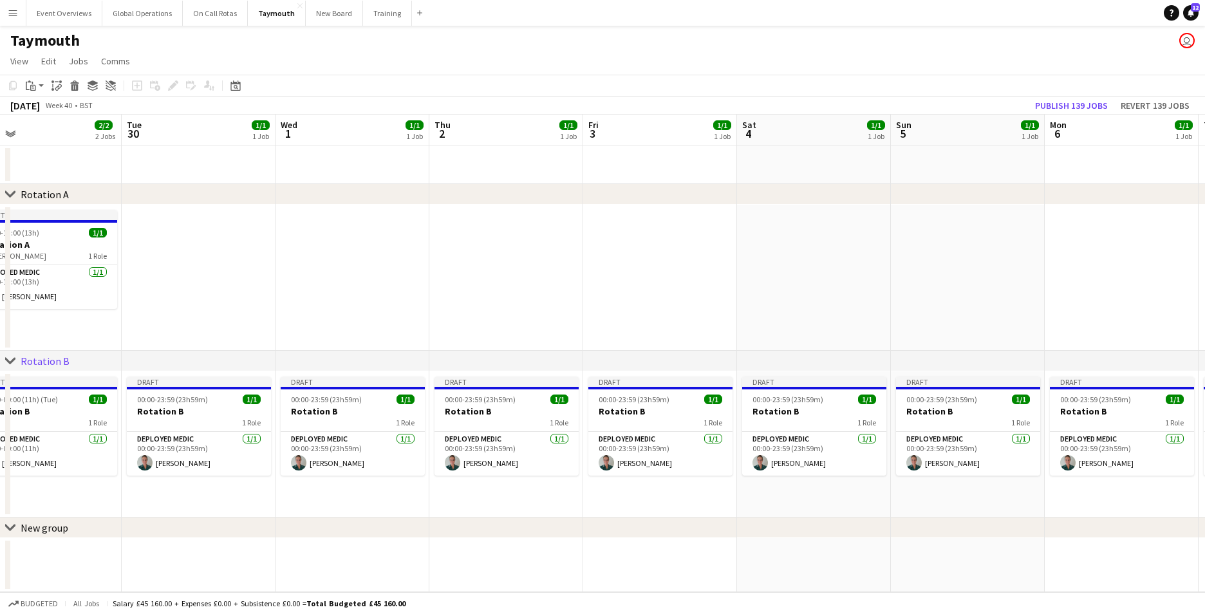
drag, startPoint x: 805, startPoint y: 439, endPoint x: 165, endPoint y: 365, distance: 644.0
click at [165, 365] on div "chevron-right Rotation A chevron-right Rotation B chevron-right New group Sat 2…" at bounding box center [602, 354] width 1205 height 478
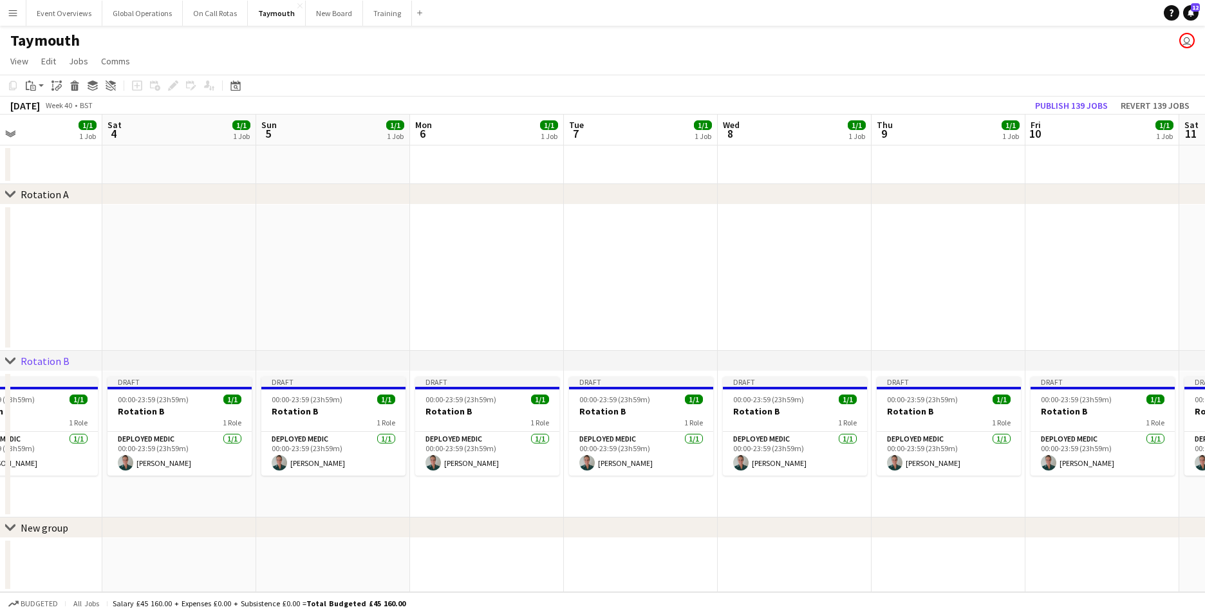
drag, startPoint x: 895, startPoint y: 441, endPoint x: 261, endPoint y: 372, distance: 638.3
click at [261, 372] on app-calendar-viewport "Wed 1 1/1 1 Job Thu 2 1/1 1 Job Fri 3 1/1 1 Job Sat 4 1/1 1 Job Sun 5 1/1 1 Job…" at bounding box center [602, 354] width 1205 height 478
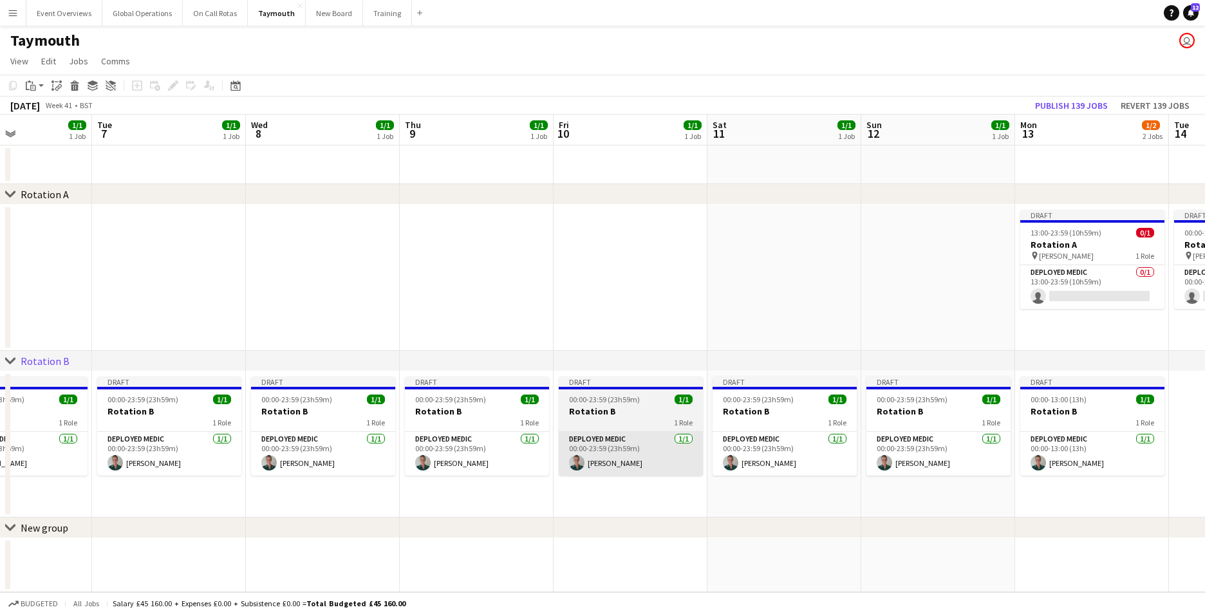
drag, startPoint x: 952, startPoint y: 465, endPoint x: 646, endPoint y: 447, distance: 306.9
click at [479, 431] on app-calendar-viewport "Fri 3 1/1 1 Job Sat 4 1/1 1 Job Sun 5 1/1 1 Job Mon 6 1/1 1 Job Tue 7 1/1 1 Job…" at bounding box center [602, 354] width 1205 height 478
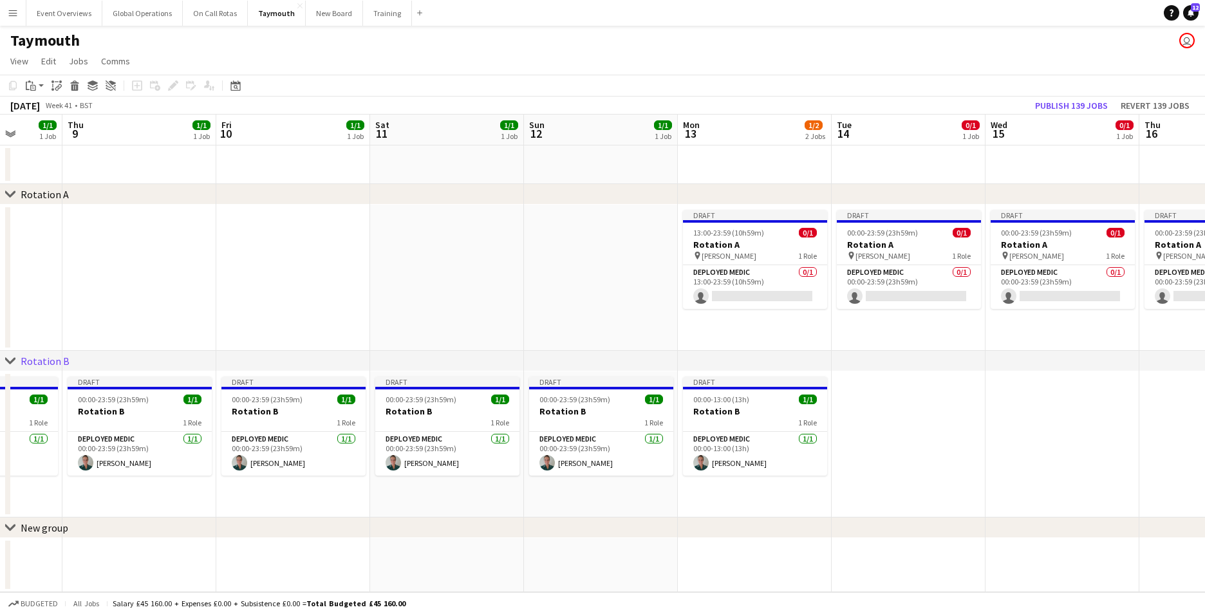
scroll to position [0, 404]
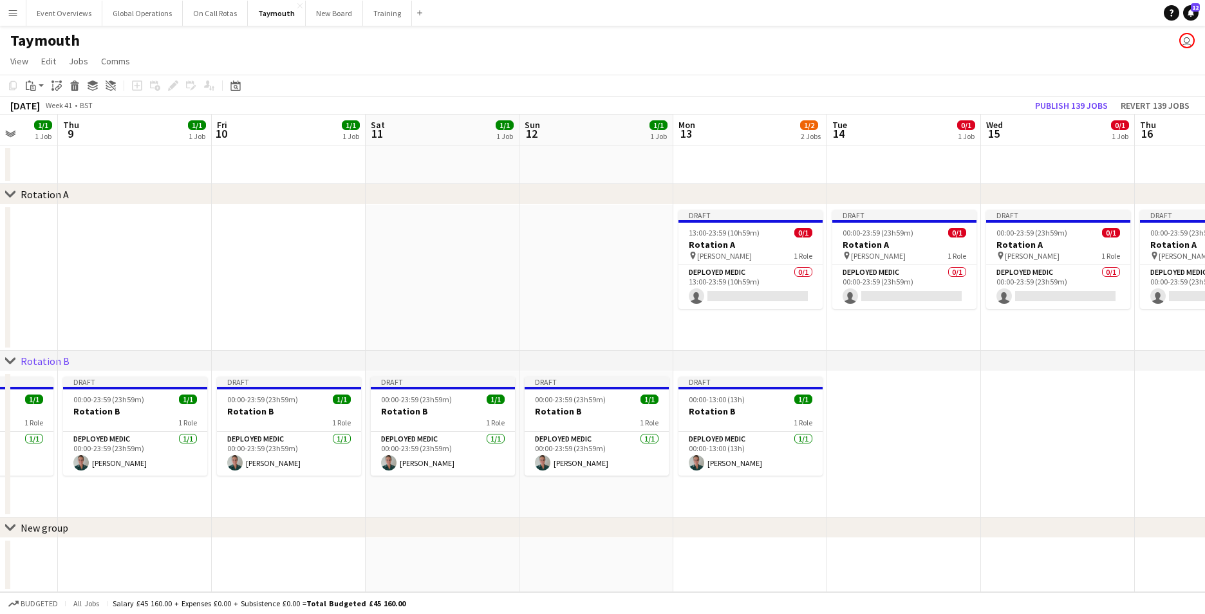
drag, startPoint x: 856, startPoint y: 461, endPoint x: 524, endPoint y: 427, distance: 333.8
click at [524, 427] on app-calendar-viewport "Mon 6 1/1 1 Job Tue 7 1/1 1 Job Wed 8 1/1 1 Job Thu 9 1/1 1 Job Fri 10 1/1 1 Jo…" at bounding box center [602, 354] width 1205 height 478
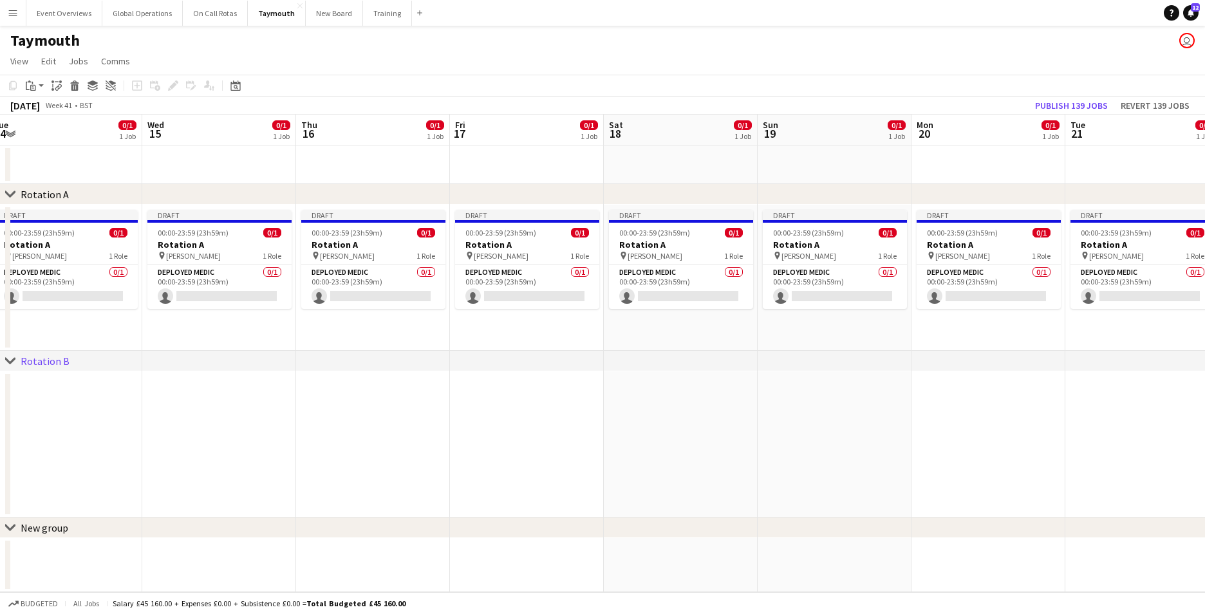
drag, startPoint x: 848, startPoint y: 247, endPoint x: 234, endPoint y: 252, distance: 614.6
click at [234, 252] on app-calendar-viewport "Fri 10 1/1 1 Job Sat 11 1/1 1 Job Sun 12 1/1 1 Job Mon 13 1/2 2 Jobs Tue 14 0/1…" at bounding box center [602, 354] width 1205 height 478
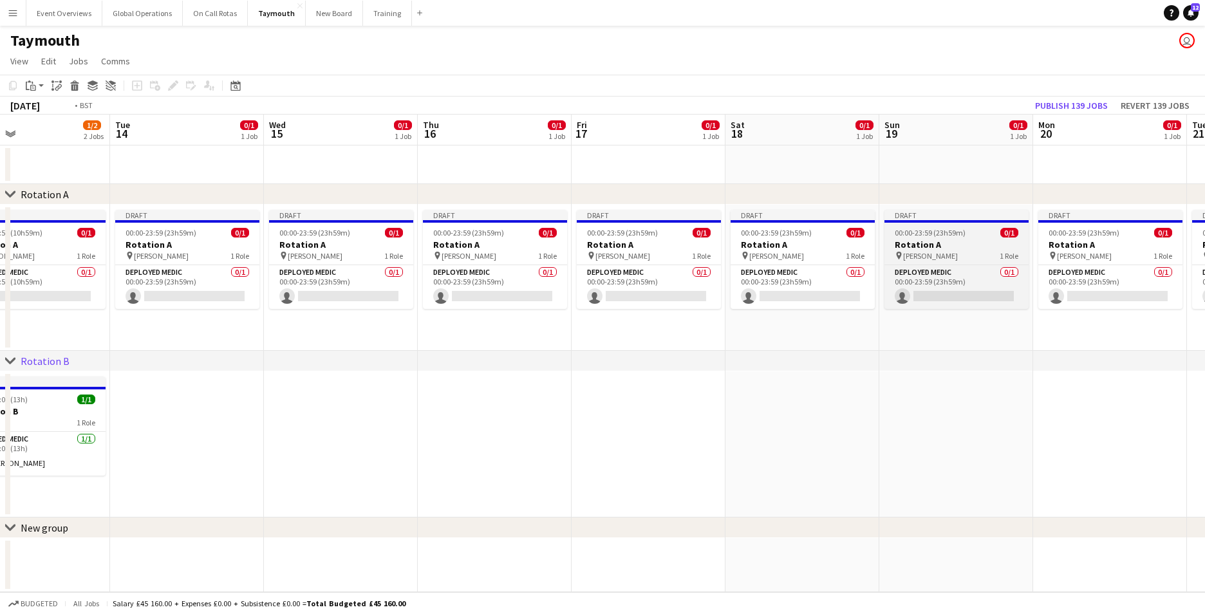
drag, startPoint x: 771, startPoint y: 235, endPoint x: 611, endPoint y: 230, distance: 159.7
click at [378, 225] on app-calendar-viewport "Fri 10 1/1 1 Job Sat 11 1/1 1 Job Sun 12 1/1 1 Job Mon 13 1/2 2 Jobs Tue 14 0/1…" at bounding box center [602, 354] width 1205 height 478
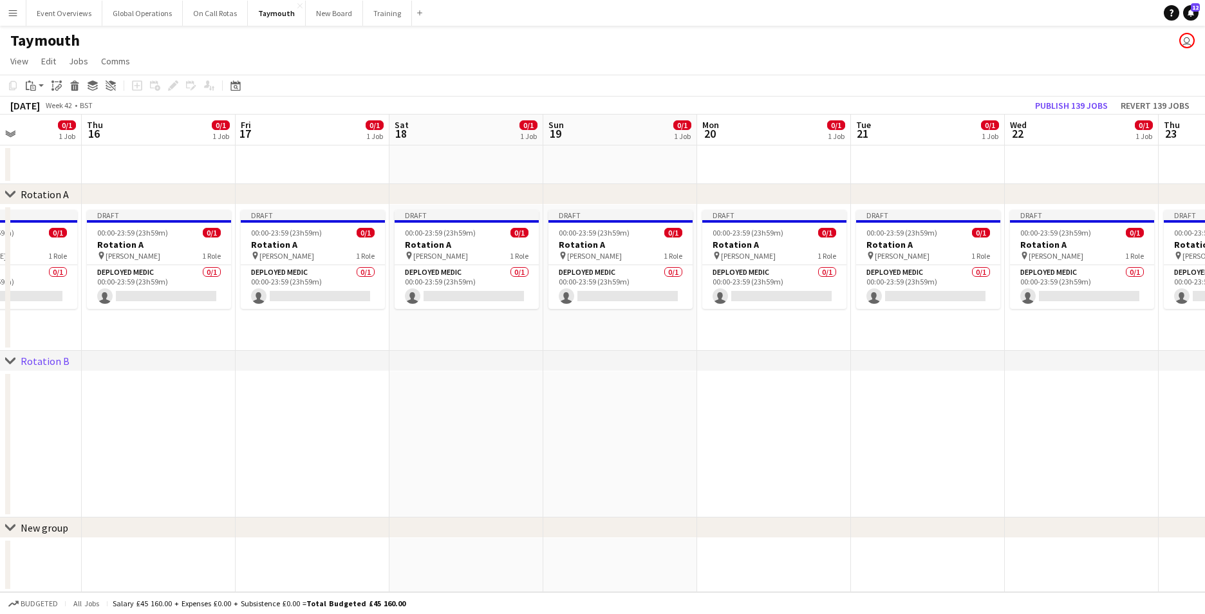
drag, startPoint x: 963, startPoint y: 257, endPoint x: 476, endPoint y: 228, distance: 488.7
click at [476, 228] on app-calendar-viewport "Sun 12 1/1 1 Job Mon 13 1/2 2 Jobs Tue 14 0/1 1 Job Wed 15 0/1 1 Job Thu 16 0/1…" at bounding box center [602, 354] width 1205 height 478
drag, startPoint x: 706, startPoint y: 239, endPoint x: 396, endPoint y: 228, distance: 310.4
click at [399, 227] on app-calendar-viewport "Wed 15 0/1 1 Job Thu 16 0/1 1 Job Fri 17 0/1 1 Job Sat 18 0/1 1 Job Sun 19 0/1 …" at bounding box center [602, 354] width 1205 height 478
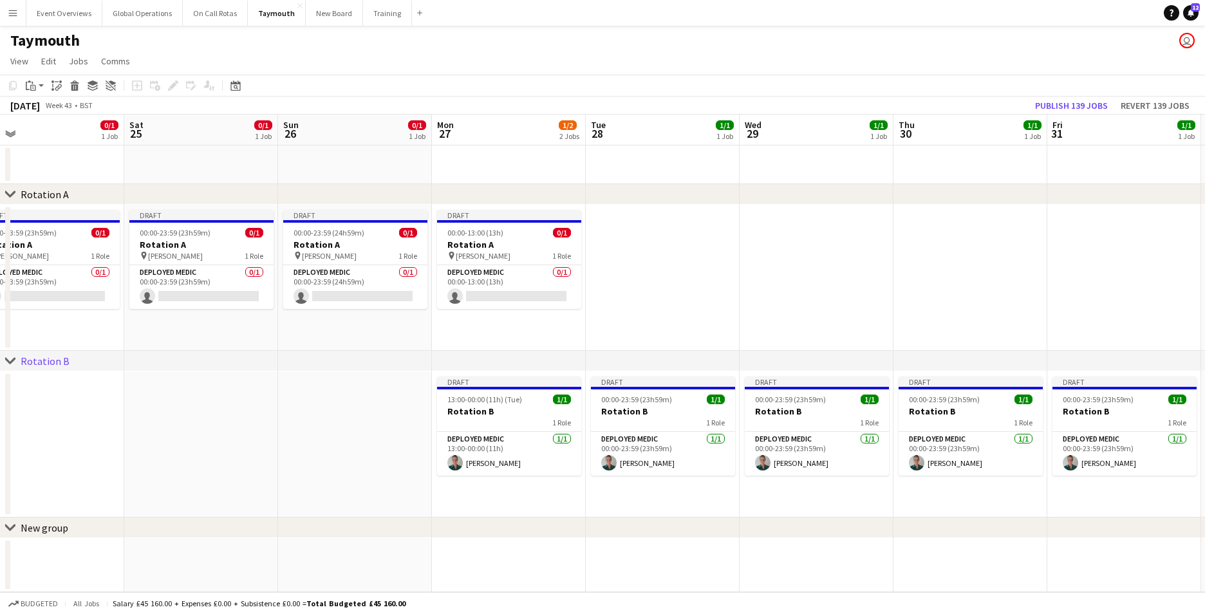
scroll to position [0, 519]
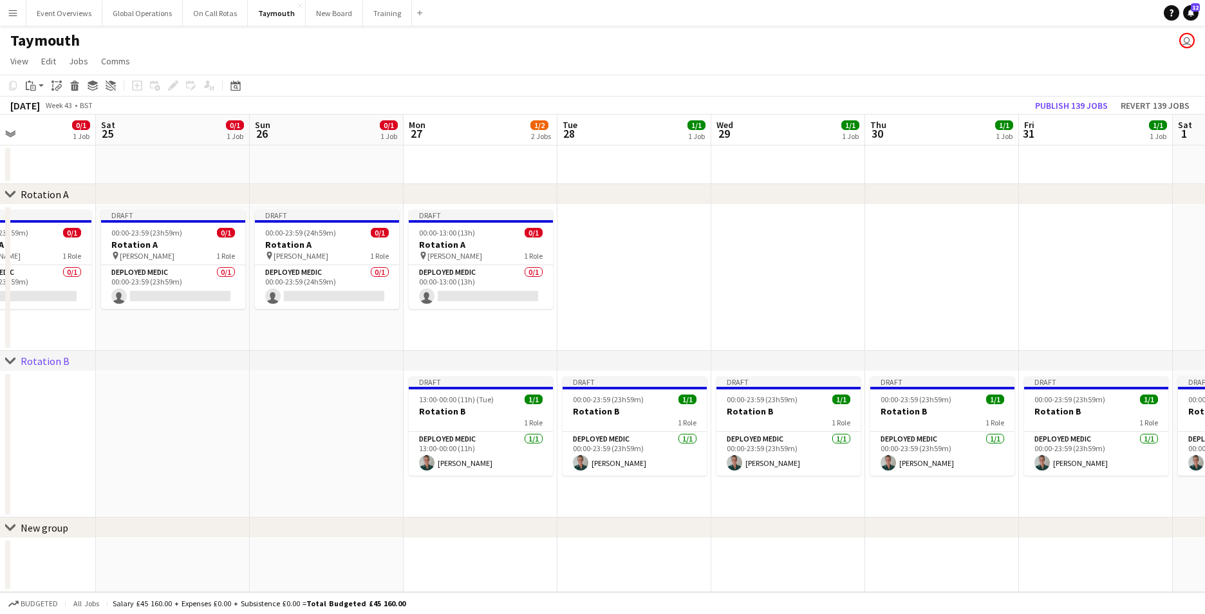
drag, startPoint x: 933, startPoint y: 248, endPoint x: 597, endPoint y: 236, distance: 336.2
click at [597, 236] on app-calendar-viewport "Tue 21 0/1 1 Job Wed 22 0/1 1 Job Thu 23 0/1 1 Job Fri 24 0/1 1 Job Sat 25 0/1 …" at bounding box center [602, 354] width 1205 height 478
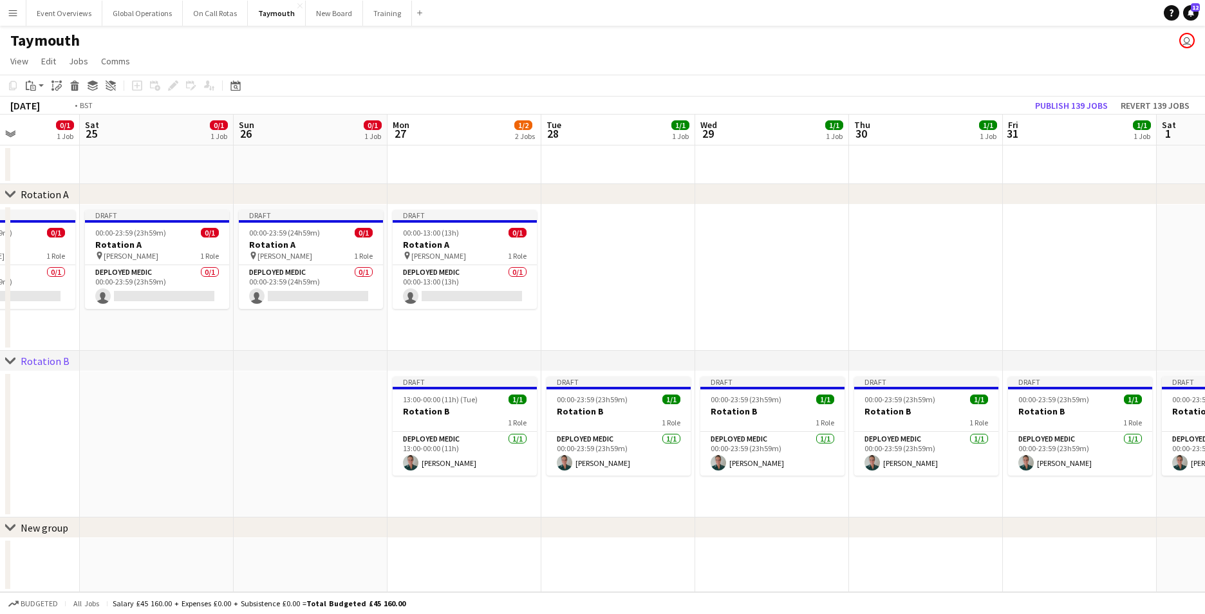
drag, startPoint x: 887, startPoint y: 232, endPoint x: 384, endPoint y: 244, distance: 503.4
click at [382, 241] on app-calendar-viewport "Tue 21 0/1 1 Job Wed 22 0/1 1 Job Thu 23 0/1 1 Job Fri 24 0/1 1 Job Sat 25 0/1 …" at bounding box center [602, 354] width 1205 height 478
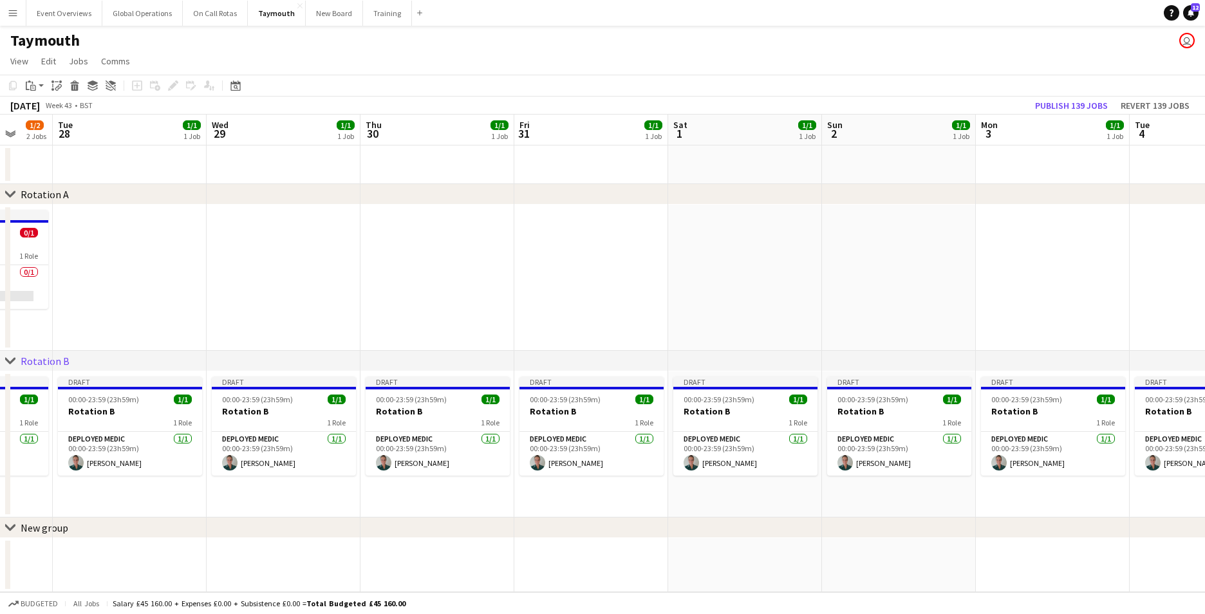
drag, startPoint x: 1000, startPoint y: 290, endPoint x: 366, endPoint y: 274, distance: 634.8
click at [366, 274] on app-calendar-viewport "Sat 25 0/1 1 Job Sun 26 0/1 1 Job Mon 27 1/2 2 Jobs Tue 28 1/1 1 Job Wed 29 1/1…" at bounding box center [602, 354] width 1205 height 478
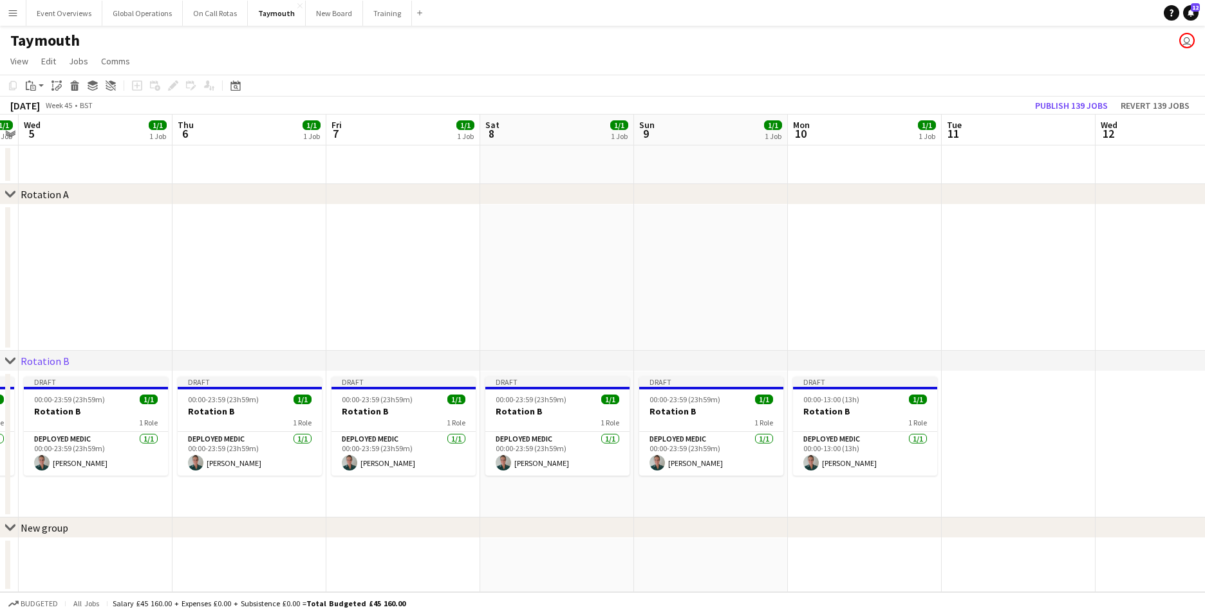
drag, startPoint x: 552, startPoint y: 236, endPoint x: 447, endPoint y: 251, distance: 105.9
